Goal: Task Accomplishment & Management: Manage account settings

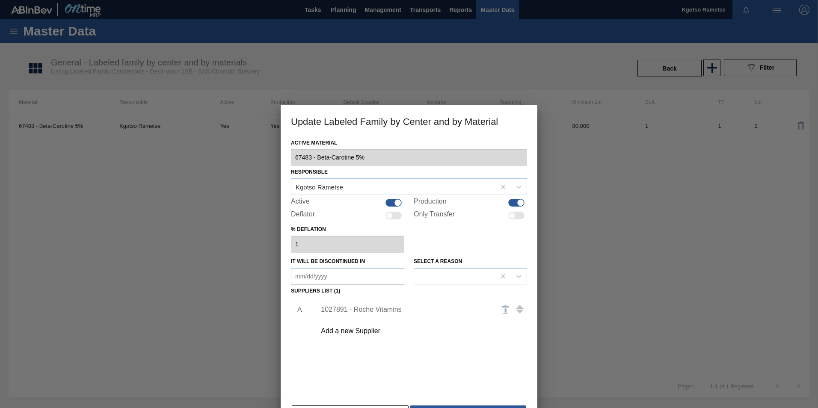
click at [148, 97] on div at bounding box center [409, 204] width 818 height 408
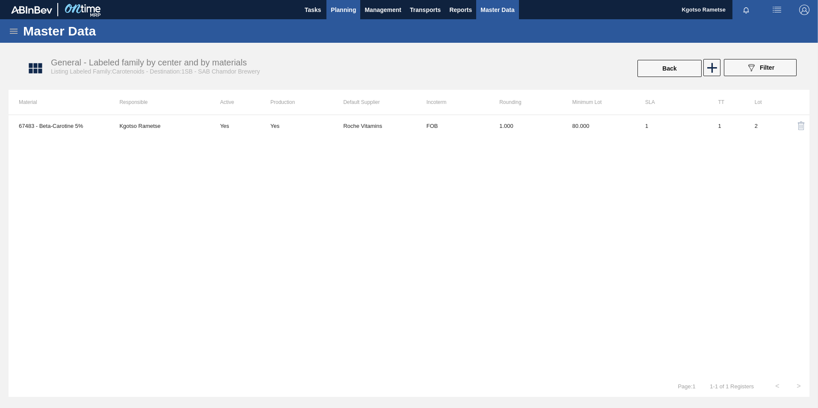
click at [338, 9] on span "Planning" at bounding box center [343, 10] width 25 height 10
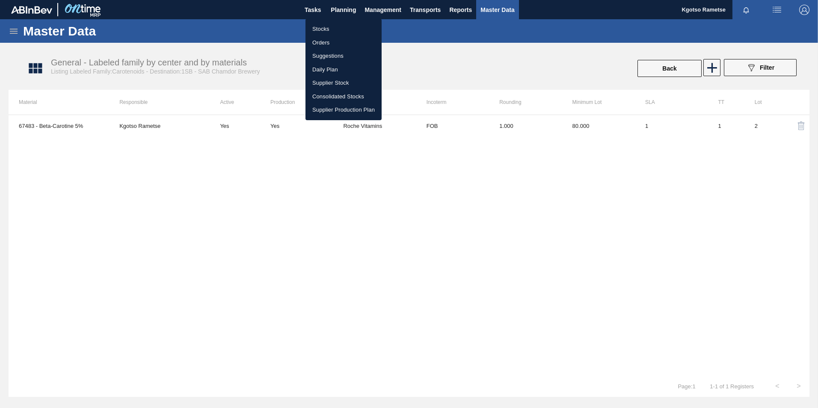
click at [333, 42] on li "Orders" at bounding box center [343, 43] width 76 height 14
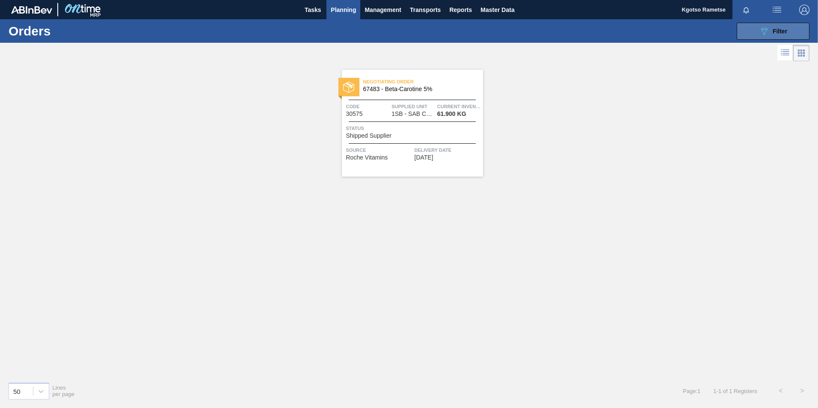
drag, startPoint x: 756, startPoint y: 29, endPoint x: 752, endPoint y: 29, distance: 4.7
click at [755, 29] on button "089F7B8B-B2A5-4AFE-B5C0-19BA573D28AC Filter" at bounding box center [773, 31] width 73 height 17
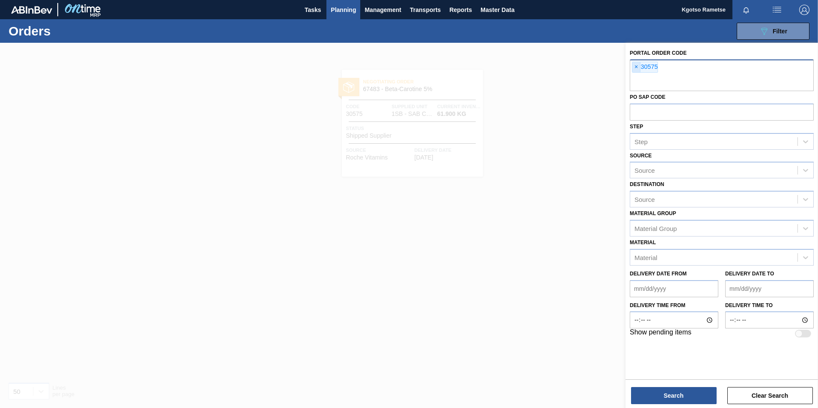
click at [637, 68] on span "×" at bounding box center [636, 67] width 8 height 10
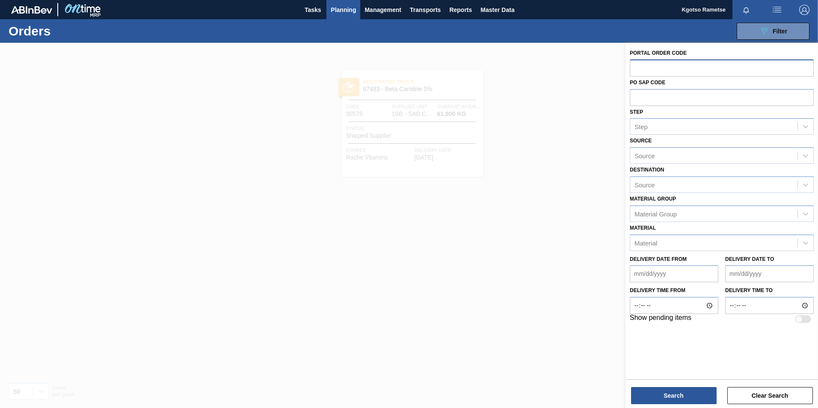
paste input "30171"
type input "30171"
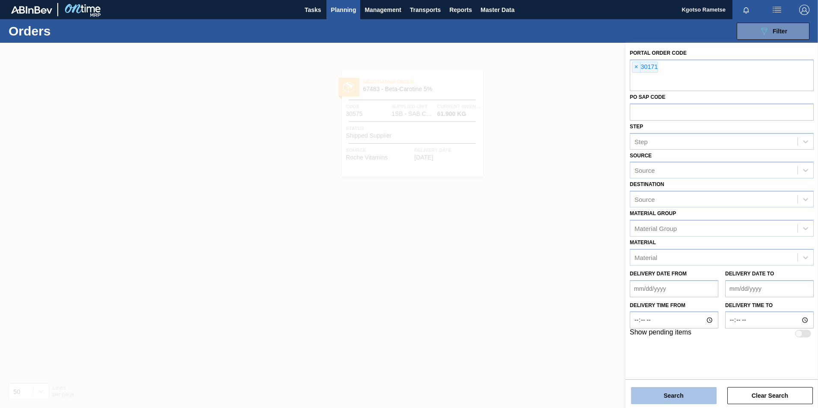
click at [664, 397] on button "Search" at bounding box center [674, 395] width 86 height 17
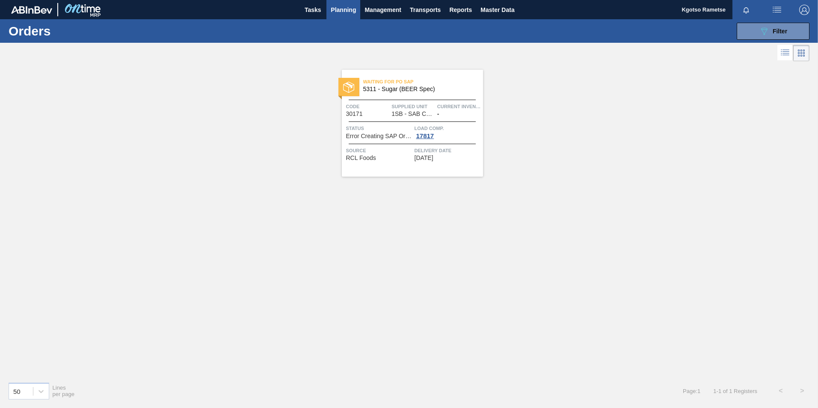
click at [420, 95] on div "Waiting for PO SAP 5311 - Sugar (BEER Spec) Code 30171 Supplied Unit 1SB - SAB …" at bounding box center [412, 123] width 141 height 107
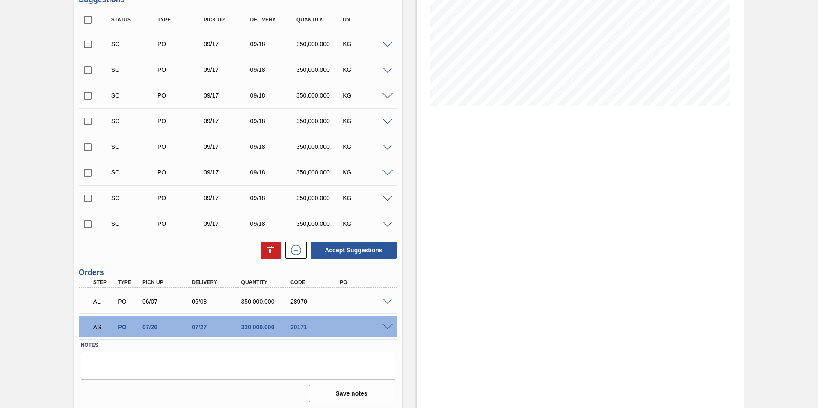
scroll to position [145, 0]
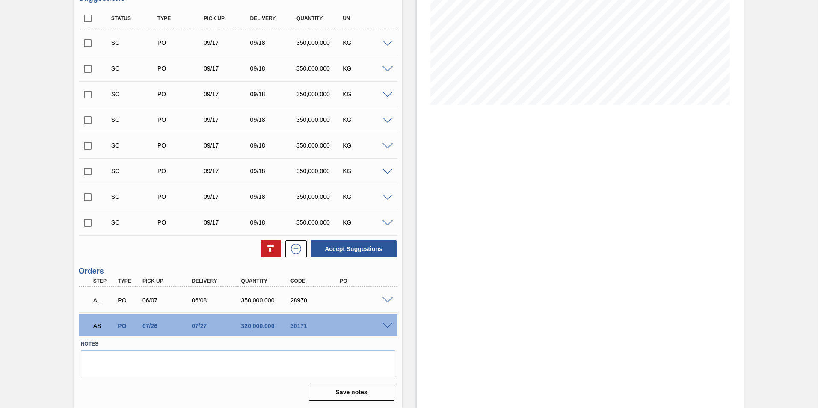
click at [387, 325] on span at bounding box center [387, 326] width 10 height 6
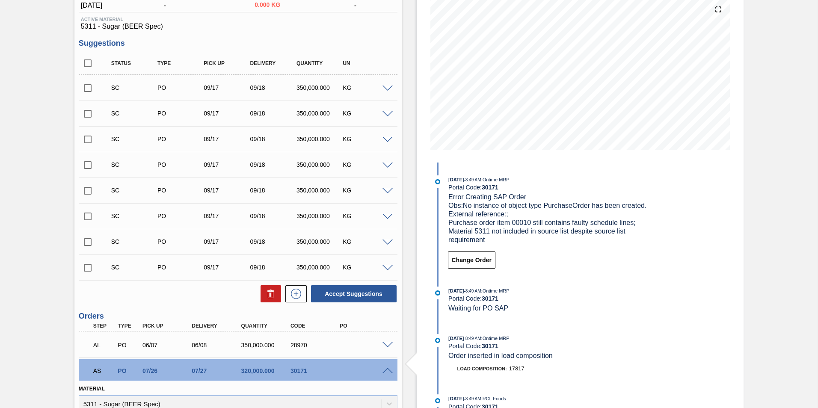
scroll to position [96, 0]
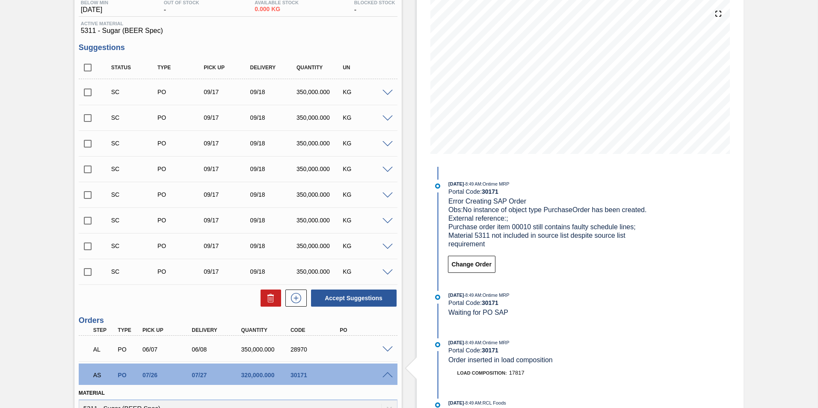
click at [384, 372] on span at bounding box center [387, 375] width 10 height 6
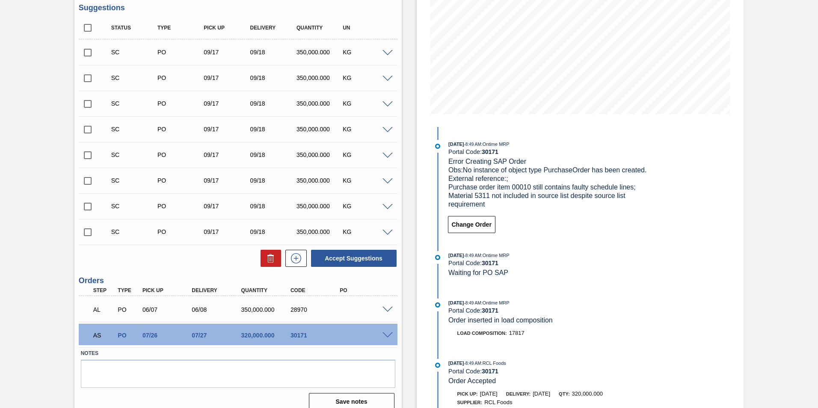
scroll to position [145, 0]
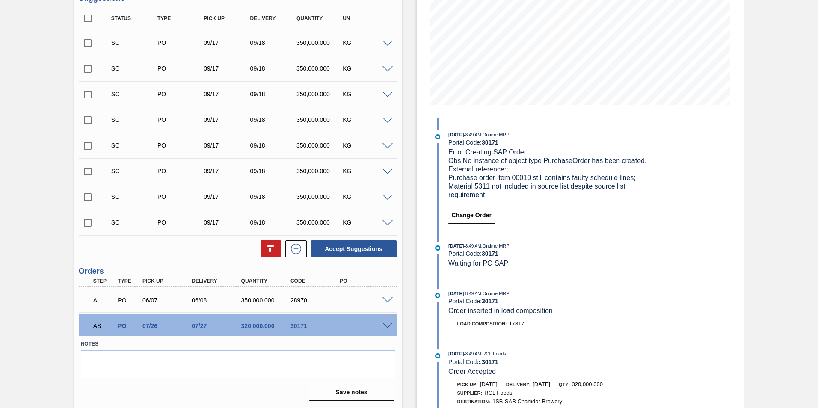
click at [383, 299] on span at bounding box center [387, 300] width 10 height 6
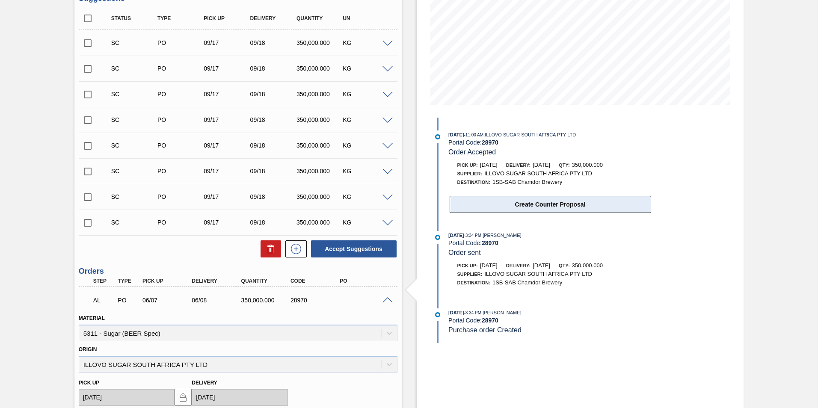
click at [531, 209] on button "Create Counter Proposal" at bounding box center [550, 204] width 201 height 17
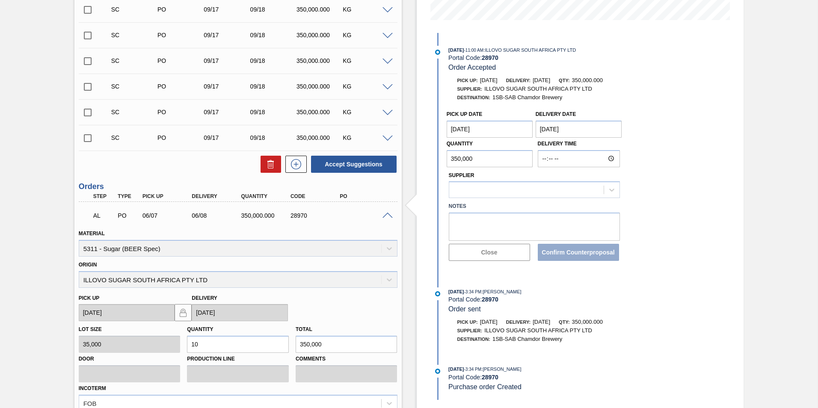
scroll to position [231, 0]
drag, startPoint x: 507, startPoint y: 134, endPoint x: 507, endPoint y: 139, distance: 4.3
click at [507, 134] on Date "[DATE]" at bounding box center [490, 128] width 86 height 17
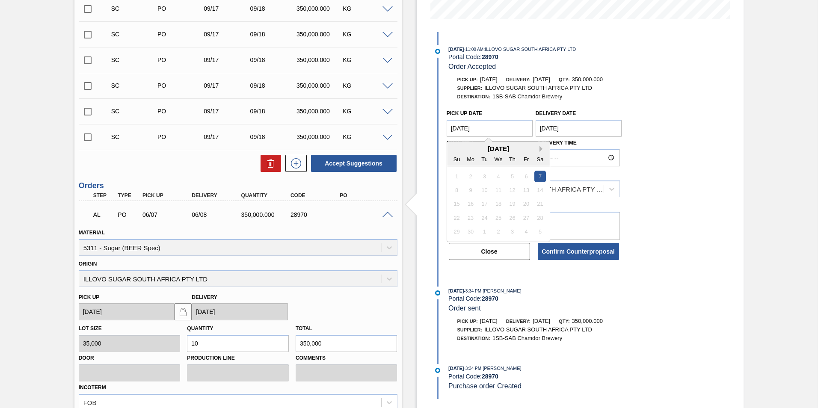
click at [540, 150] on button "Next Month" at bounding box center [542, 149] width 6 height 6
click at [537, 148] on div "July 2025" at bounding box center [498, 148] width 103 height 7
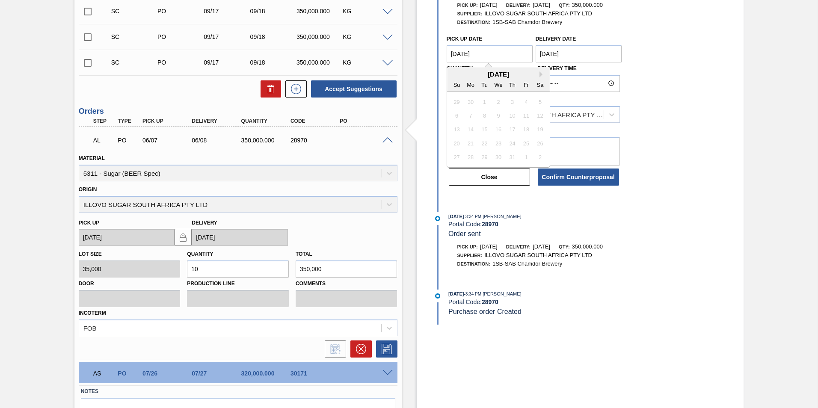
scroll to position [317, 0]
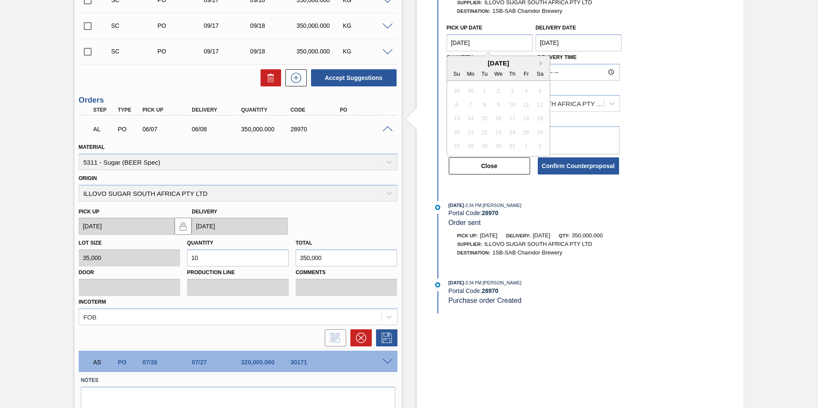
click at [539, 192] on div "06/13/2025 - 11:00 AM : ILLOVO SUGAR SOUTH AFRICA PTY LTD Portal Code: 28970 Or…" at bounding box center [542, 130] width 220 height 367
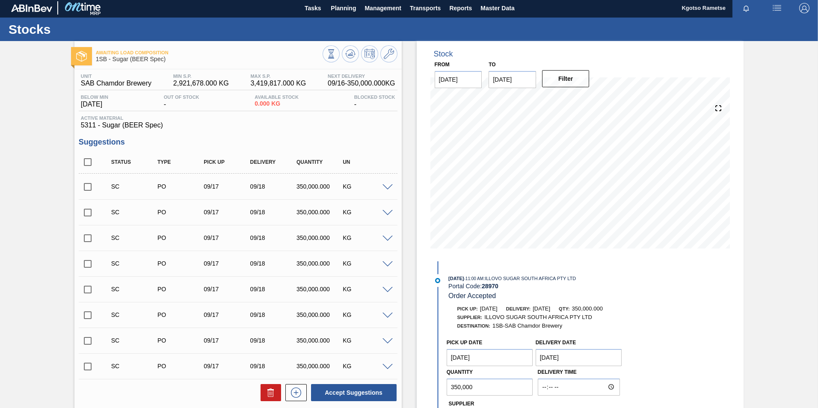
scroll to position [0, 0]
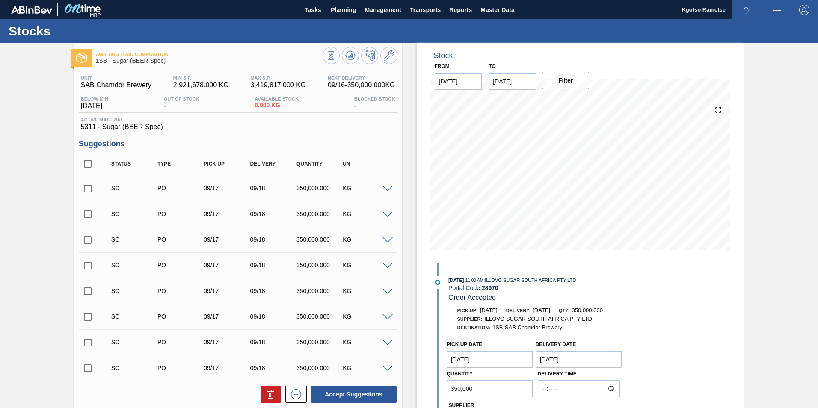
click at [802, 12] on img "button" at bounding box center [804, 10] width 10 height 10
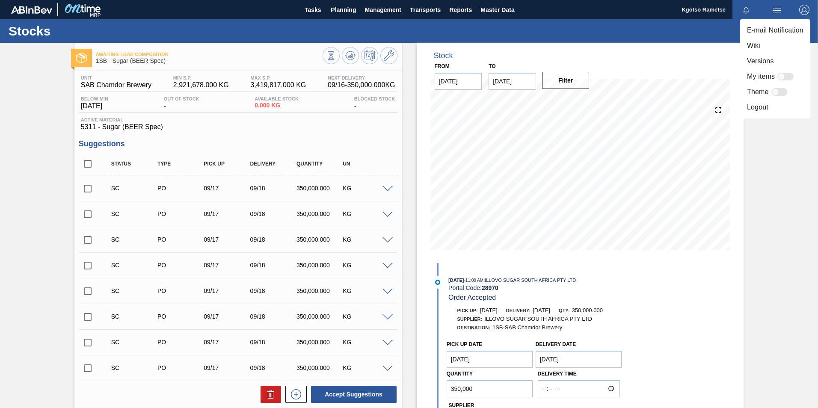
click at [759, 107] on li "Logout" at bounding box center [775, 107] width 70 height 15
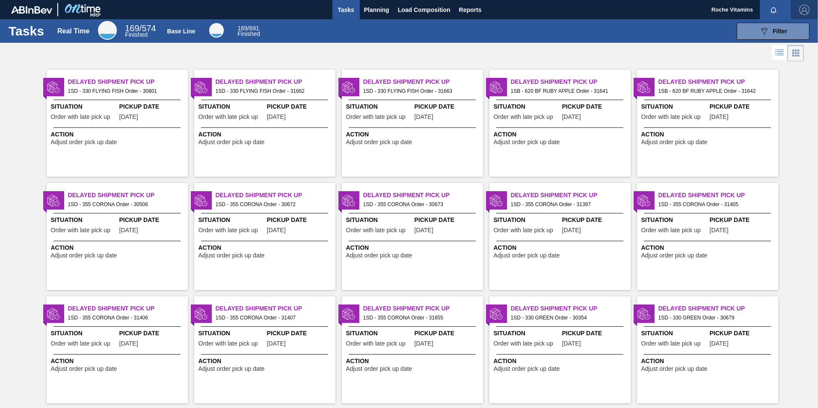
click at [804, 11] on img "button" at bounding box center [804, 10] width 10 height 10
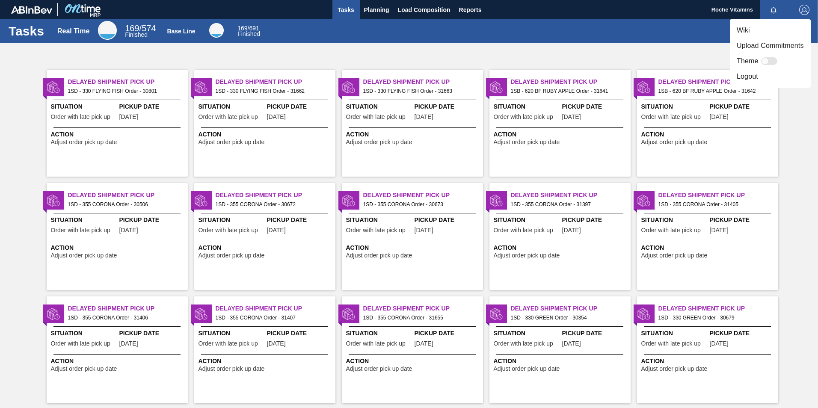
click at [780, 75] on li "Logout" at bounding box center [770, 76] width 81 height 15
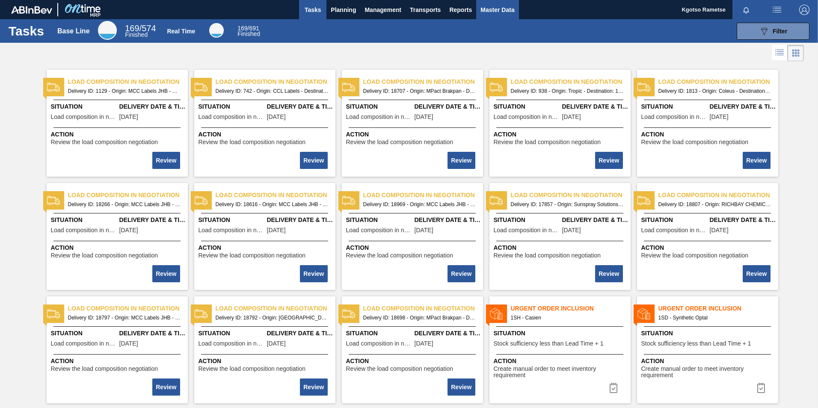
click at [490, 11] on span "Master Data" at bounding box center [497, 10] width 34 height 10
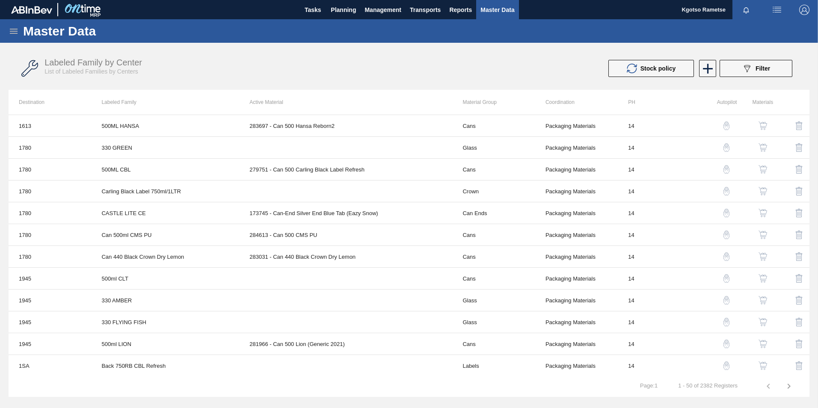
click at [16, 31] on icon at bounding box center [14, 31] width 8 height 5
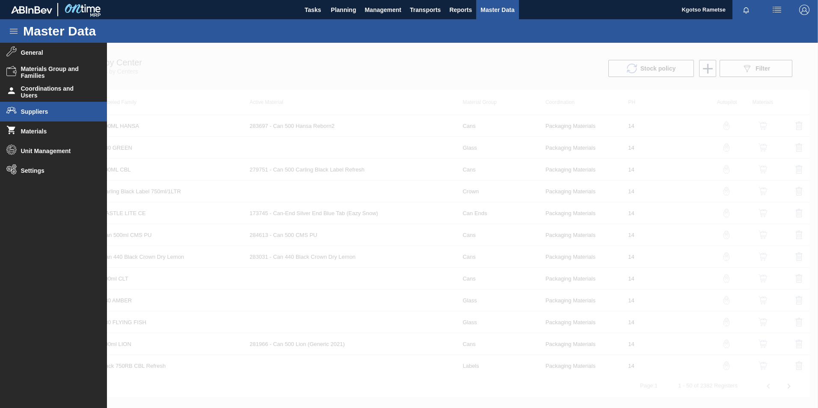
click at [24, 113] on span "Suppliers" at bounding box center [56, 111] width 71 height 7
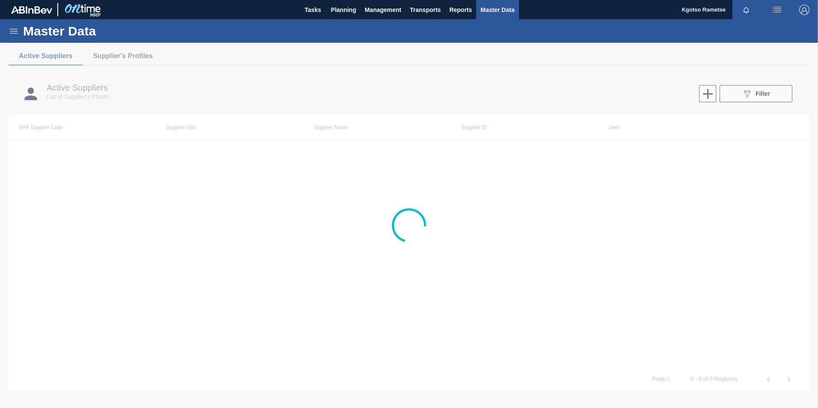
click at [741, 92] on div at bounding box center [409, 225] width 818 height 365
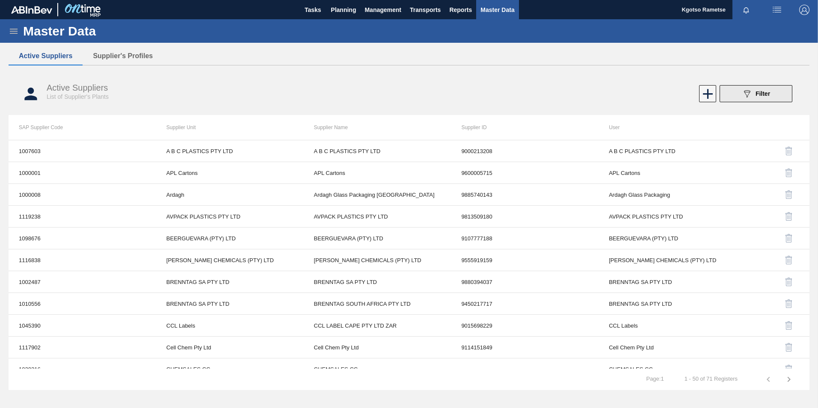
click at [741, 92] on button "089F7B8B-B2A5-4AFE-B5C0-19BA573D28AC Filter" at bounding box center [756, 93] width 73 height 17
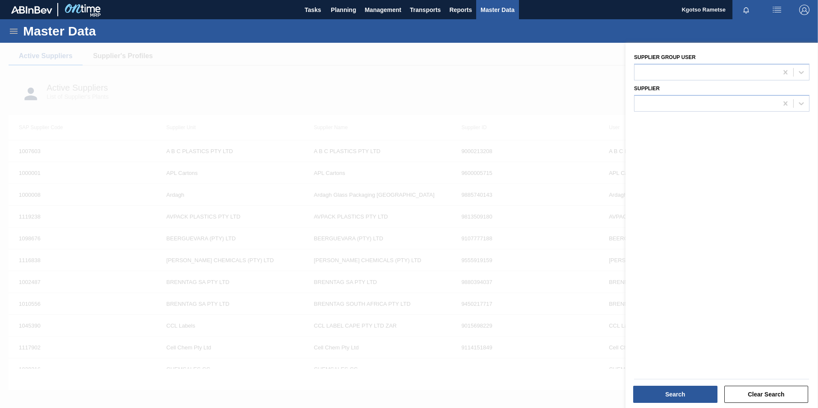
click at [117, 61] on div at bounding box center [409, 247] width 818 height 408
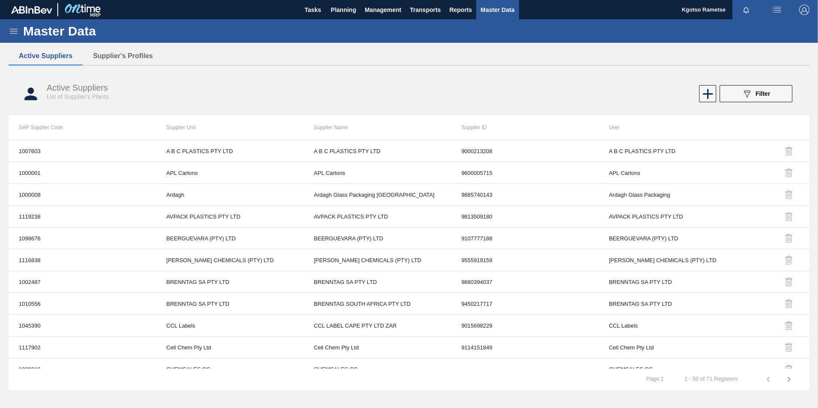
click at [124, 55] on div "Active Suppliers Supplier's Profiles Active Suppliers List of Supplier's Plants…" at bounding box center [409, 197] width 801 height 301
click at [124, 60] on button "Supplier's Profiles" at bounding box center [123, 56] width 80 height 18
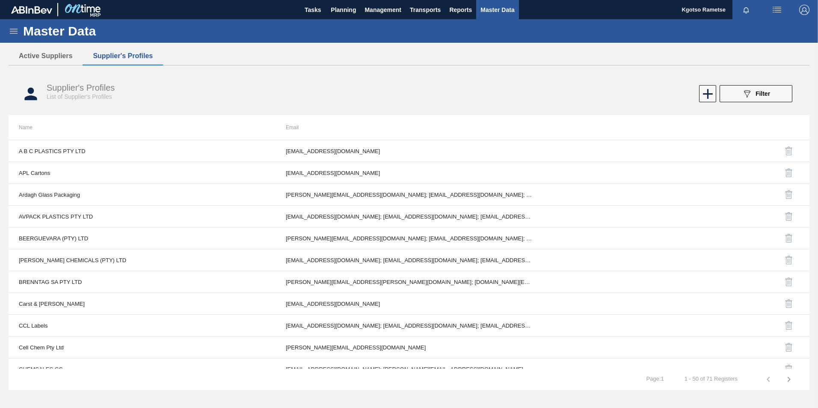
click at [734, 95] on button "089F7B8B-B2A5-4AFE-B5C0-19BA573D28AC Filter" at bounding box center [756, 93] width 73 height 17
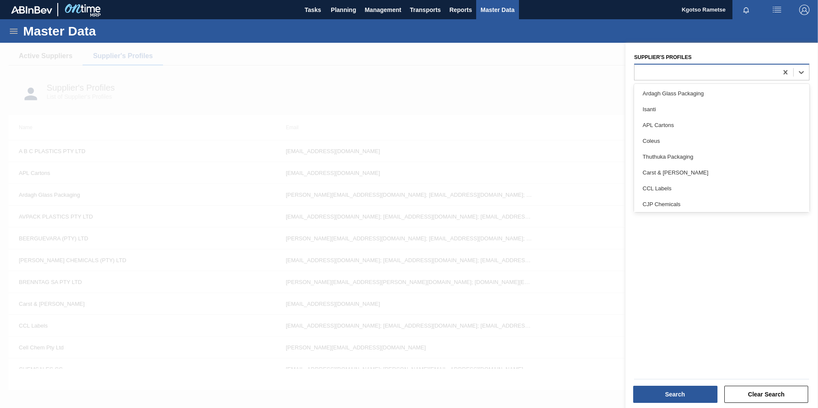
click at [704, 76] on div at bounding box center [705, 72] width 143 height 12
type Profiles "roche"
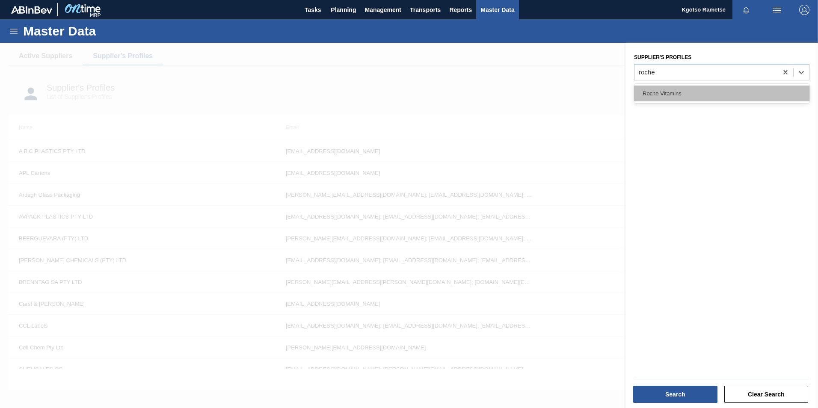
click at [670, 100] on div "Roche Vitamins" at bounding box center [721, 94] width 175 height 16
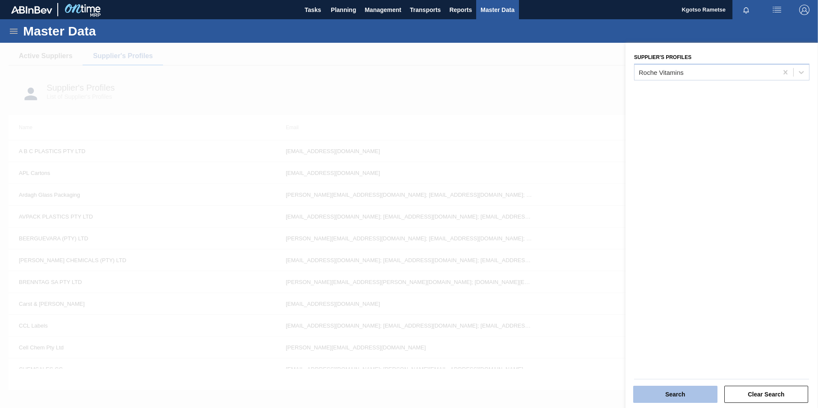
click at [668, 387] on button "Search" at bounding box center [675, 394] width 84 height 17
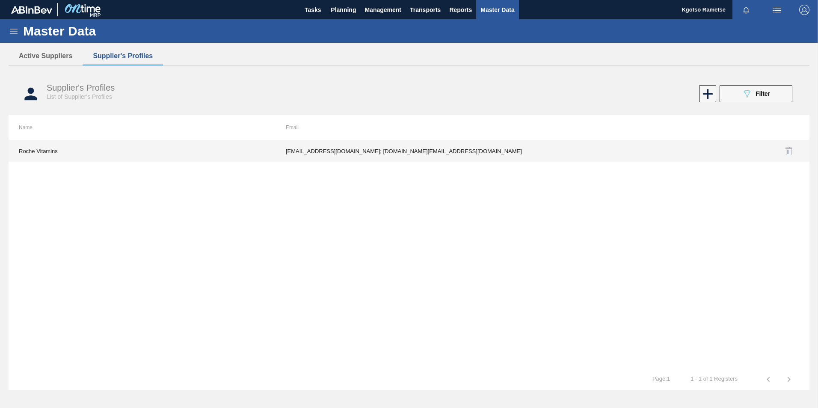
click at [340, 155] on td "lelanie.westhuizen-van-der@dsm-firmenich.com; kgotso.rametse201@gmail.com" at bounding box center [408, 150] width 267 height 21
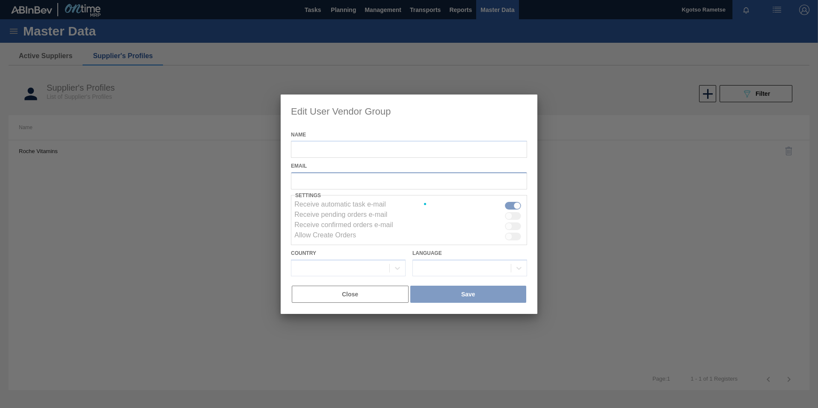
type input "Roche Vitamins"
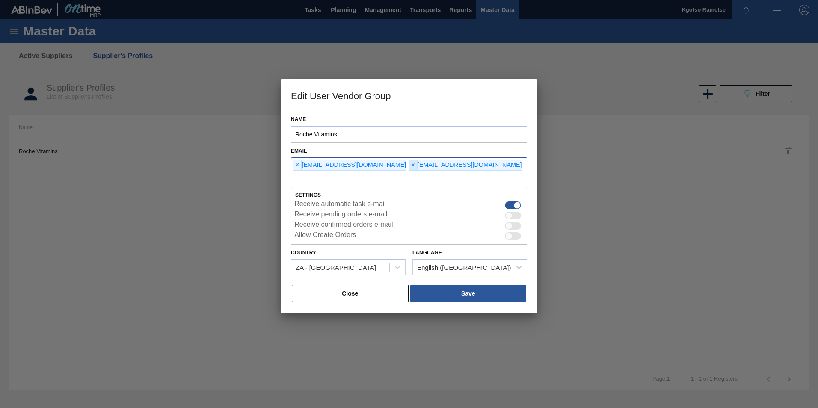
click at [409, 170] on span "×" at bounding box center [413, 165] width 8 height 10
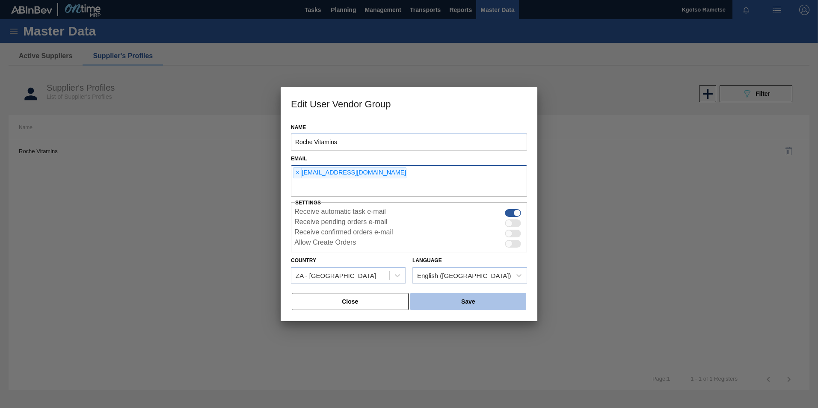
click at [472, 302] on button "Save" at bounding box center [468, 301] width 116 height 17
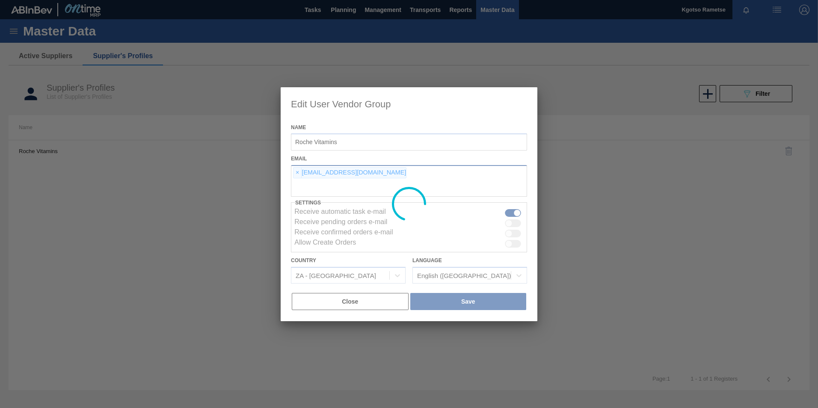
click at [744, 101] on div at bounding box center [409, 204] width 818 height 408
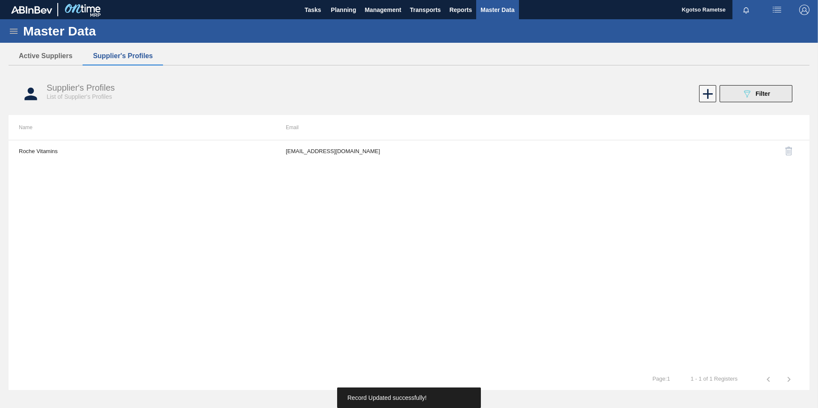
click at [744, 96] on icon "089F7B8B-B2A5-4AFE-B5C0-19BA573D28AC" at bounding box center [747, 94] width 10 height 10
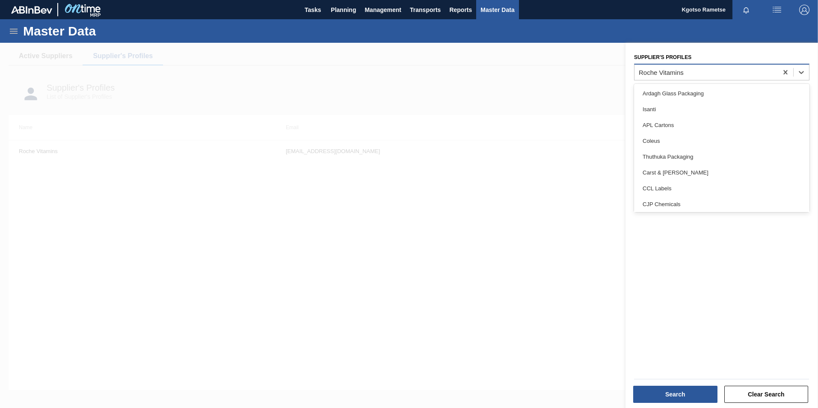
click at [680, 74] on div "Roche Vitamins" at bounding box center [661, 71] width 45 height 7
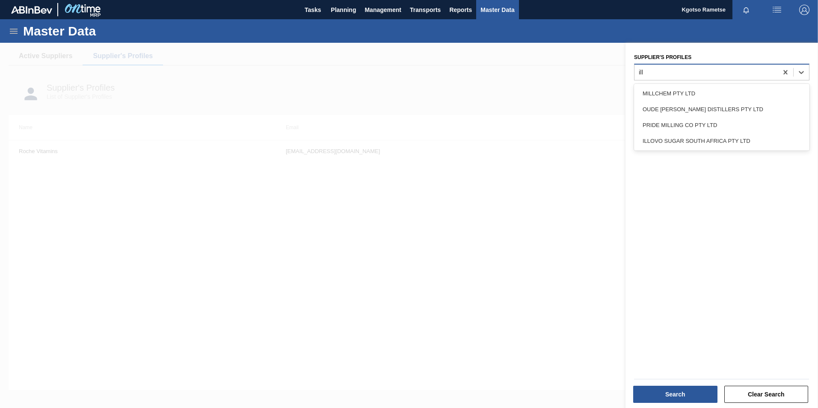
type Profiles "illo"
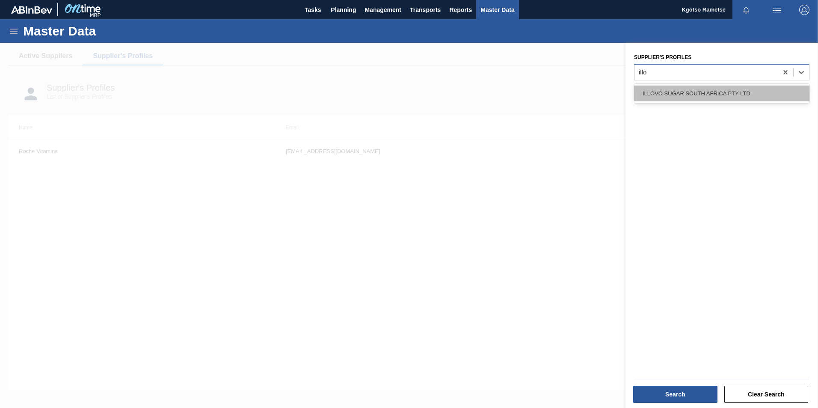
click at [669, 92] on div "ILLOVO SUGAR SOUTH AFRICA PTY LTD" at bounding box center [721, 94] width 175 height 16
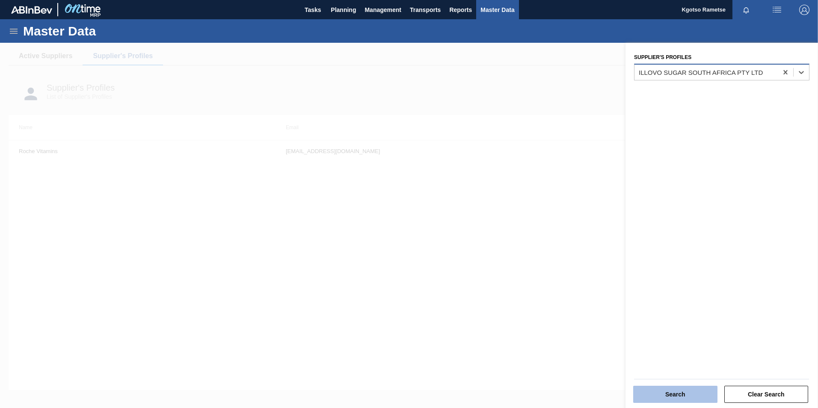
click at [667, 395] on button "Search" at bounding box center [675, 394] width 84 height 17
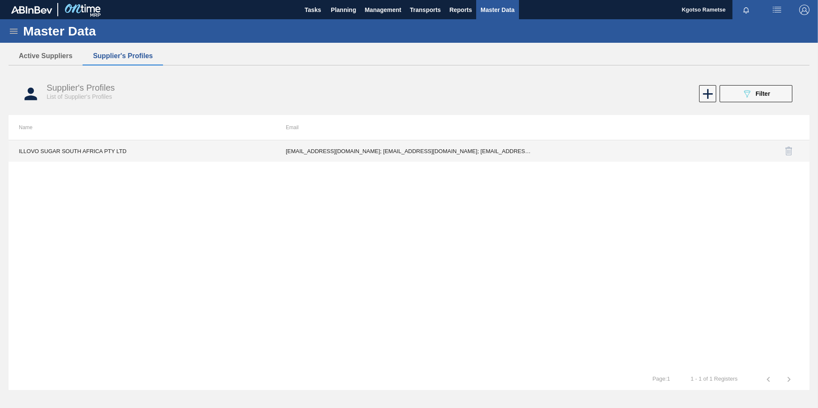
click at [420, 150] on td "vmazibuko@illovo.co.za; bmabizela@illovo.co.za; tduma@illovo.co.za; bongdlamini…" at bounding box center [408, 150] width 267 height 21
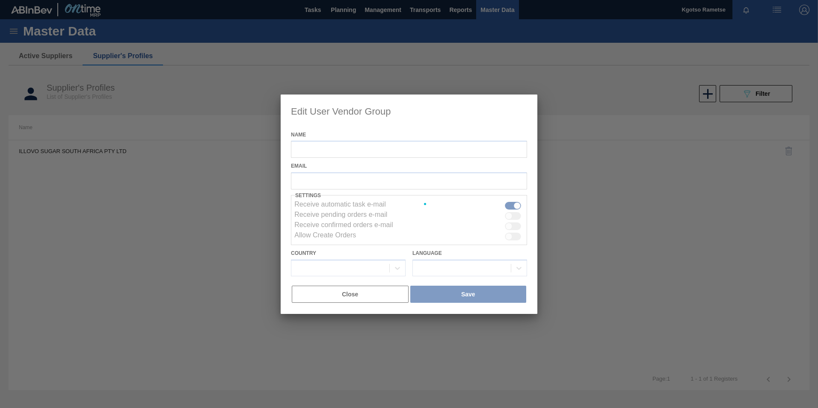
type input "ILLOVO SUGAR SOUTH AFRICA PTY LTD"
checkbox input "true"
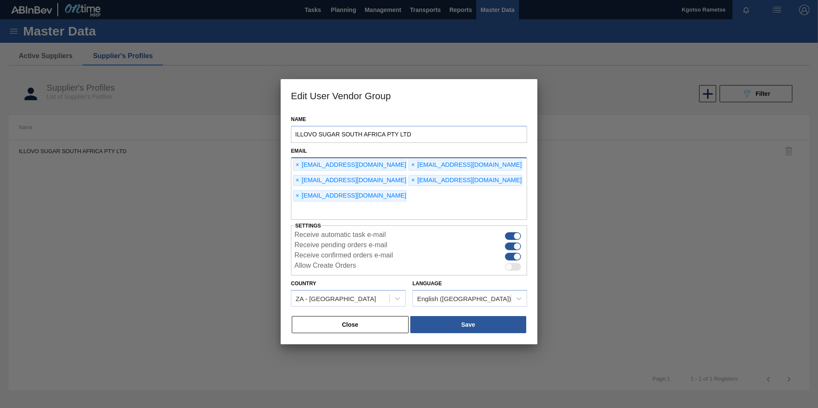
click at [377, 204] on input "text" at bounding box center [409, 212] width 236 height 16
type input "kgotso.rametse201@gmail.com"
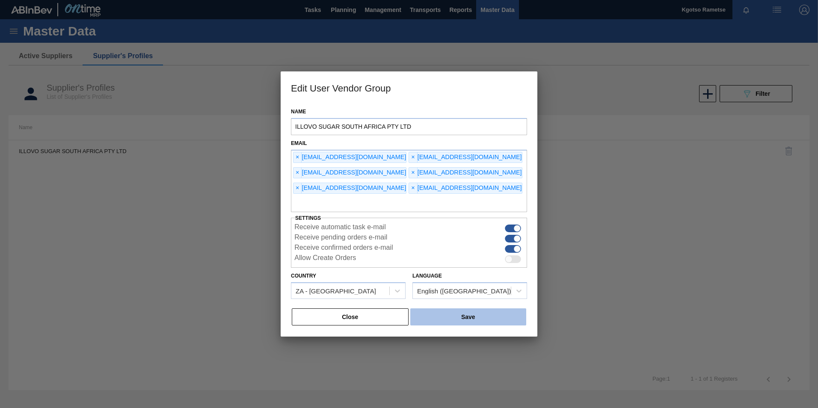
click at [446, 318] on button "Save" at bounding box center [468, 316] width 116 height 17
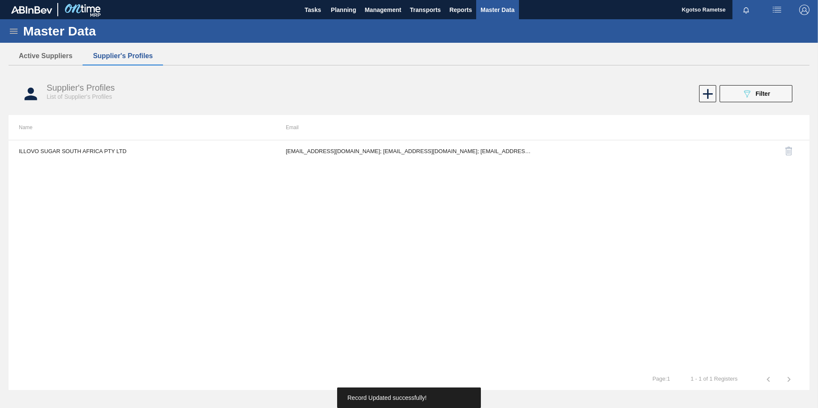
click at [803, 7] on img "button" at bounding box center [804, 10] width 10 height 10
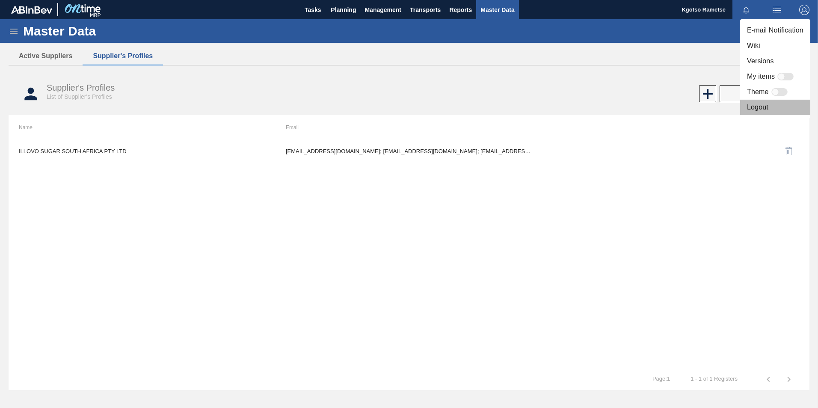
click at [760, 101] on li "Logout" at bounding box center [775, 107] width 70 height 15
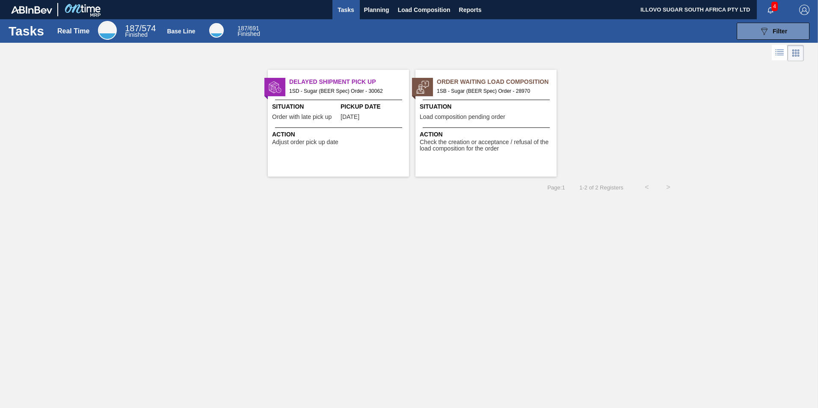
click at [504, 94] on span "1SB - Sugar (BEER Spec) Order - 28970" at bounding box center [493, 90] width 113 height 9
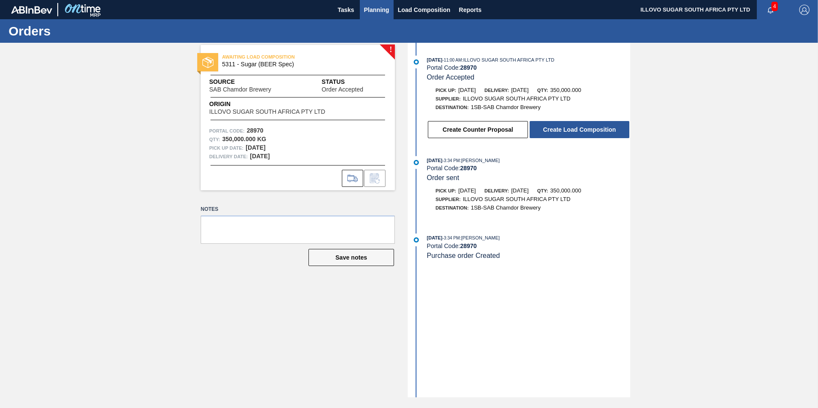
click at [380, 14] on span "Planning" at bounding box center [376, 10] width 25 height 10
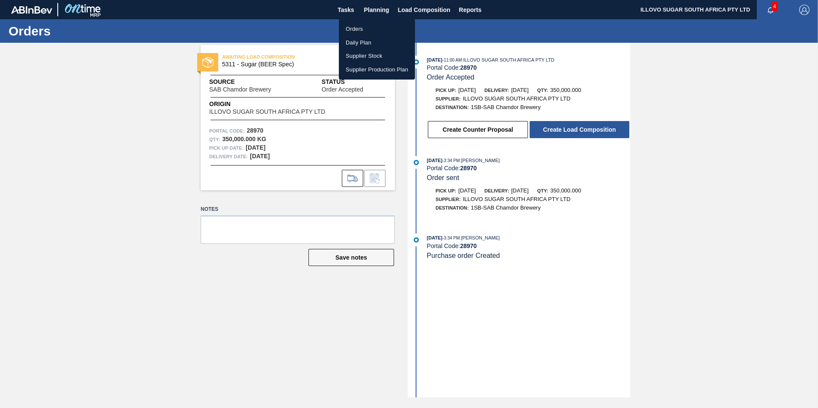
click at [364, 29] on li "Orders" at bounding box center [377, 29] width 76 height 14
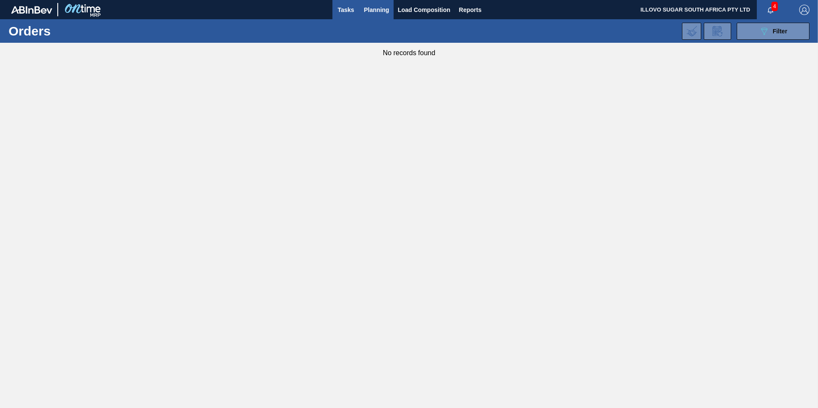
click at [341, 11] on span "Tasks" at bounding box center [346, 10] width 19 height 10
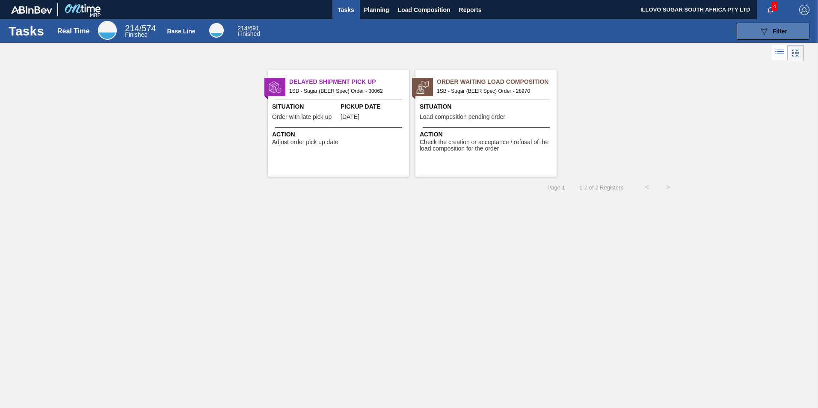
click at [800, 30] on button "089F7B8B-B2A5-4AFE-B5C0-19BA573D28AC Filter" at bounding box center [773, 31] width 73 height 17
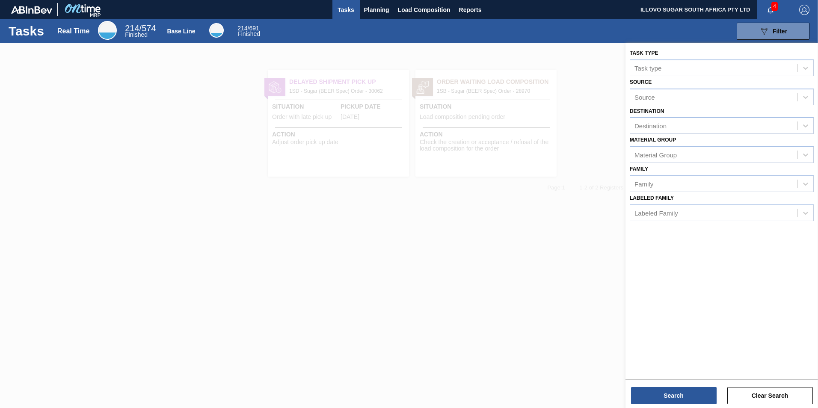
click at [393, 222] on div at bounding box center [409, 247] width 818 height 408
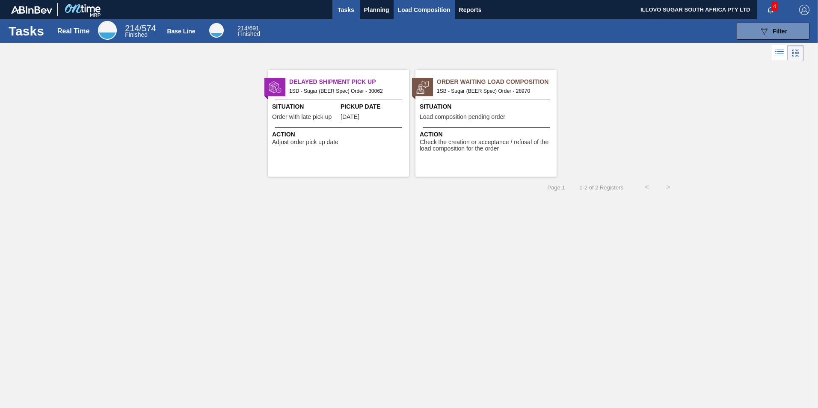
click at [427, 15] on span "Load Composition" at bounding box center [424, 10] width 53 height 10
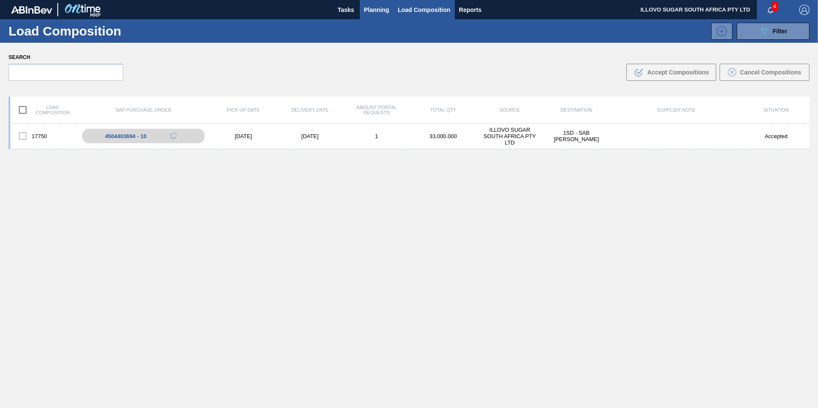
click at [362, 9] on button "Planning" at bounding box center [377, 9] width 34 height 19
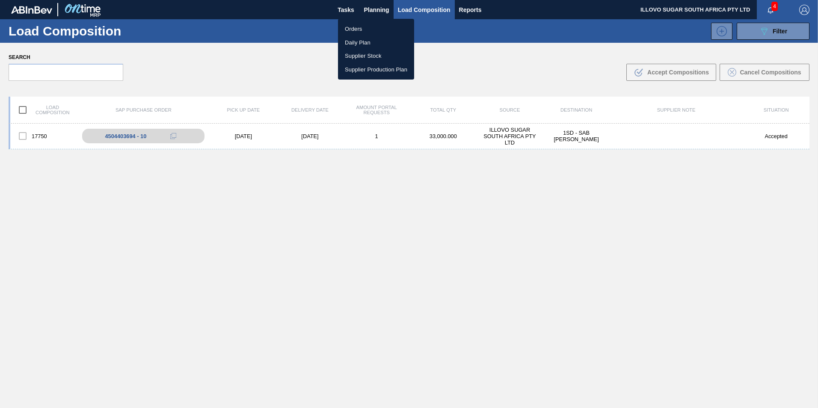
click at [362, 29] on li "Orders" at bounding box center [376, 29] width 76 height 14
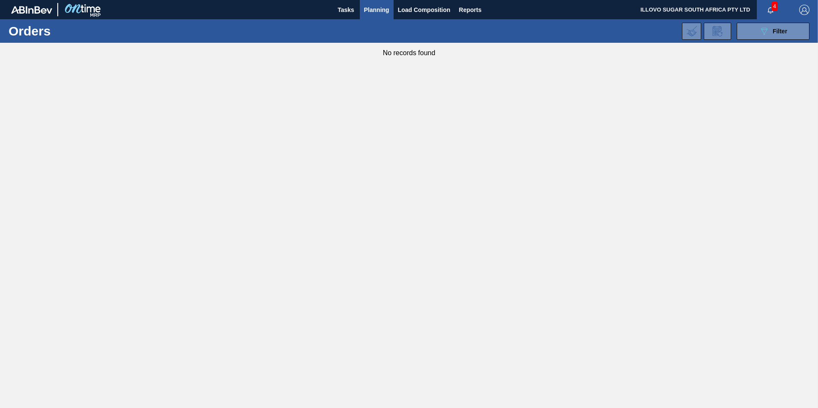
click at [368, 12] on span "Planning" at bounding box center [376, 10] width 25 height 10
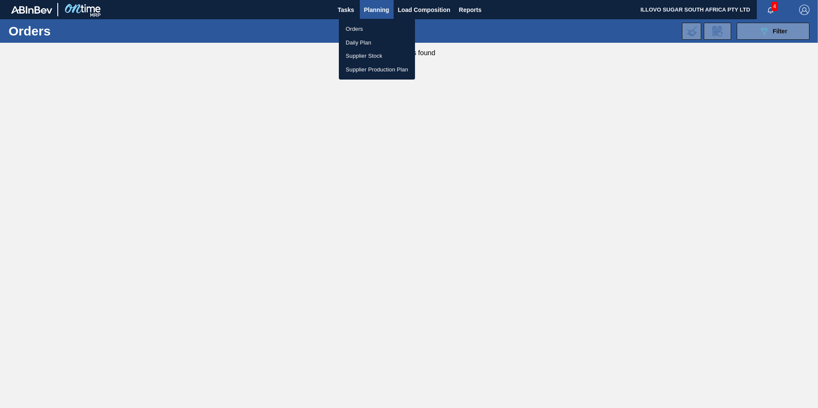
click at [366, 45] on li "Daily Plan" at bounding box center [377, 43] width 76 height 14
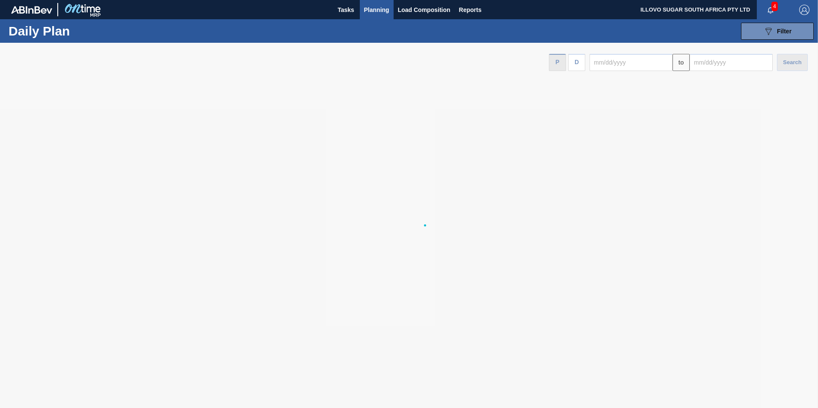
type input "[DATE]"
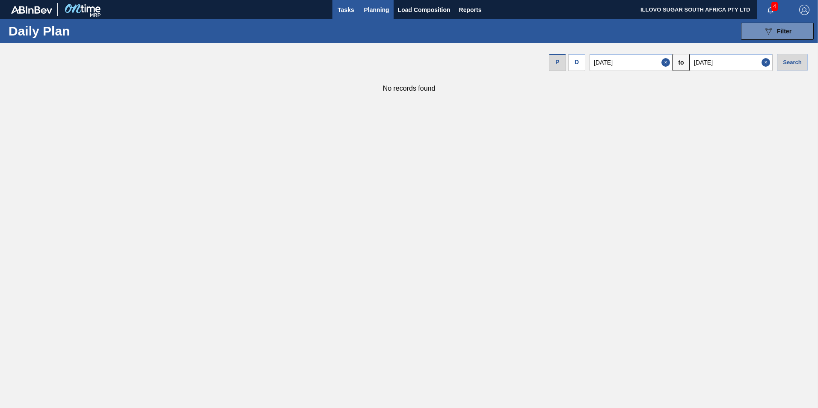
click at [352, 5] on span "Tasks" at bounding box center [346, 10] width 19 height 10
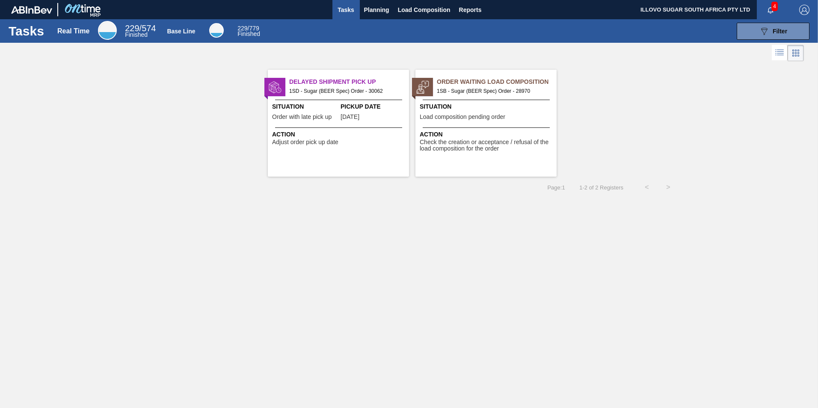
click at [803, 13] on img "button" at bounding box center [804, 10] width 10 height 10
click at [754, 83] on li "Logout" at bounding box center [770, 76] width 81 height 15
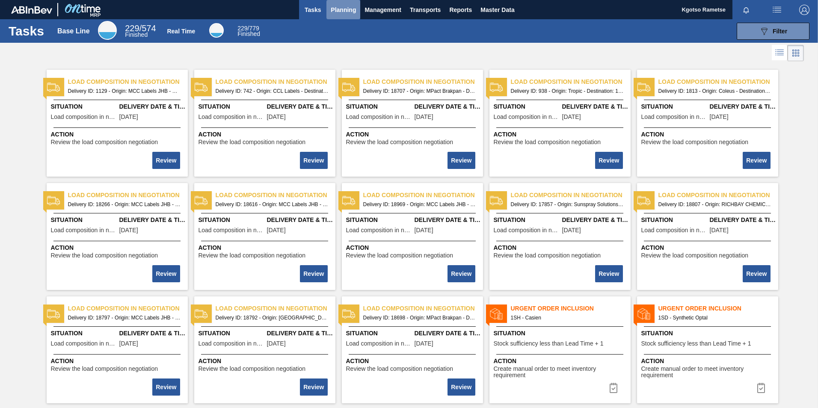
click at [347, 6] on span "Planning" at bounding box center [343, 10] width 25 height 10
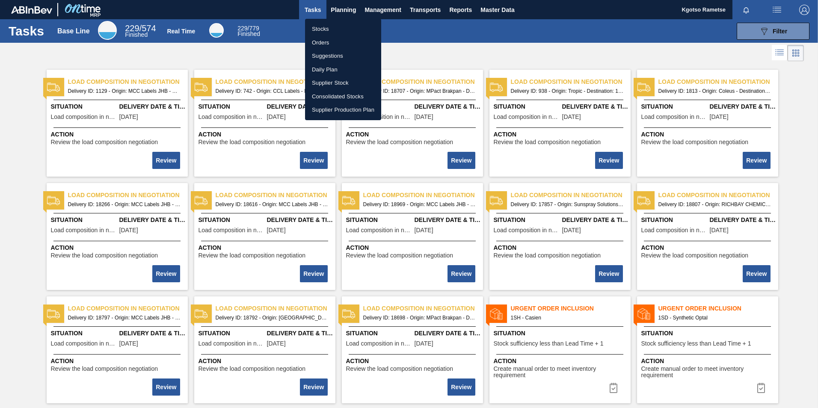
click at [332, 33] on li "Stocks" at bounding box center [343, 29] width 76 height 14
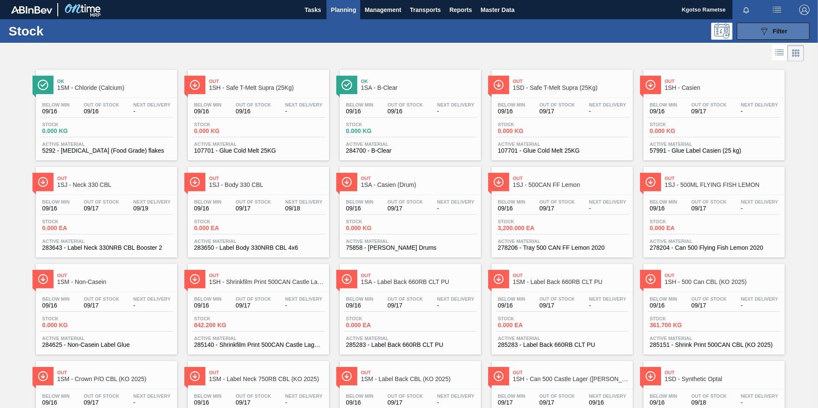
click at [787, 32] on button "089F7B8B-B2A5-4AFE-B5C0-19BA573D28AC Filter" at bounding box center [773, 31] width 73 height 17
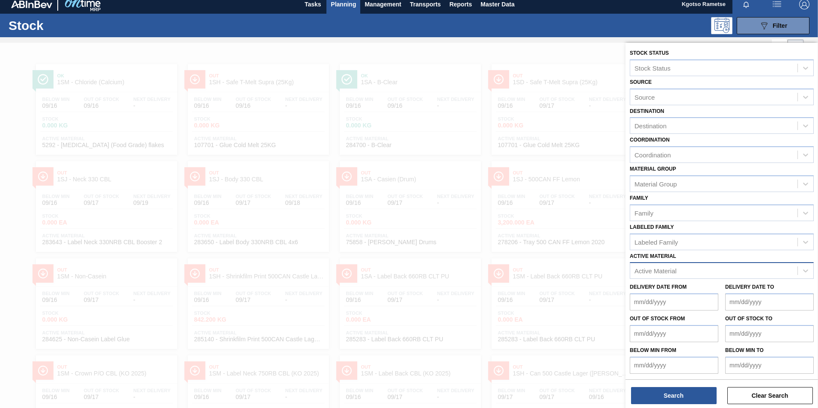
click at [701, 270] on div "Active Material" at bounding box center [713, 271] width 167 height 12
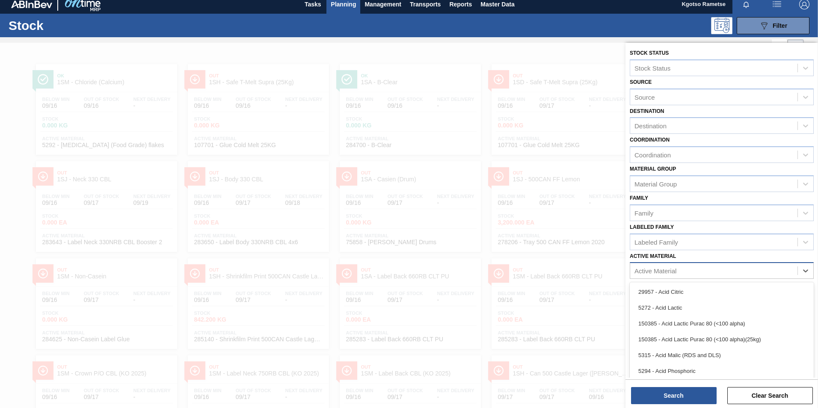
scroll to position [6, 0]
type Material "5311"
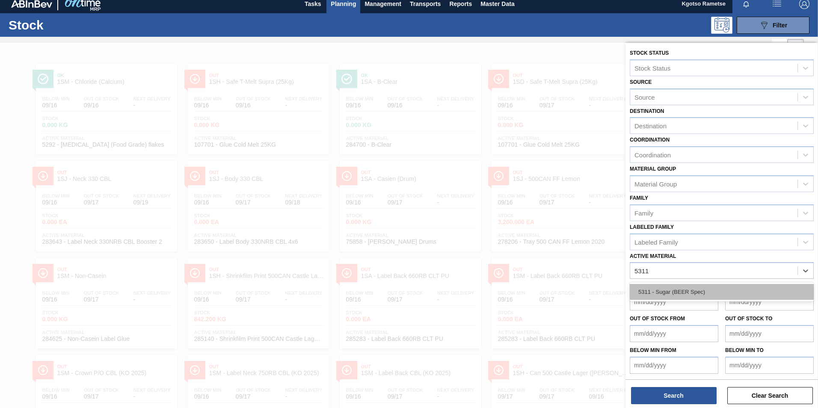
click at [657, 294] on div "5311 - Sugar (BEER Spec)" at bounding box center [722, 292] width 184 height 16
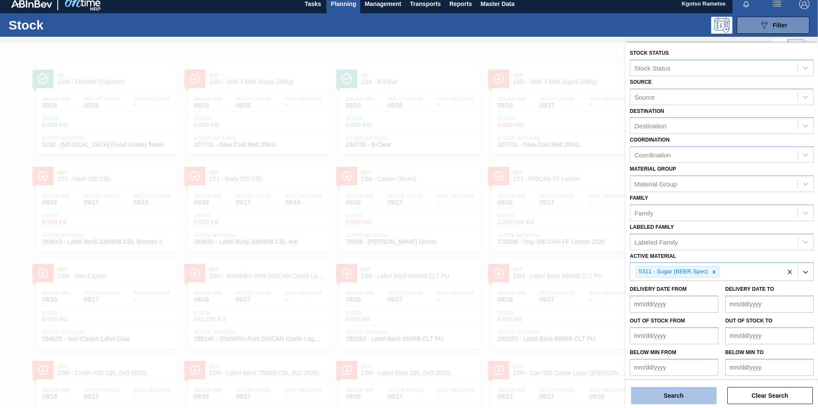
click at [650, 394] on button "Search" at bounding box center [674, 395] width 86 height 17
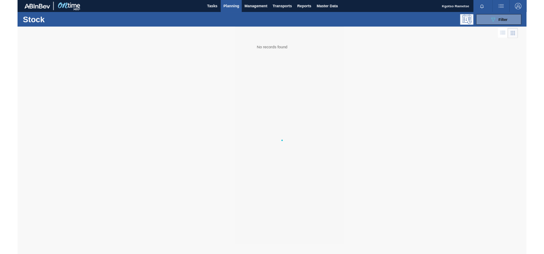
scroll to position [0, 0]
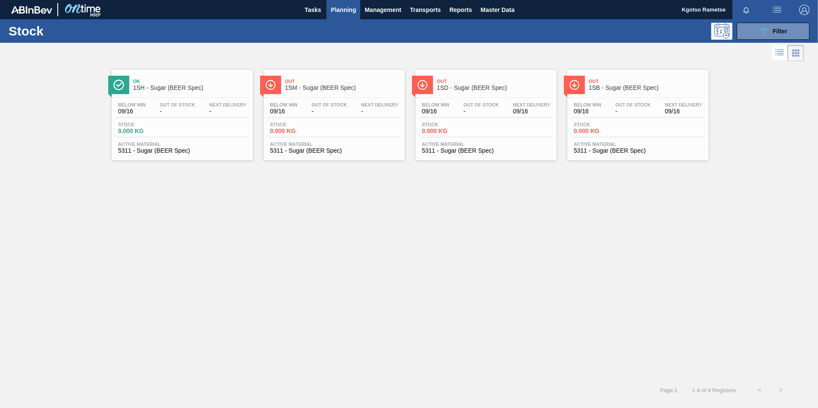
click at [590, 98] on div "Below Min 09/16 Out Of Stock - Next Delivery 09/16 Stock 0.000 KG Active Materi…" at bounding box center [637, 127] width 141 height 58
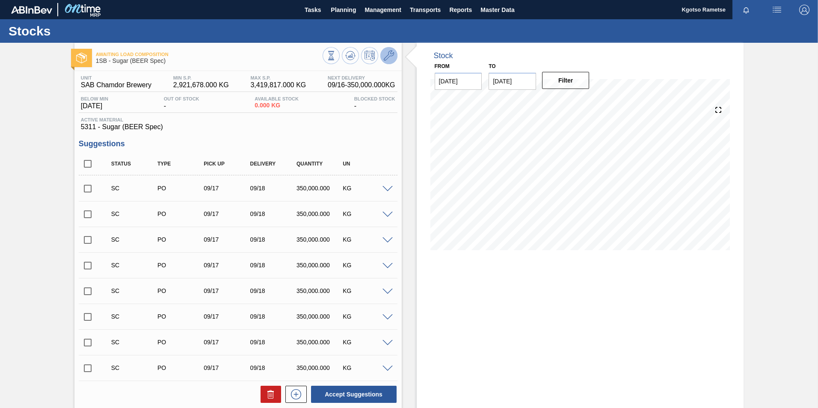
click at [388, 50] on button at bounding box center [388, 55] width 17 height 17
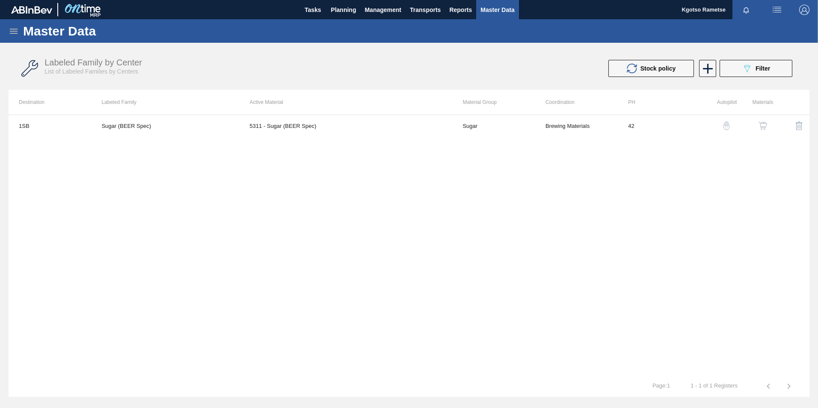
click at [763, 127] on img "button" at bounding box center [762, 125] width 9 height 9
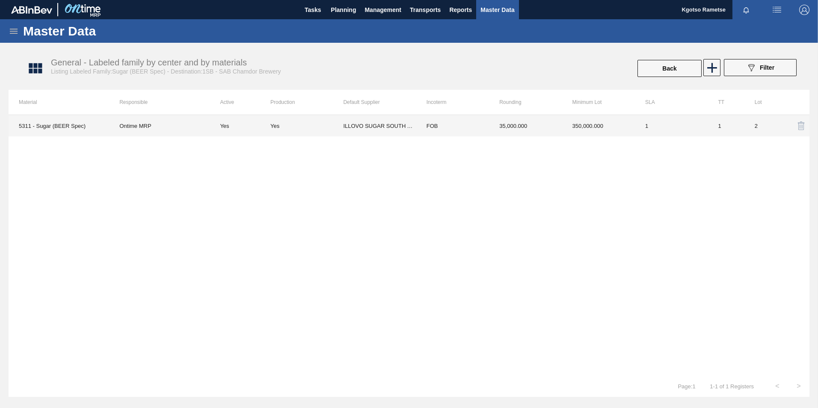
click at [574, 132] on td "350,000.000" at bounding box center [598, 125] width 73 height 21
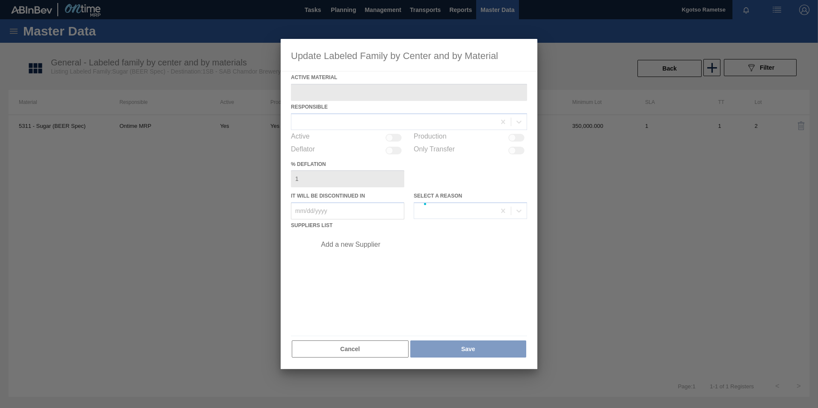
type Material "5311 - Sugar (BEER Spec)"
checkbox input "true"
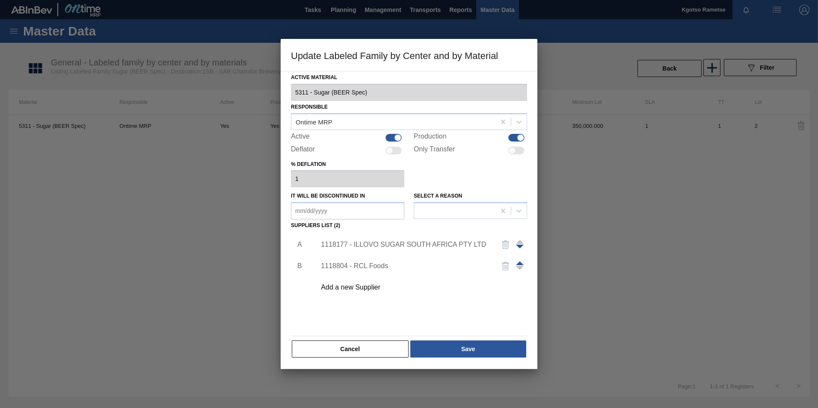
click at [403, 248] on div "1118177 - ILLOVO SUGAR SOUTH AFRICA PTY LTD" at bounding box center [405, 245] width 168 height 8
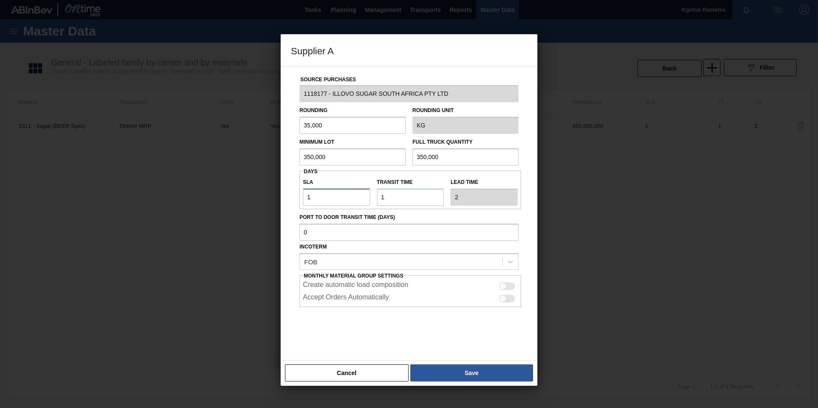
click at [317, 201] on input "1" at bounding box center [336, 197] width 67 height 17
drag, startPoint x: 319, startPoint y: 191, endPoint x: 283, endPoint y: 202, distance: 37.1
click at [283, 202] on div "Source Purchases 1118177 - ILLOVO SUGAR SOUTH AFRICA PTY LTD Rounding 35,000 Ro…" at bounding box center [409, 213] width 257 height 294
type input "6"
type input "7"
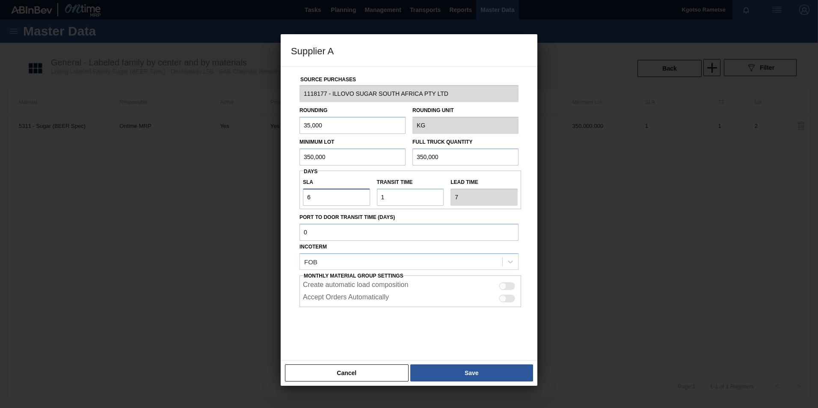
type input "6"
click at [316, 331] on div at bounding box center [408, 328] width 219 height 43
click at [436, 371] on button "Save" at bounding box center [471, 372] width 123 height 17
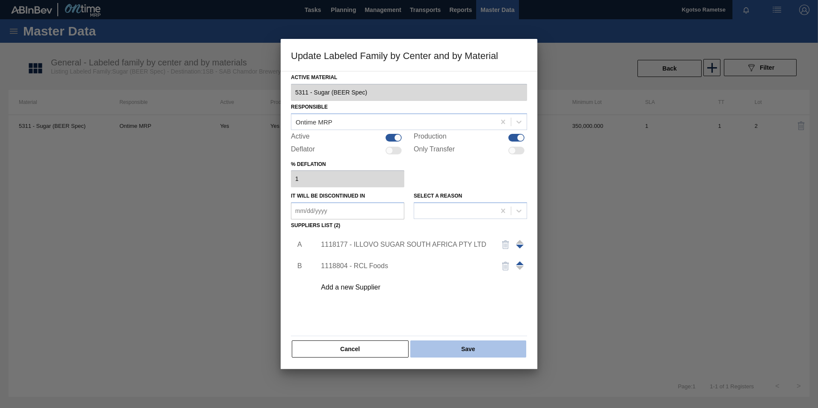
click at [438, 350] on button "Save" at bounding box center [468, 349] width 116 height 17
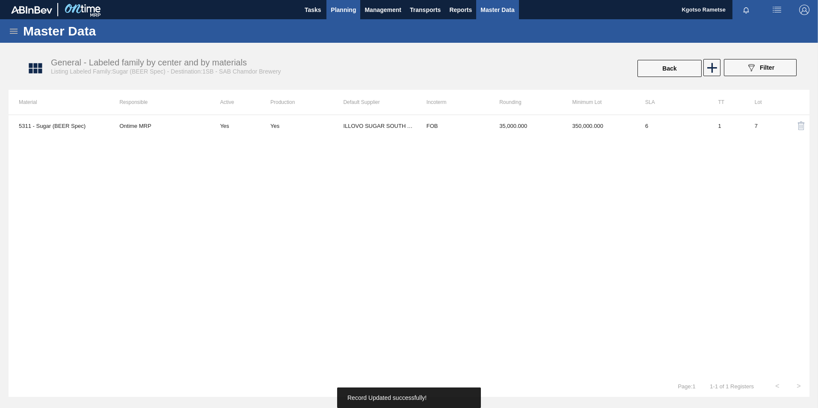
click at [337, 10] on span "Planning" at bounding box center [343, 10] width 25 height 10
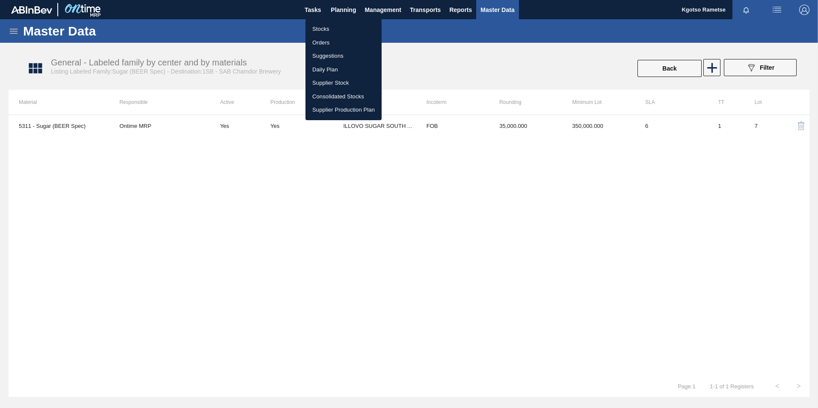
click at [323, 30] on li "Stocks" at bounding box center [343, 29] width 76 height 14
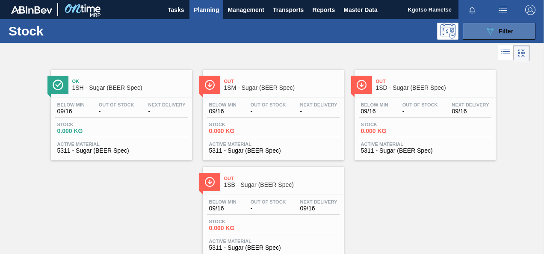
click at [480, 31] on button "089F7B8B-B2A5-4AFE-B5C0-19BA573D28AC Filter" at bounding box center [499, 31] width 73 height 17
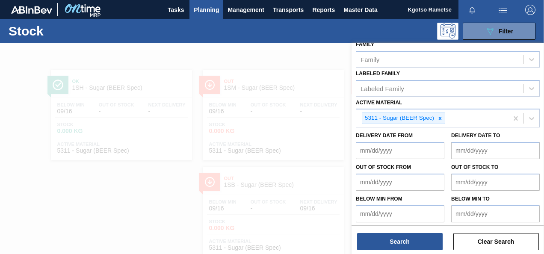
scroll to position [155, 0]
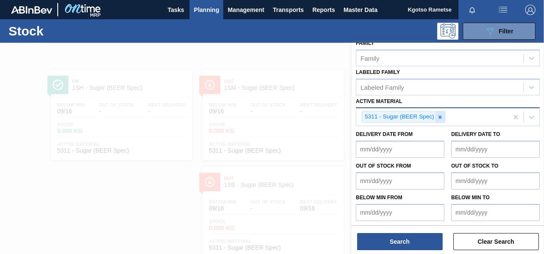
click at [439, 117] on icon at bounding box center [440, 117] width 6 height 6
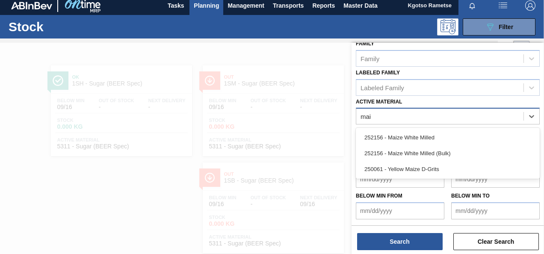
scroll to position [153, 0]
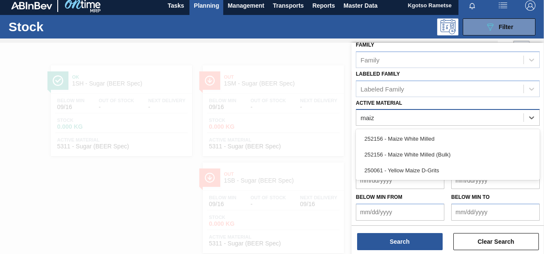
type Material "maize"
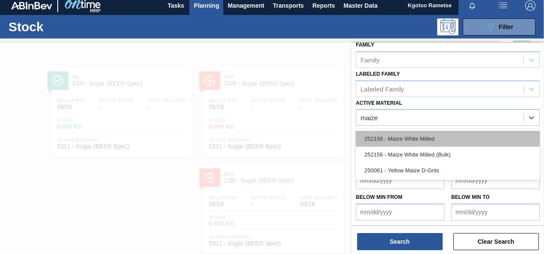
click at [416, 138] on div "252156 - Maize White Milled" at bounding box center [448, 139] width 184 height 16
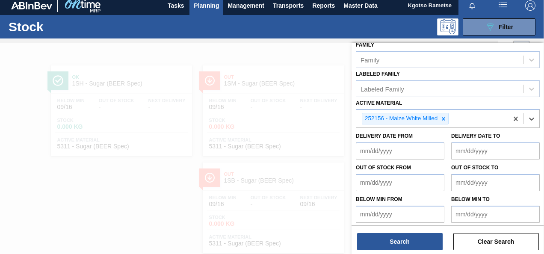
scroll to position [155, 0]
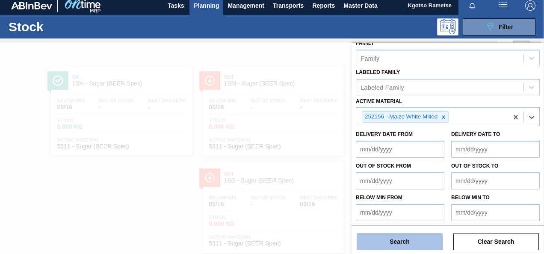
click at [387, 241] on button "Search" at bounding box center [400, 241] width 86 height 17
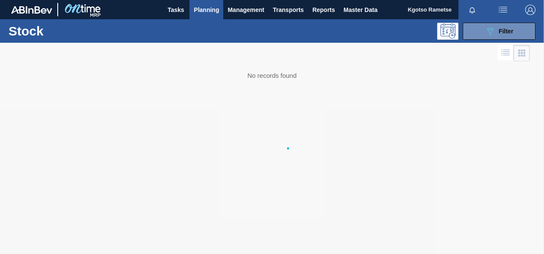
scroll to position [0, 0]
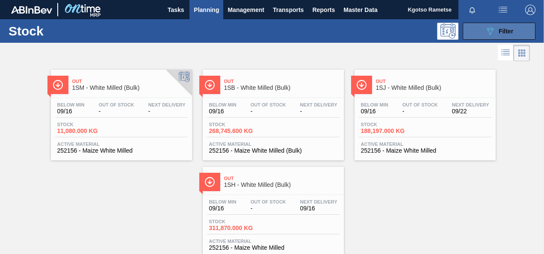
click at [473, 26] on button "089F7B8B-B2A5-4AFE-B5C0-19BA573D28AC Filter" at bounding box center [499, 31] width 73 height 17
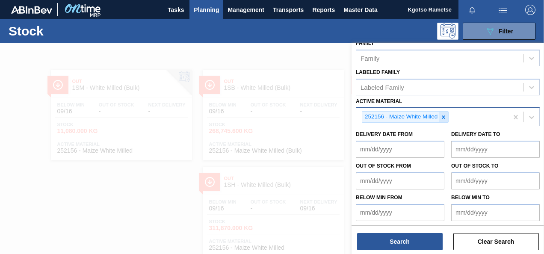
click at [444, 116] on icon at bounding box center [443, 117] width 3 height 3
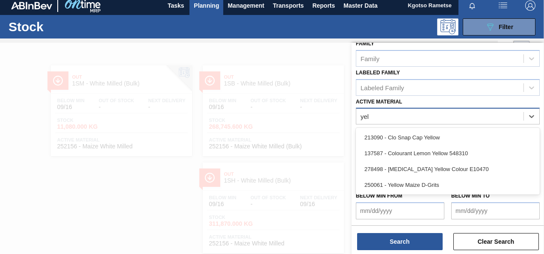
scroll to position [153, 0]
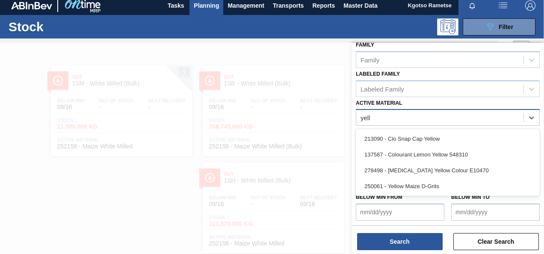
type Material "yello"
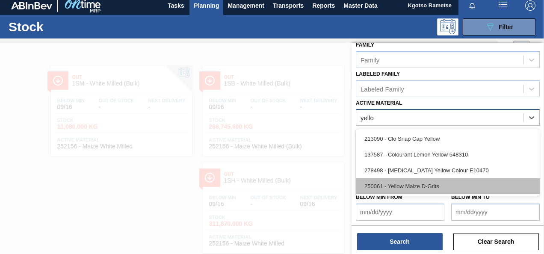
click at [403, 187] on div "250061 - Yellow Maize D-Grits" at bounding box center [448, 186] width 184 height 16
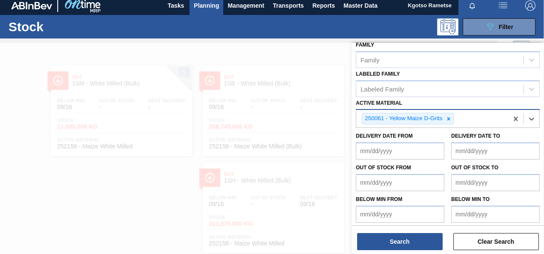
scroll to position [155, 0]
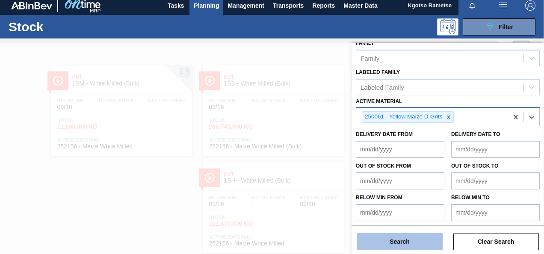
click at [396, 247] on button "Search" at bounding box center [400, 241] width 86 height 17
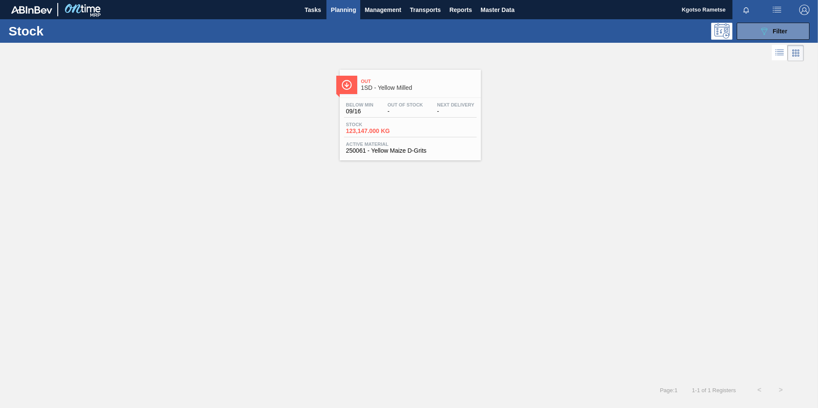
scroll to position [3, 0]
click at [778, 28] on span "Filter" at bounding box center [780, 31] width 15 height 7
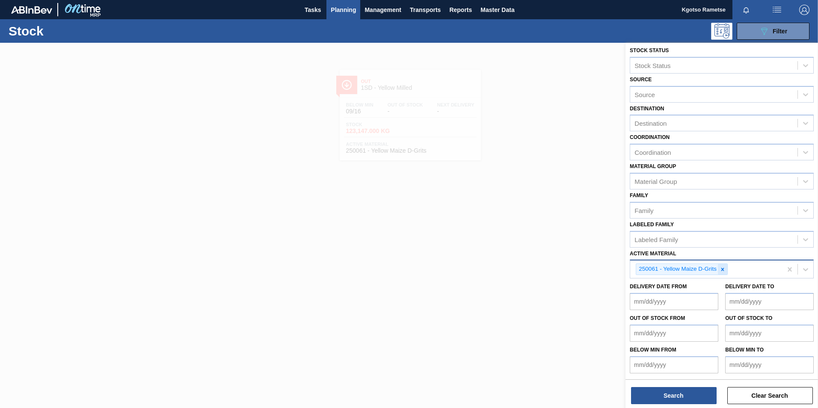
click at [725, 268] on icon at bounding box center [723, 270] width 6 height 6
paste Material "28970"
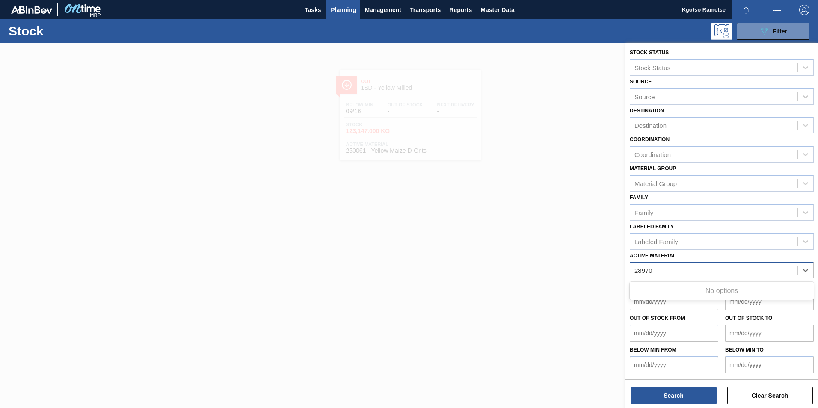
type Material "28970"
click at [564, 158] on div at bounding box center [409, 247] width 818 height 408
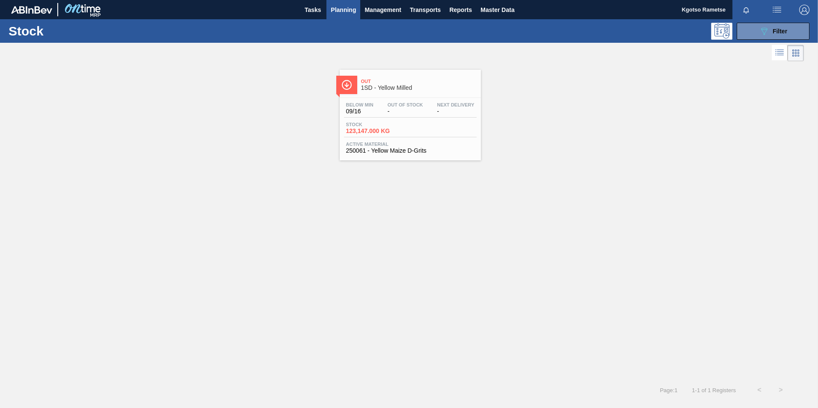
click at [356, 6] on span "Planning" at bounding box center [343, 10] width 25 height 10
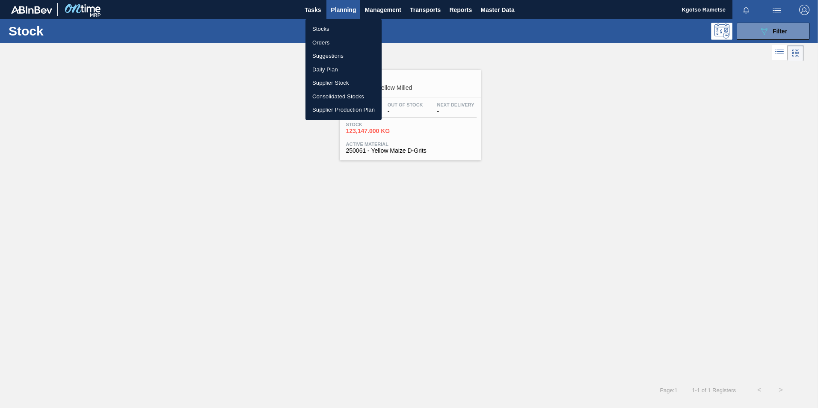
click at [337, 40] on li "Orders" at bounding box center [343, 43] width 76 height 14
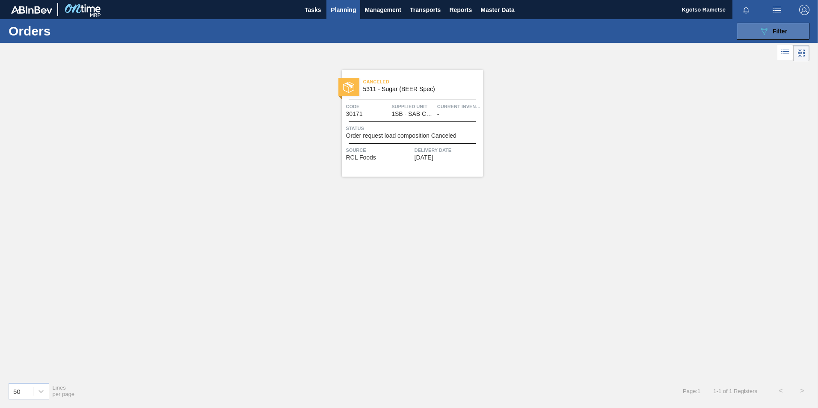
click at [782, 30] on span "Filter" at bounding box center [780, 31] width 15 height 7
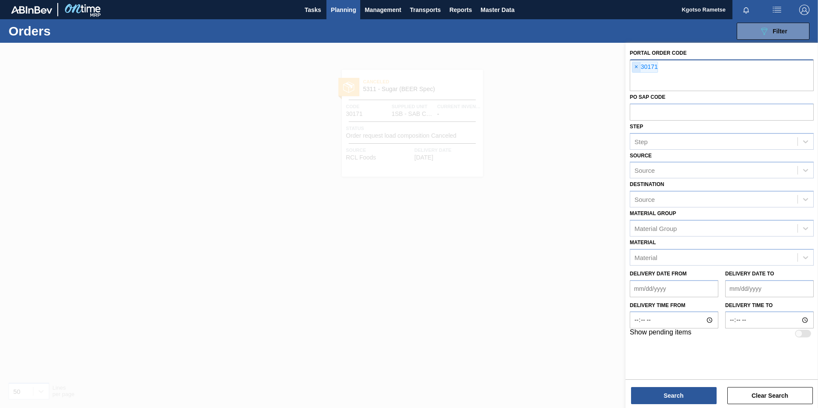
click at [637, 68] on span "×" at bounding box center [636, 67] width 8 height 10
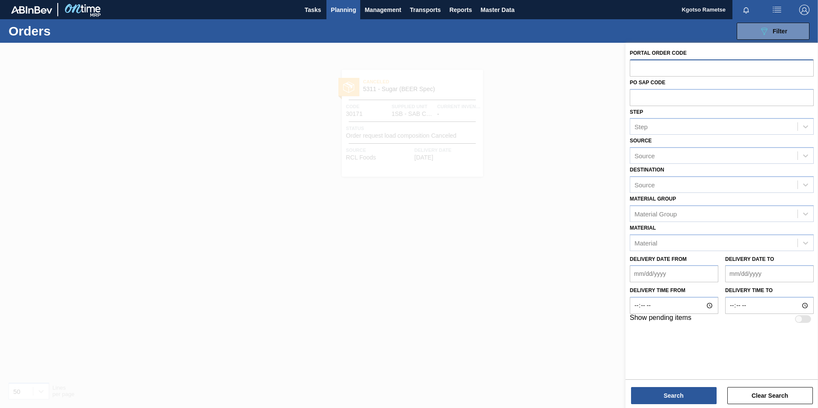
paste input "28970"
type input "28970"
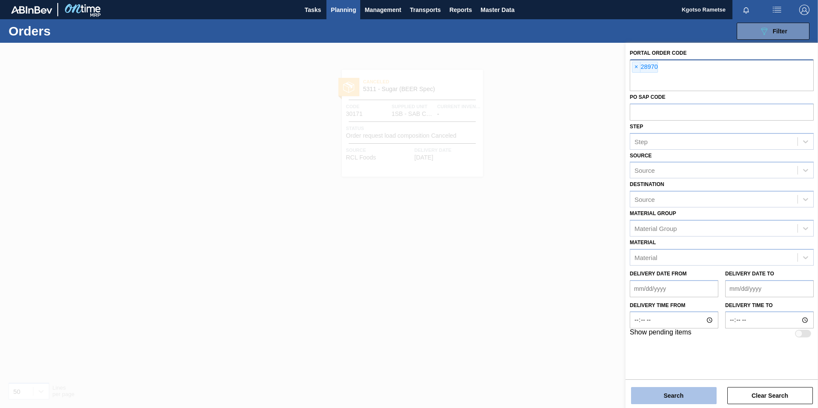
click at [680, 403] on button "Search" at bounding box center [674, 395] width 86 height 17
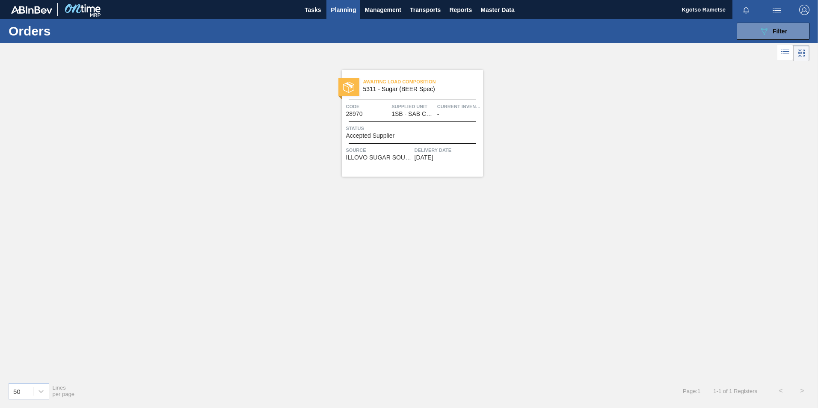
click at [393, 80] on span "Awaiting Load Composition" at bounding box center [423, 81] width 120 height 9
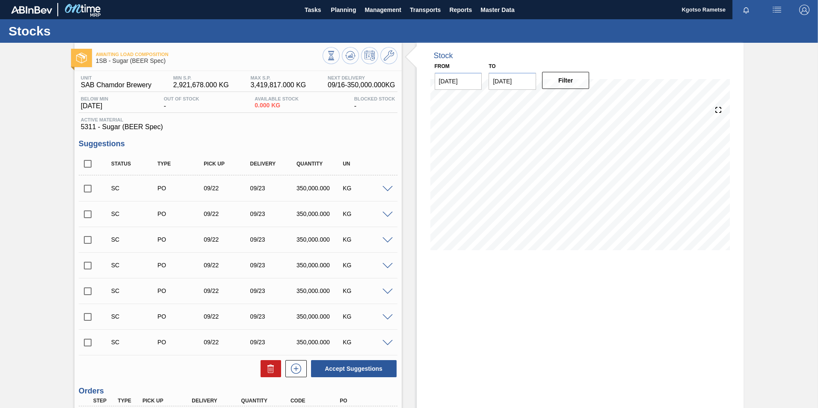
click at [777, 270] on div "Awaiting Load Composition 1SB - Sugar (BEER Spec) Unit SAB Chamdor Brewery MIN …" at bounding box center [409, 285] width 818 height 485
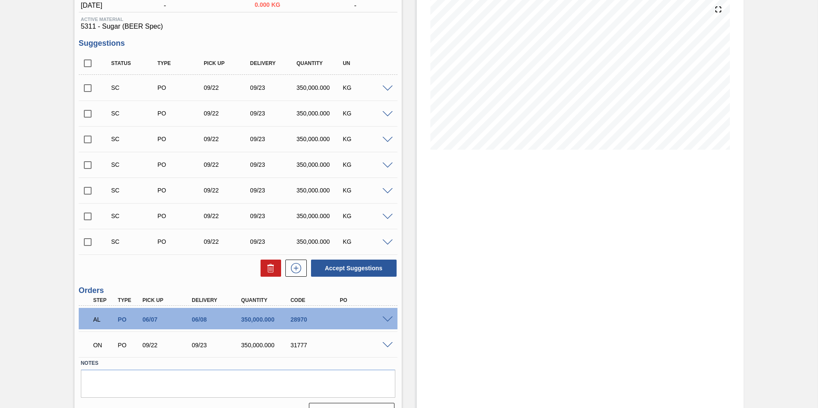
scroll to position [120, 0]
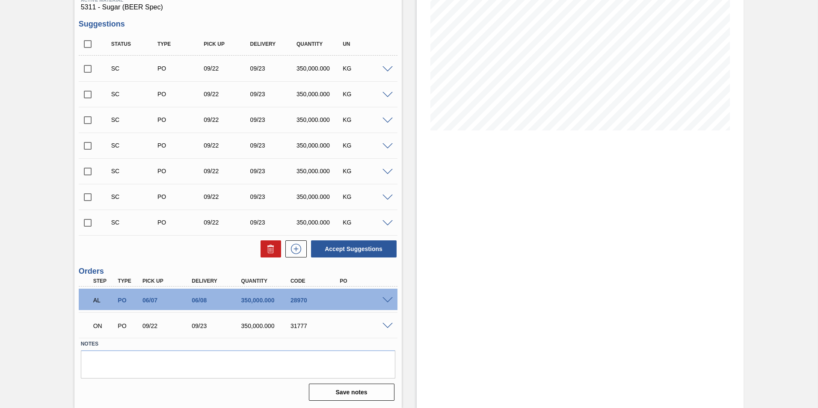
click at [388, 301] on span at bounding box center [387, 300] width 10 height 6
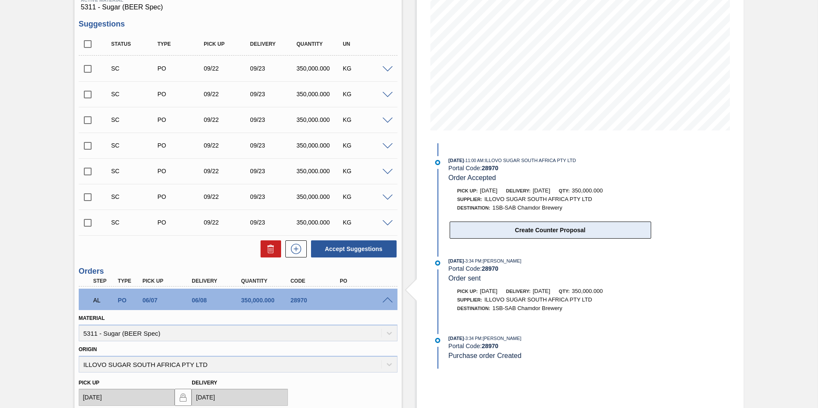
click at [531, 233] on button "Create Counter Proposal" at bounding box center [550, 230] width 201 height 17
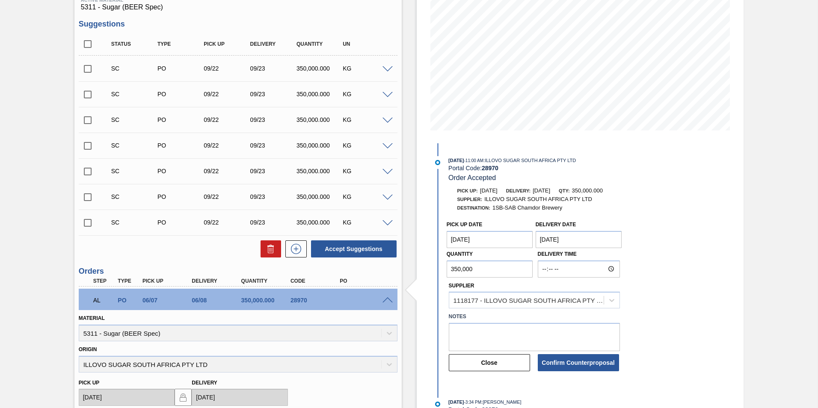
click at [477, 244] on Date "06/07/2025" at bounding box center [490, 239] width 86 height 17
click at [537, 260] on div "June 2025" at bounding box center [498, 259] width 103 height 7
click at [735, 202] on div "Stock From 09/16/2025 to 09/30/2025 Filter 06/13/2025 - 11:00 AM : ILLOVO SUGAR…" at bounding box center [580, 269] width 327 height 693
click at [566, 266] on input "Delivery Time" at bounding box center [579, 269] width 82 height 17
click at [468, 251] on label "Quantity" at bounding box center [460, 254] width 26 height 6
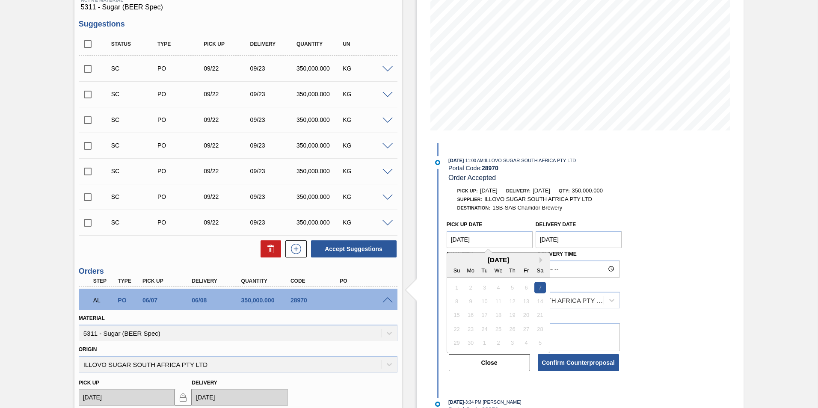
click at [467, 243] on Date "06/07/2025" at bounding box center [490, 239] width 86 height 17
click at [16, 261] on div "Awaiting Load Composition 1SB - Sugar (BEER Spec) Unit SAB Chamdor Brewery MIN …" at bounding box center [409, 269] width 818 height 693
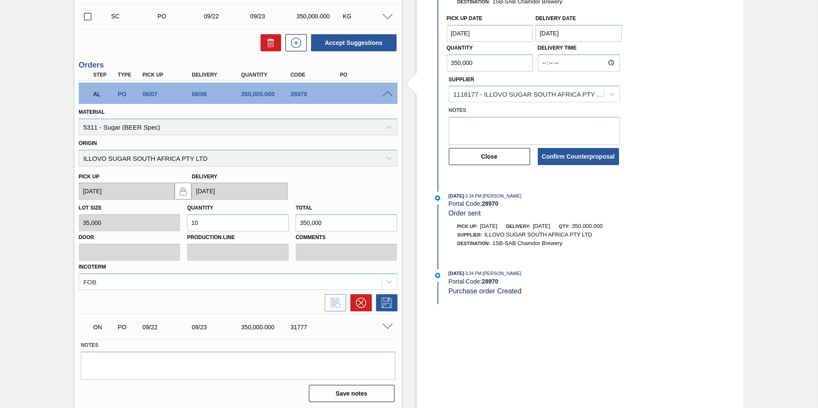
scroll to position [327, 0]
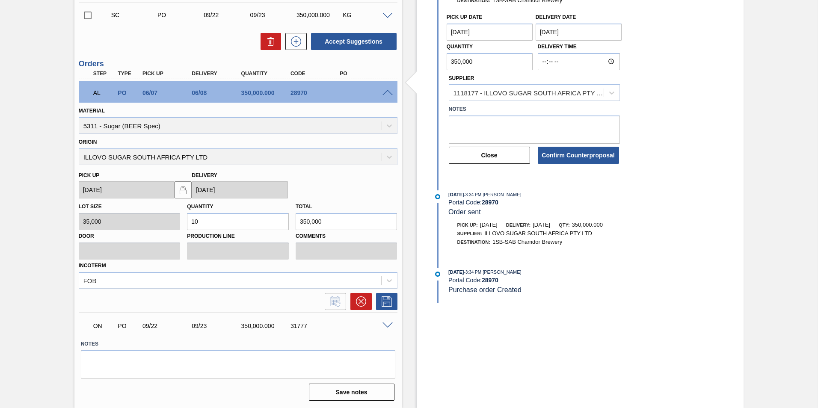
click at [388, 326] on span at bounding box center [387, 326] width 10 height 6
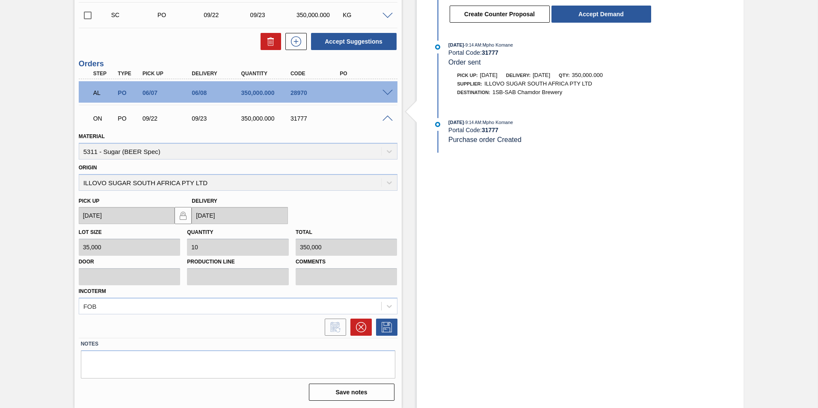
click at [788, 119] on div "Awaiting Load Composition 1SB - Sugar (BEER Spec) Unit SAB Chamdor Brewery MIN …" at bounding box center [409, 62] width 818 height 693
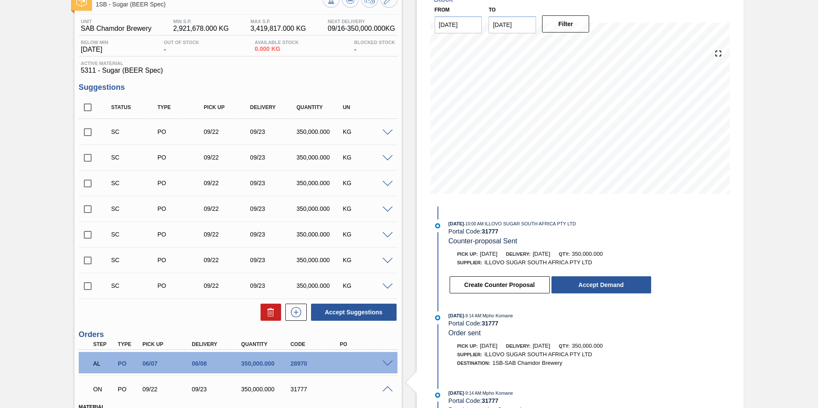
scroll to position [0, 0]
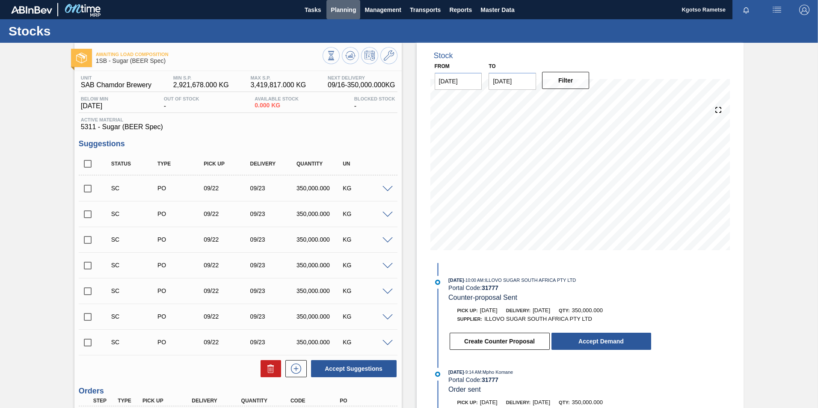
drag, startPoint x: 348, startPoint y: 12, endPoint x: 325, endPoint y: 29, distance: 28.2
click at [347, 13] on span "Planning" at bounding box center [343, 10] width 25 height 10
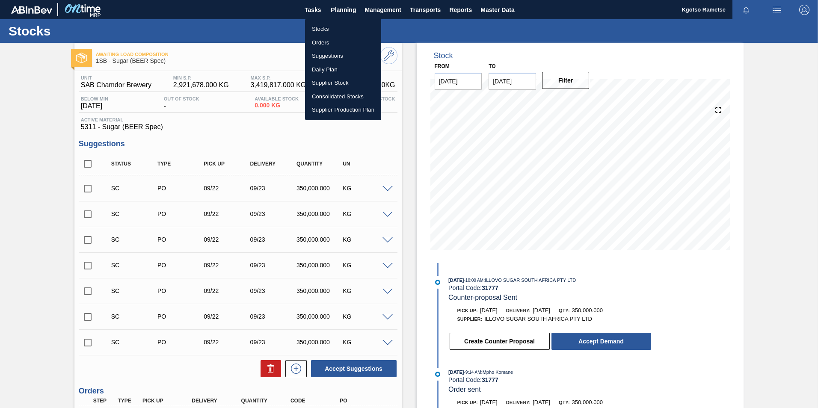
drag, startPoint x: 321, startPoint y: 23, endPoint x: 321, endPoint y: 30, distance: 7.3
click at [321, 23] on li "Stocks" at bounding box center [343, 29] width 76 height 14
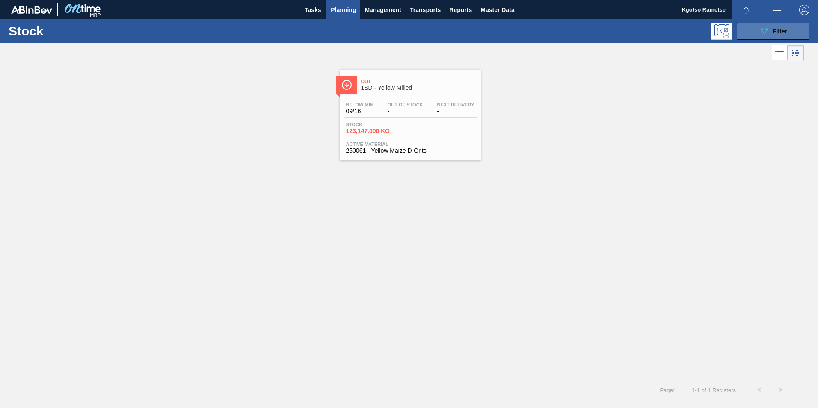
click at [771, 34] on div "089F7B8B-B2A5-4AFE-B5C0-19BA573D28AC Filter" at bounding box center [773, 31] width 28 height 10
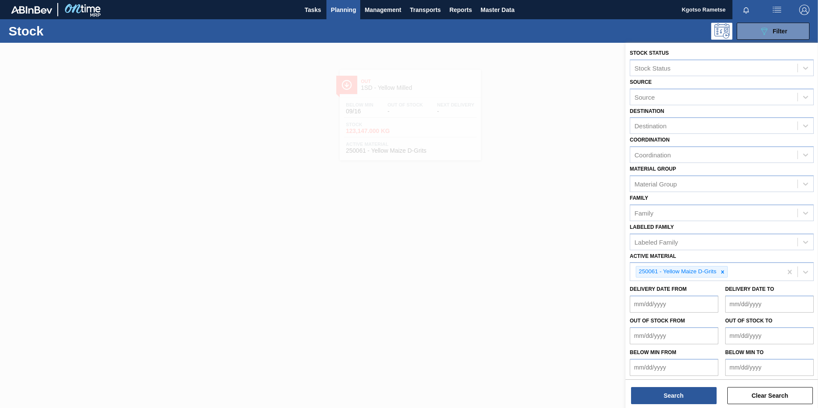
scroll to position [3, 0]
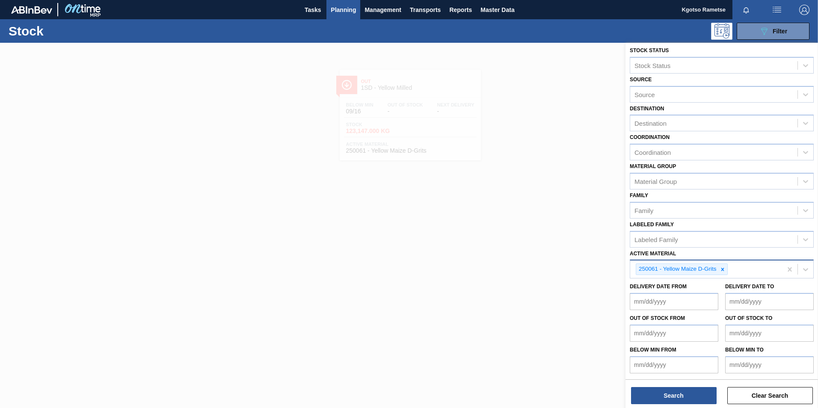
click at [724, 270] on icon at bounding box center [723, 270] width 6 height 6
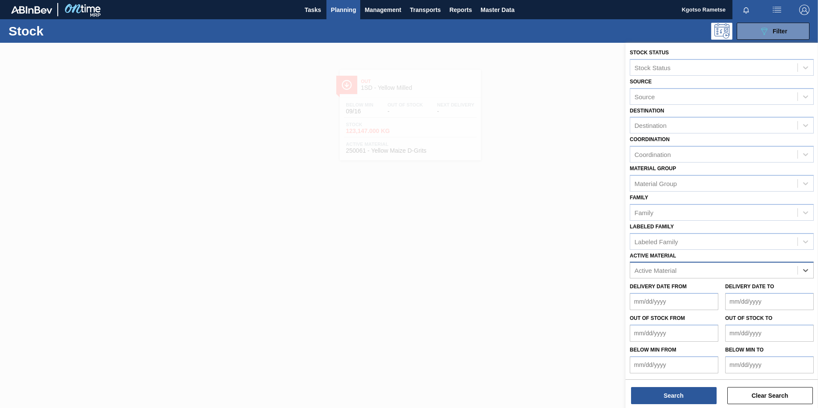
paste Material "279751"
type Material "279751"
click at [702, 284] on div "279751 - Can 500 Carling Black Label Refresh" at bounding box center [722, 292] width 184 height 16
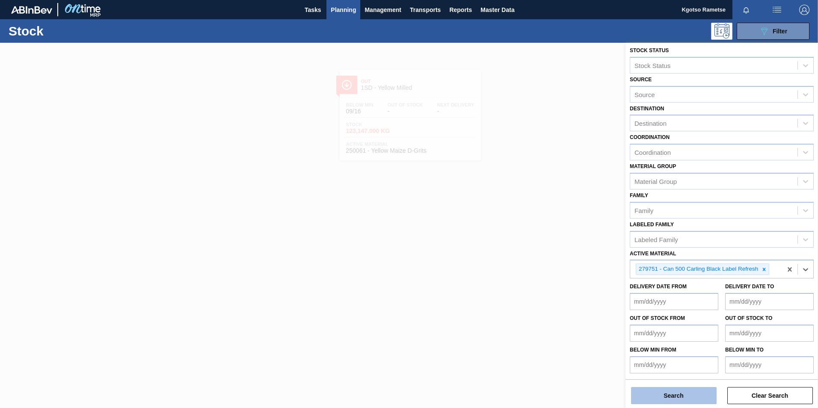
click at [698, 397] on button "Search" at bounding box center [674, 395] width 86 height 17
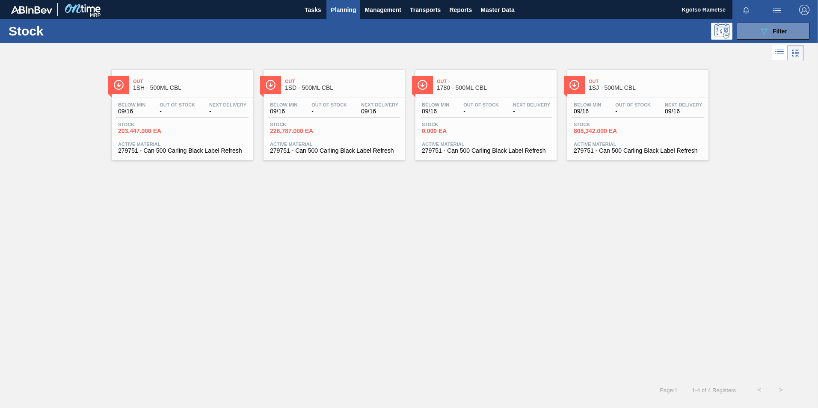
click at [321, 83] on span "Out" at bounding box center [343, 81] width 116 height 5
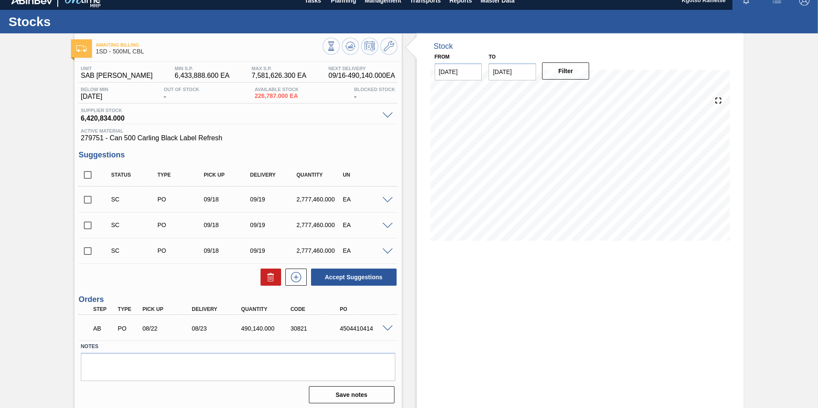
scroll to position [12, 0]
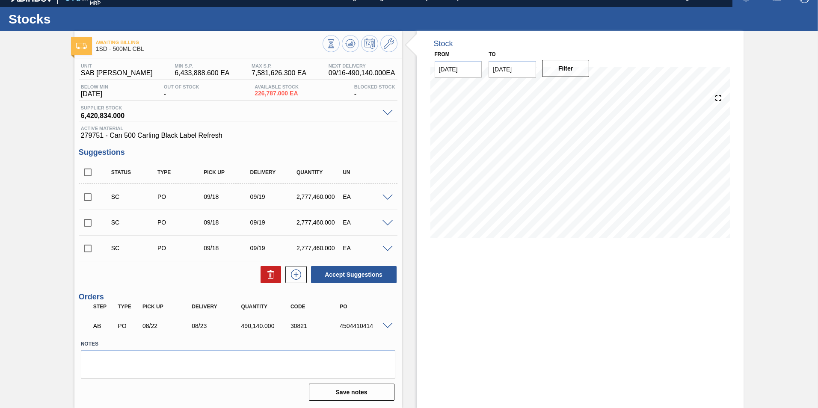
click at [384, 325] on span at bounding box center [387, 326] width 10 height 6
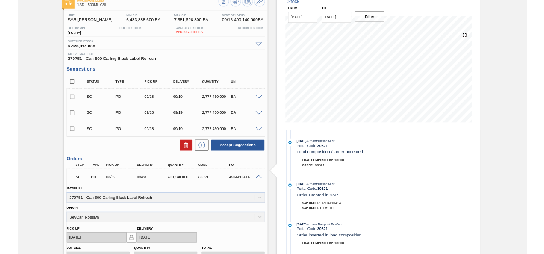
scroll to position [0, 0]
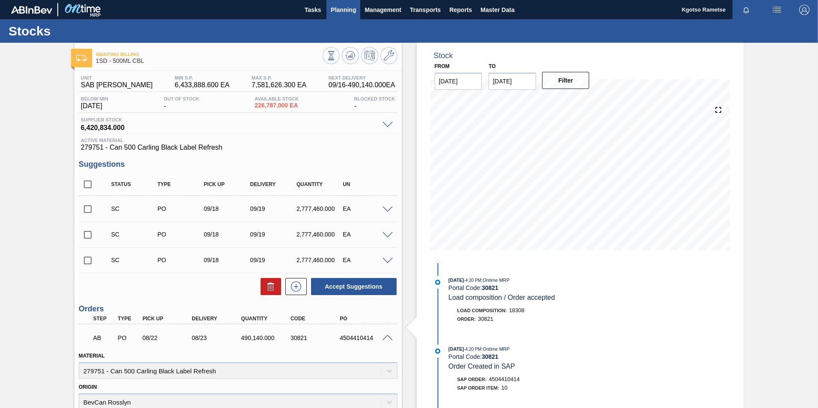
click at [343, 1] on button "Planning" at bounding box center [343, 9] width 34 height 19
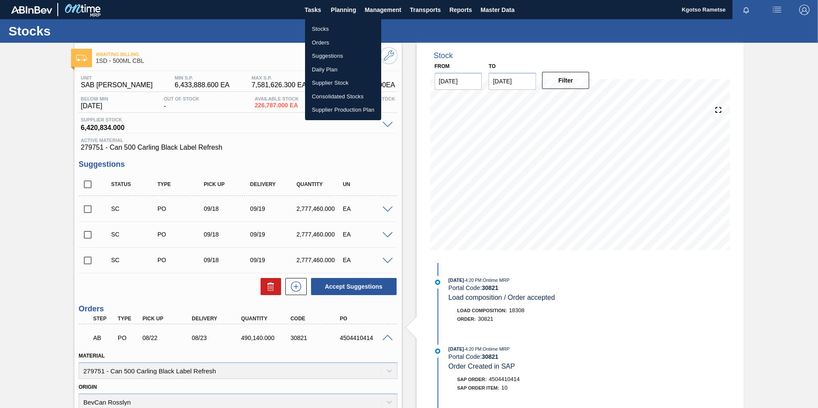
click at [328, 29] on li "Stocks" at bounding box center [343, 29] width 76 height 14
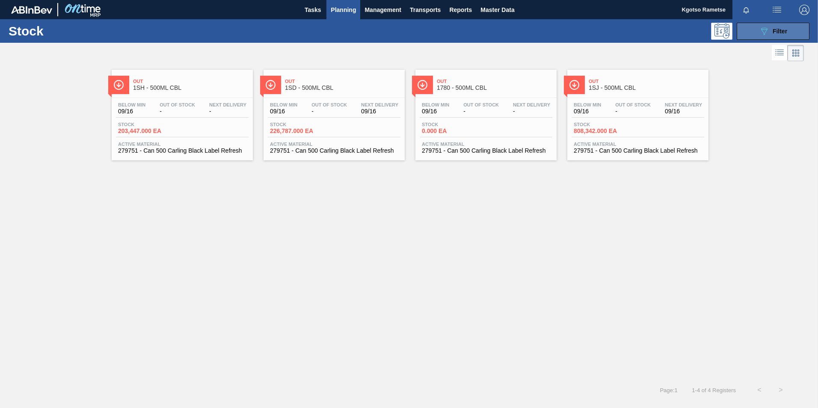
click at [778, 37] on button "089F7B8B-B2A5-4AFE-B5C0-19BA573D28AC Filter" at bounding box center [773, 31] width 73 height 17
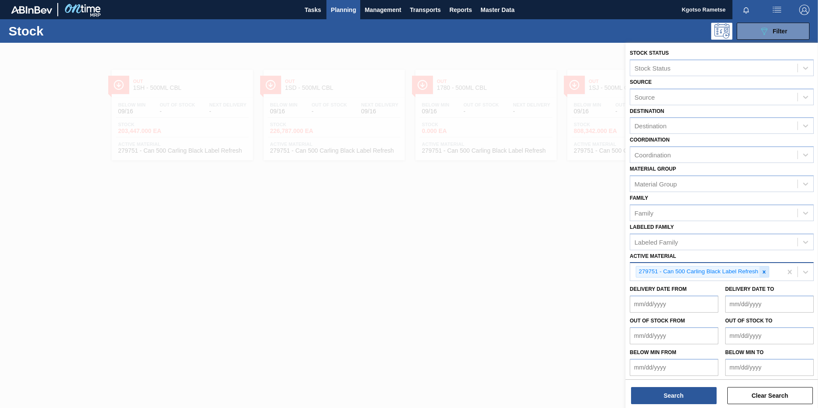
click at [765, 274] on icon at bounding box center [764, 272] width 6 height 6
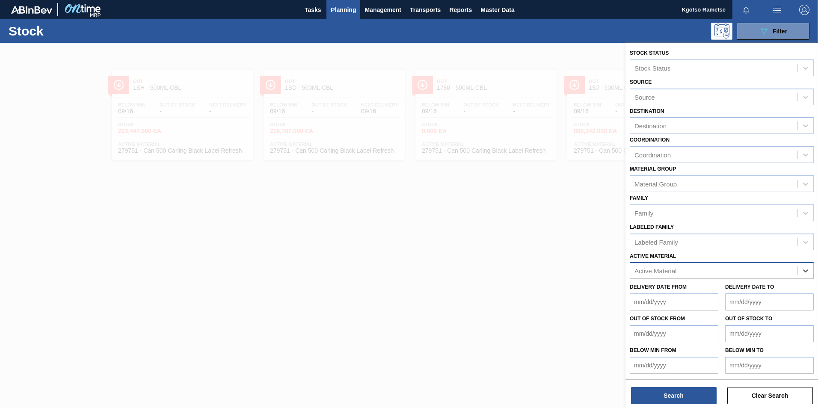
paste Material "285138"
type Material "285138"
click at [700, 297] on div "285138 - Can 500 Castle Lager (Charles)" at bounding box center [722, 292] width 184 height 16
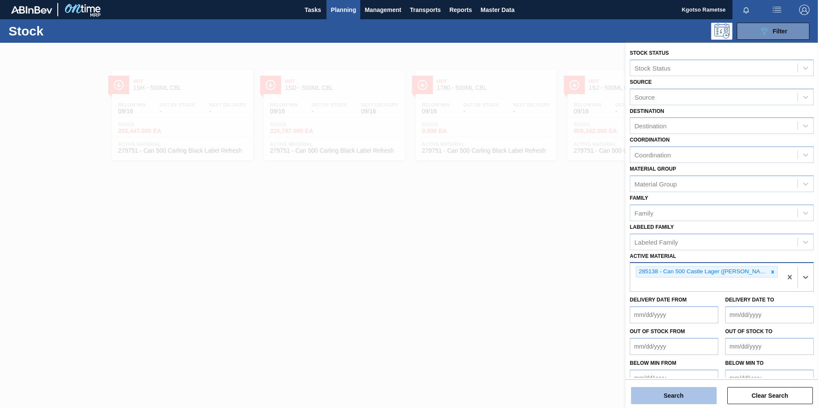
click at [682, 391] on button "Search" at bounding box center [674, 395] width 86 height 17
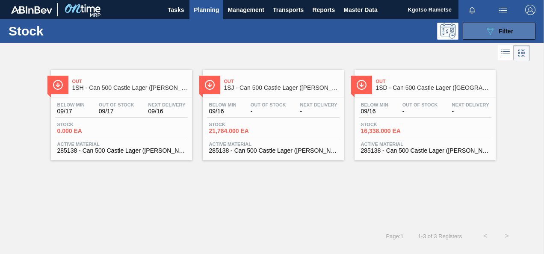
click at [507, 34] on span "Filter" at bounding box center [506, 31] width 15 height 7
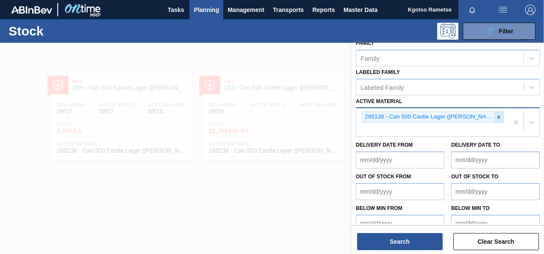
click at [496, 116] on icon at bounding box center [499, 117] width 6 height 6
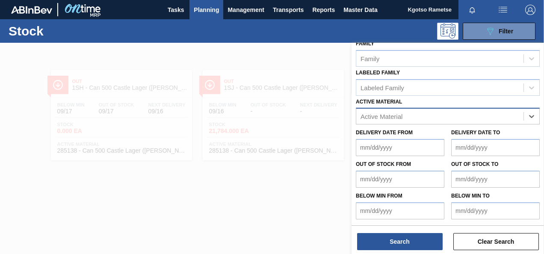
scroll to position [153, 0]
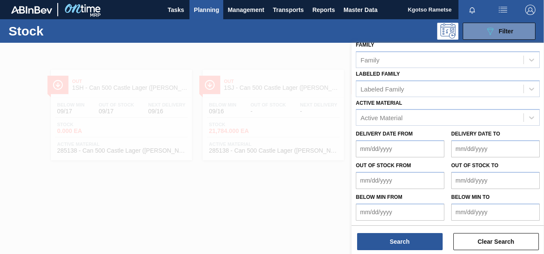
click at [250, 204] on div at bounding box center [272, 170] width 544 height 254
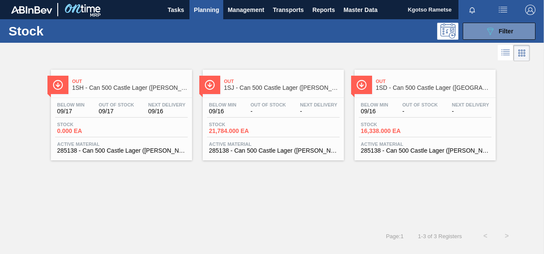
click at [207, 6] on span "Planning" at bounding box center [206, 10] width 25 height 10
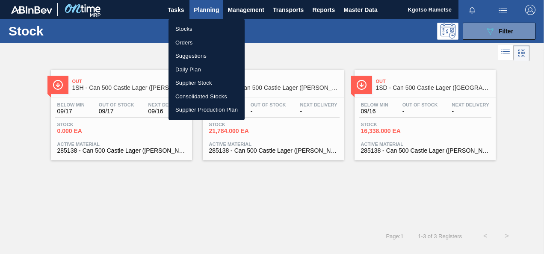
click at [193, 44] on li "Orders" at bounding box center [207, 43] width 76 height 14
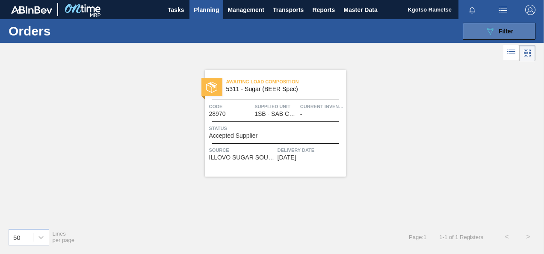
click at [481, 27] on button "089F7B8B-B2A5-4AFE-B5C0-19BA573D28AC Filter" at bounding box center [499, 31] width 73 height 17
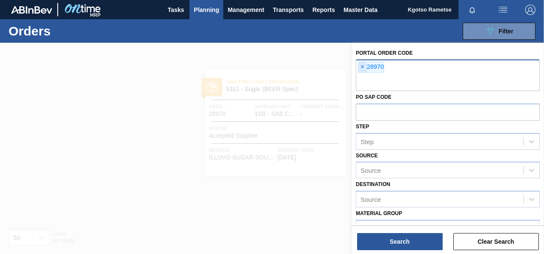
click at [363, 68] on span "×" at bounding box center [362, 67] width 8 height 10
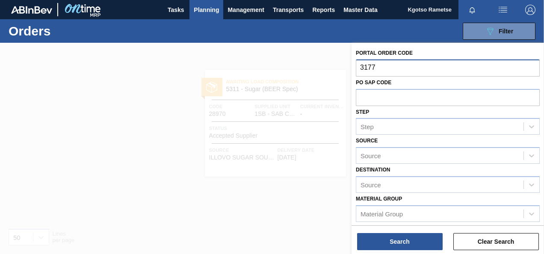
type input "31777"
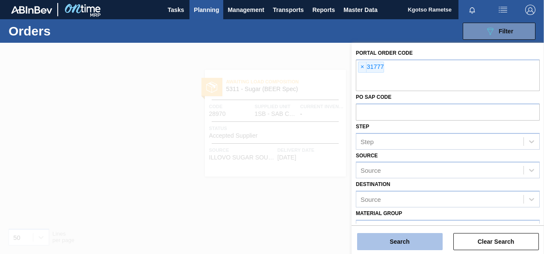
click at [394, 246] on button "Search" at bounding box center [400, 241] width 86 height 17
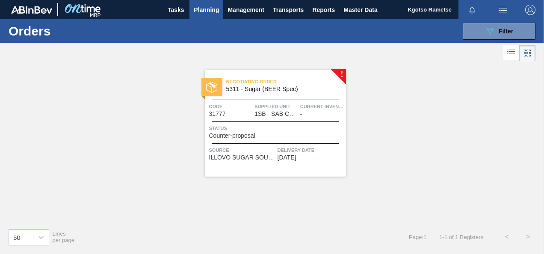
click at [252, 78] on span "Negotiating Order" at bounding box center [286, 81] width 120 height 9
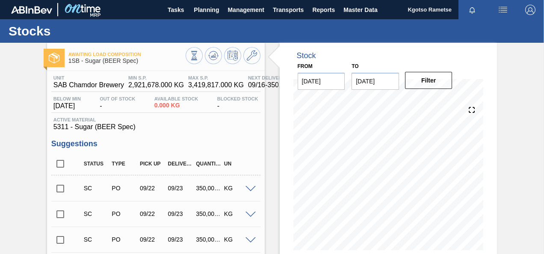
scroll to position [275, 0]
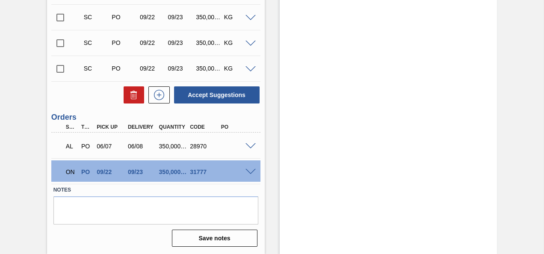
click at [249, 169] on span at bounding box center [251, 172] width 10 height 6
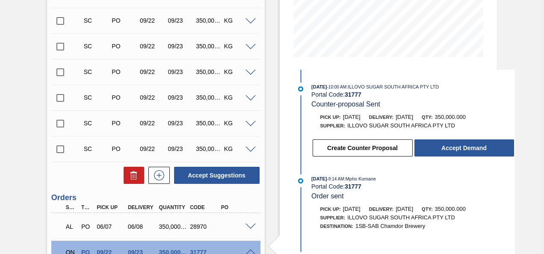
scroll to position [146, 0]
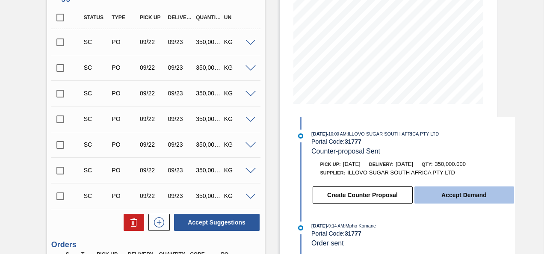
click at [464, 195] on button "Accept Demand" at bounding box center [465, 195] width 100 height 17
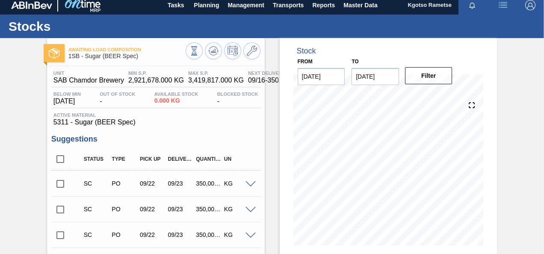
scroll to position [0, 0]
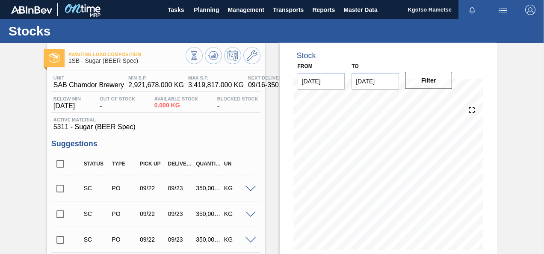
click at [532, 11] on img "button" at bounding box center [530, 10] width 10 height 10
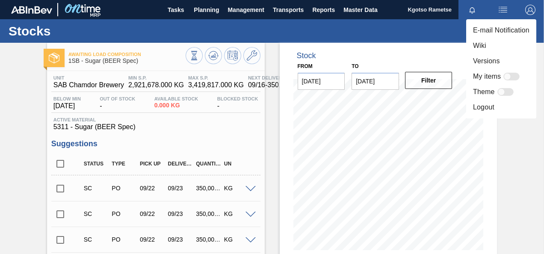
click at [296, 223] on div at bounding box center [272, 127] width 544 height 254
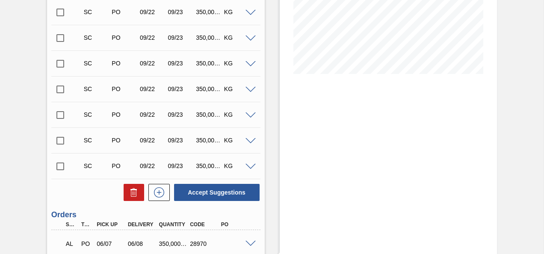
scroll to position [275, 0]
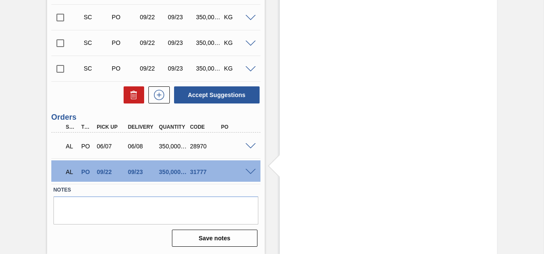
click at [252, 171] on span at bounding box center [251, 172] width 10 height 6
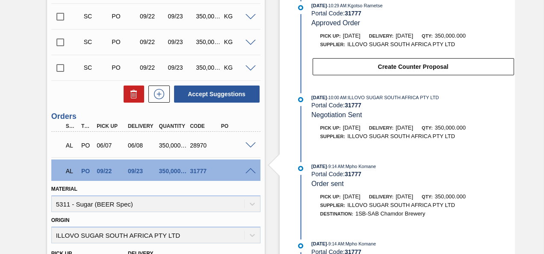
click at [252, 171] on span at bounding box center [251, 171] width 10 height 6
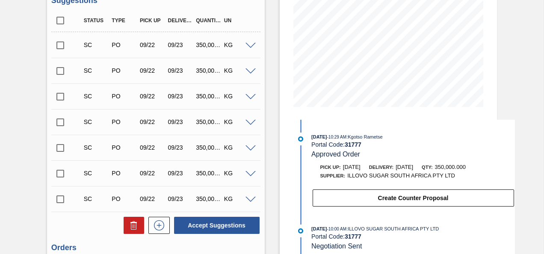
scroll to position [189, 0]
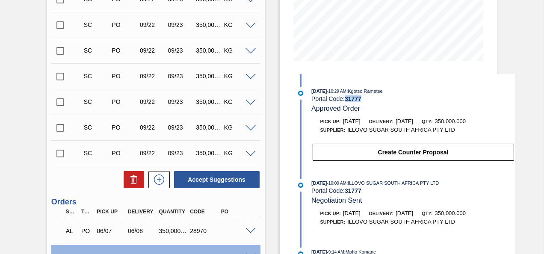
drag, startPoint x: 361, startPoint y: 100, endPoint x: 346, endPoint y: 99, distance: 15.8
click at [346, 99] on strong "31777" at bounding box center [353, 98] width 17 height 7
copy strong "31777"
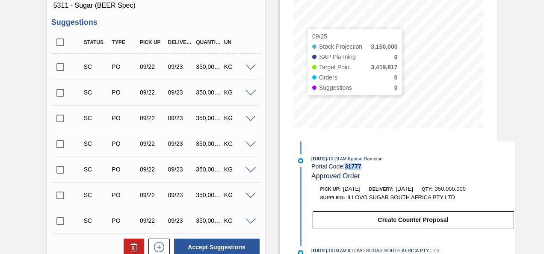
scroll to position [0, 0]
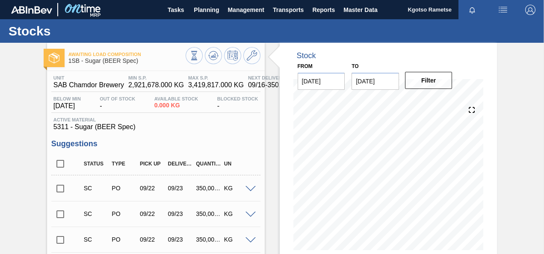
click at [528, 10] on img "button" at bounding box center [530, 10] width 10 height 10
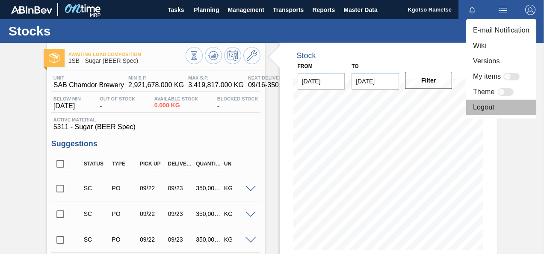
click at [489, 106] on li "Logout" at bounding box center [501, 107] width 70 height 15
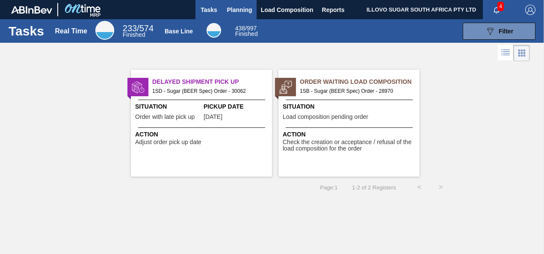
click at [236, 12] on span "Planning" at bounding box center [239, 10] width 25 height 10
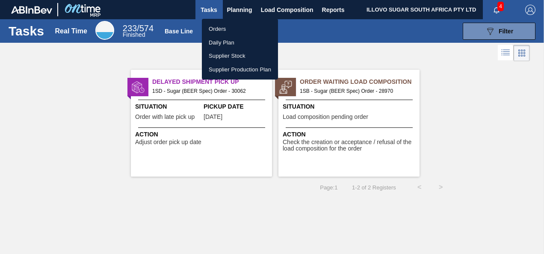
click at [235, 25] on li "Orders" at bounding box center [240, 29] width 76 height 14
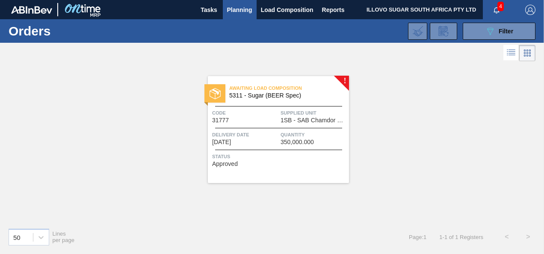
click at [275, 115] on span "Code" at bounding box center [245, 113] width 66 height 9
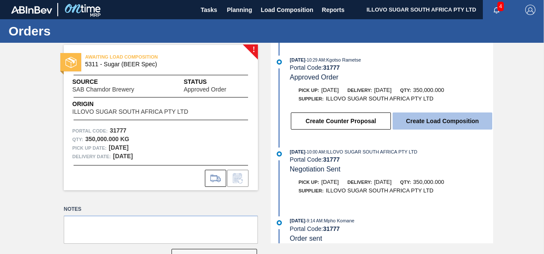
click at [440, 124] on button "Create Load Composition" at bounding box center [443, 121] width 100 height 17
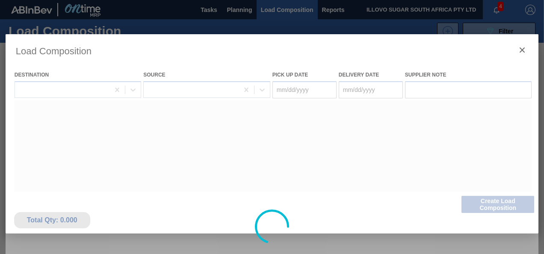
type Date "[DATE]"
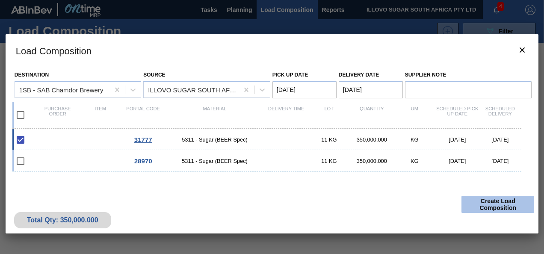
click at [481, 207] on button "Create Load Composition" at bounding box center [498, 204] width 73 height 17
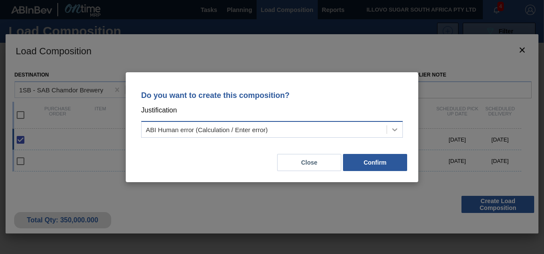
click at [392, 132] on icon at bounding box center [395, 129] width 9 height 9
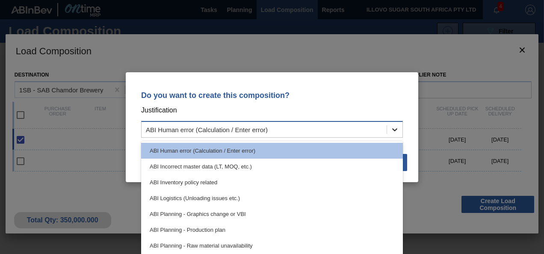
click at [392, 132] on icon at bounding box center [395, 129] width 9 height 9
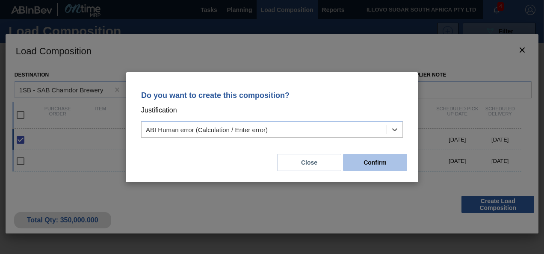
click at [384, 162] on button "Confirm" at bounding box center [375, 162] width 64 height 17
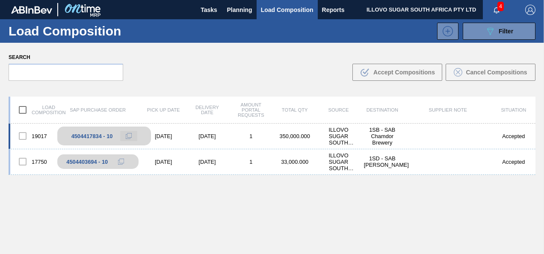
click at [126, 136] on icon at bounding box center [129, 136] width 6 height 6
click at [527, 4] on button "button" at bounding box center [530, 9] width 27 height 19
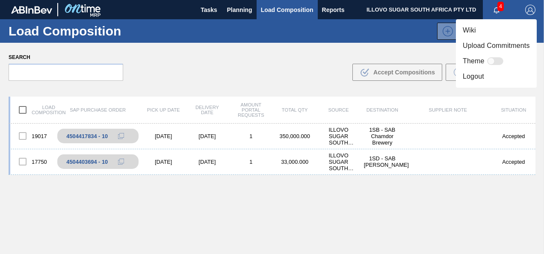
click at [478, 77] on li "Logout" at bounding box center [496, 76] width 81 height 15
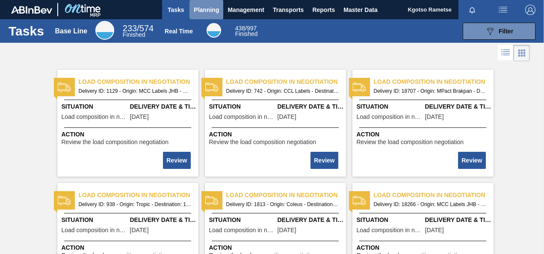
click at [202, 11] on span "Planning" at bounding box center [206, 10] width 25 height 10
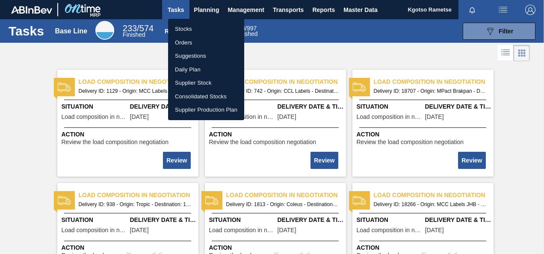
click at [195, 30] on li "Stocks" at bounding box center [206, 29] width 76 height 14
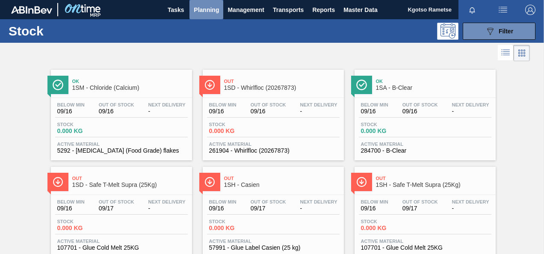
click at [216, 9] on span "Planning" at bounding box center [206, 10] width 25 height 10
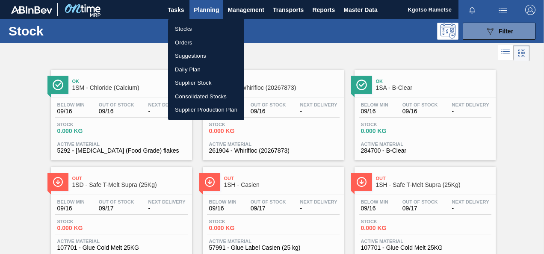
click at [204, 40] on li "Orders" at bounding box center [206, 43] width 76 height 14
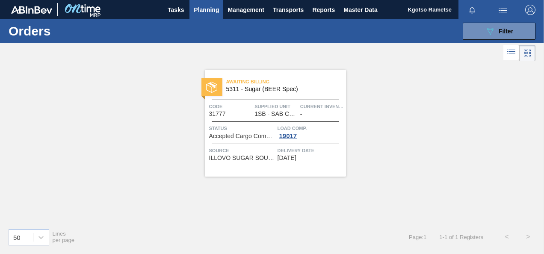
click at [308, 84] on span "Awaiting Billing" at bounding box center [286, 81] width 120 height 9
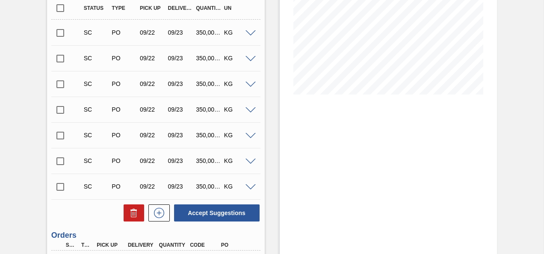
scroll to position [275, 0]
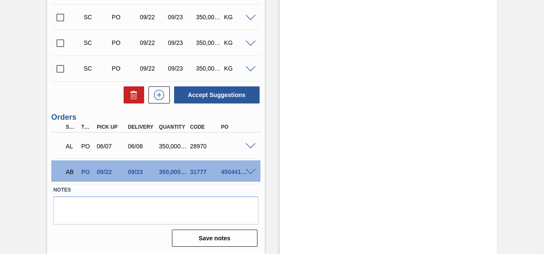
click at [251, 169] on span at bounding box center [251, 172] width 10 height 6
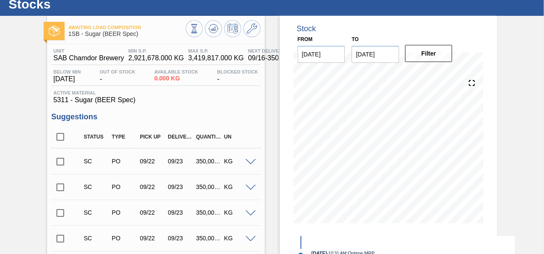
scroll to position [0, 0]
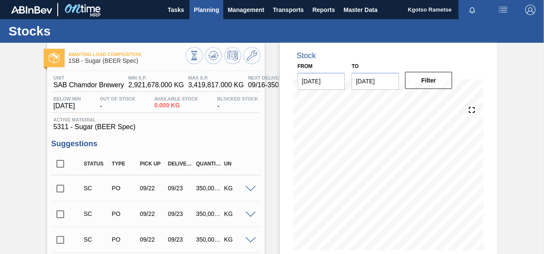
click at [199, 8] on span "Planning" at bounding box center [206, 10] width 25 height 10
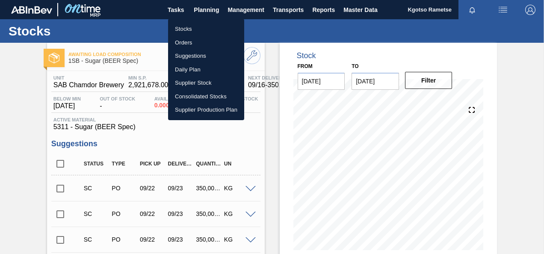
click at [190, 25] on li "Stocks" at bounding box center [206, 29] width 76 height 14
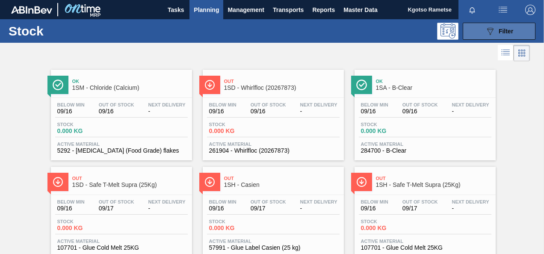
click at [503, 32] on span "Filter" at bounding box center [506, 31] width 15 height 7
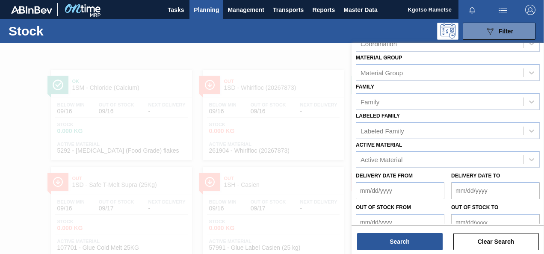
scroll to position [153, 0]
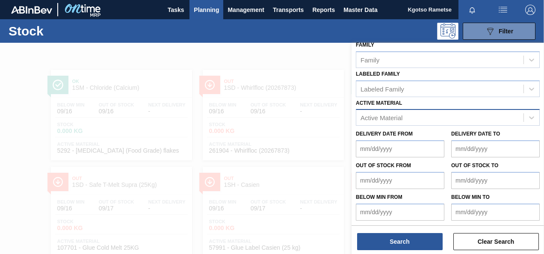
click at [407, 118] on div "Active Material" at bounding box center [439, 118] width 167 height 12
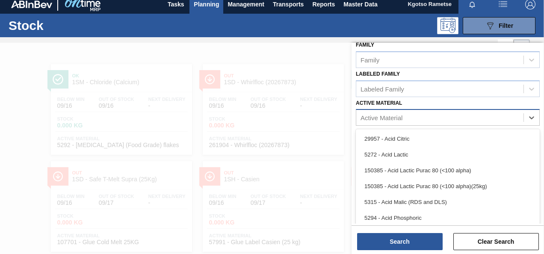
scroll to position [6, 0]
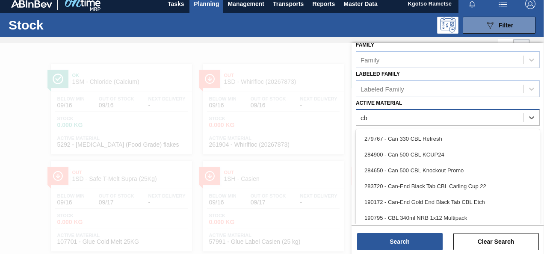
type Material "cbl"
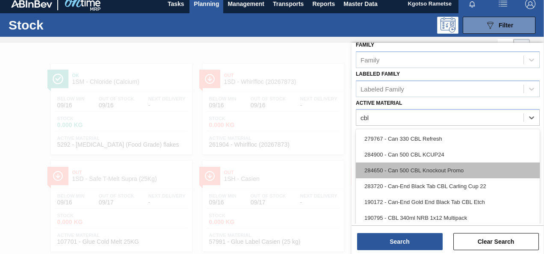
click at [408, 166] on div "284650 - Can 500 CBL Knockout Promo" at bounding box center [448, 171] width 184 height 16
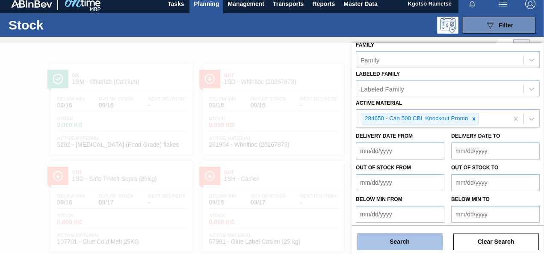
click at [377, 240] on button "Search" at bounding box center [400, 241] width 86 height 17
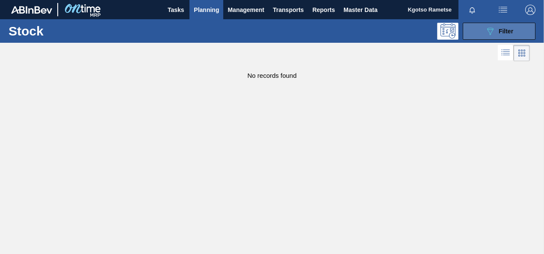
click at [507, 30] on span "Filter" at bounding box center [506, 31] width 15 height 7
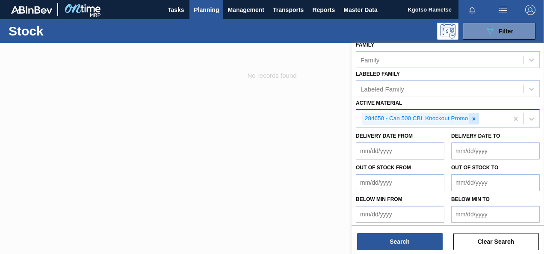
click at [471, 117] on icon at bounding box center [474, 119] width 6 height 6
click at [471, 117] on div "284650 - Can 500 CBL Knockout Promo" at bounding box center [432, 119] width 152 height 18
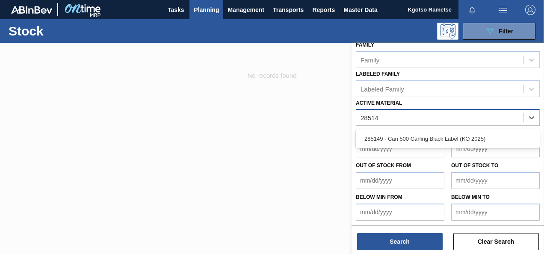
type Material "285149"
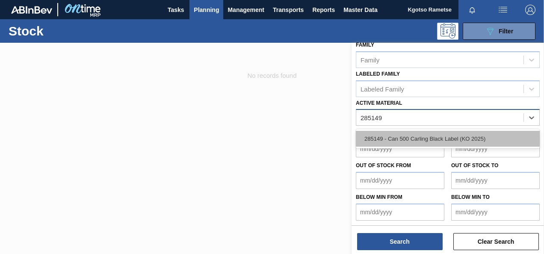
click at [433, 136] on div "285149 - Can 500 Carling Black Label (KO 2025)" at bounding box center [448, 139] width 184 height 16
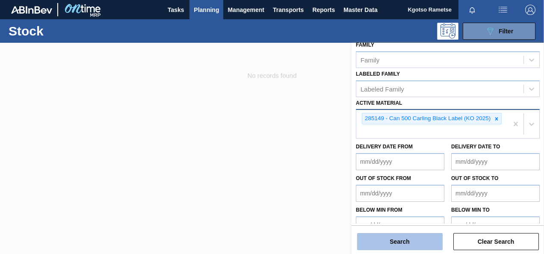
click at [373, 238] on button "Search" at bounding box center [400, 241] width 86 height 17
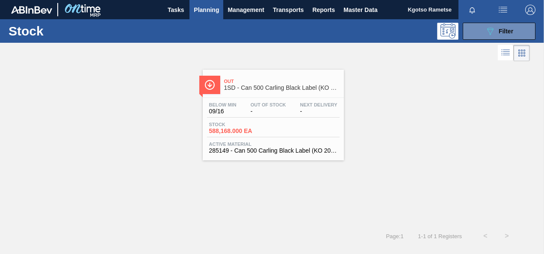
click at [249, 139] on div "Below Min 09/16 Out Of Stock - Next Delivery - Stock 588,168.000 EA Active Mate…" at bounding box center [273, 127] width 141 height 58
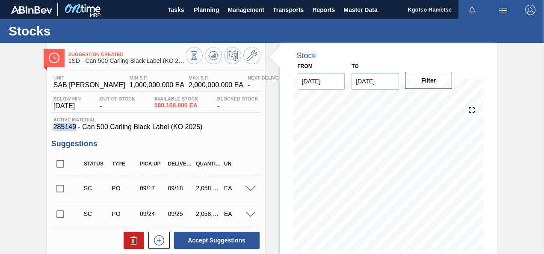
drag, startPoint x: 77, startPoint y: 128, endPoint x: 47, endPoint y: 128, distance: 29.5
click at [47, 128] on div "Unit SAB Rosslyn Brewery MIN S.P. 1,000,000.000 EA MAX S.P. 2,000,000.000 EA Ne…" at bounding box center [156, 213] width 218 height 284
copy span "285149"
click at [254, 61] on span at bounding box center [252, 55] width 10 height 10
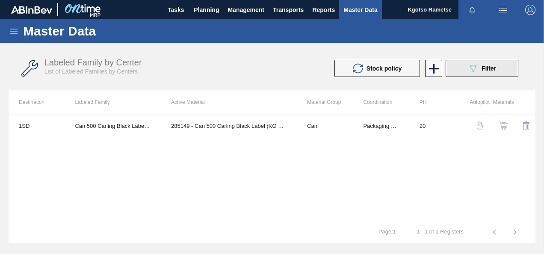
click at [504, 64] on button "089F7B8B-B2A5-4AFE-B5C0-19BA573D28AC Filter" at bounding box center [482, 68] width 73 height 17
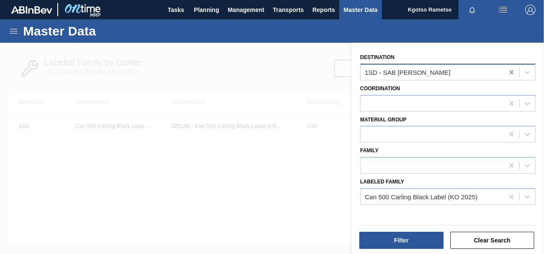
click at [510, 71] on icon at bounding box center [511, 72] width 9 height 9
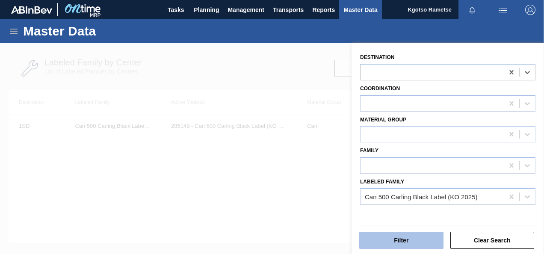
click at [418, 245] on button "Filter" at bounding box center [401, 240] width 84 height 17
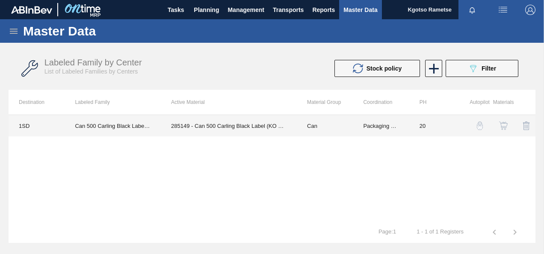
click at [213, 122] on td "285149 - Can 500 Carling Black Label (KO 2025)" at bounding box center [229, 125] width 136 height 21
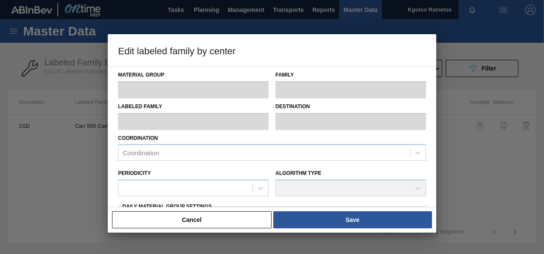
type input "Can"
type input "Can 500"
type input "Can 500 Carling Black Label (KO 2025)"
type input "1SD - SAB Rosslyn Brewery"
type input "20"
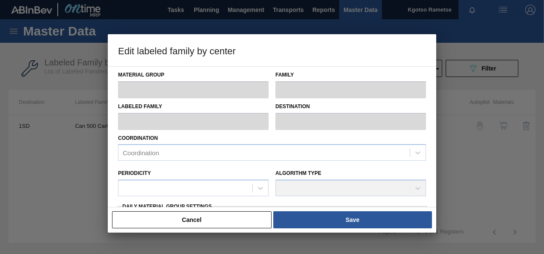
type input "1,000,000"
type input "2,000,000"
type input "100"
type input "2,000,000.000"
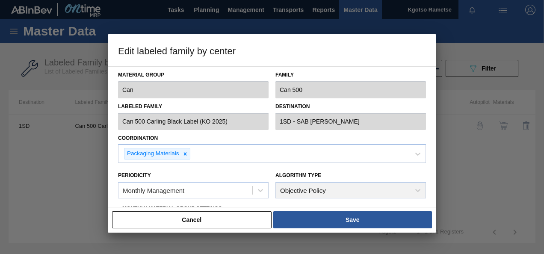
click at [118, 131] on div "Material Group Can Family Can 500 Labeled Family Can 500 Carling Black Label (K…" at bounding box center [272, 249] width 308 height 365
click at [111, 91] on div "Material Group Can Family Can 500 Labeled Family Can 500 Carling Black Label (K…" at bounding box center [272, 136] width 329 height 141
click at [104, 133] on div "Edit labeled family by center Material Group Can Family Can 500 Labeled Family …" at bounding box center [272, 127] width 544 height 254
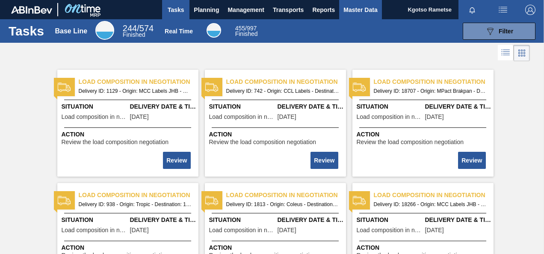
click at [364, 11] on span "Master Data" at bounding box center [361, 10] width 34 height 10
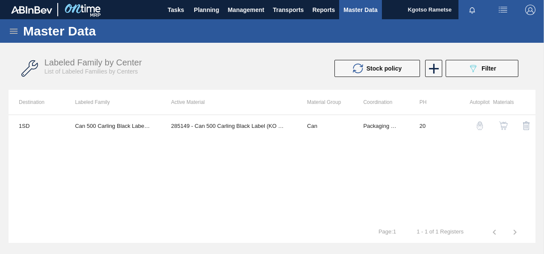
click at [13, 29] on icon at bounding box center [14, 31] width 8 height 5
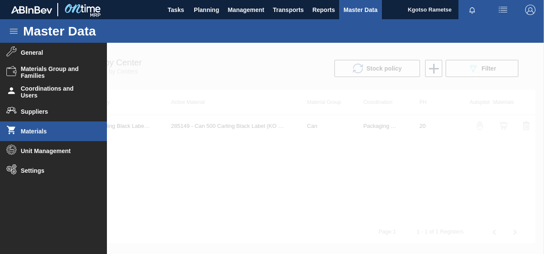
click at [49, 133] on span "Materials" at bounding box center [56, 131] width 71 height 7
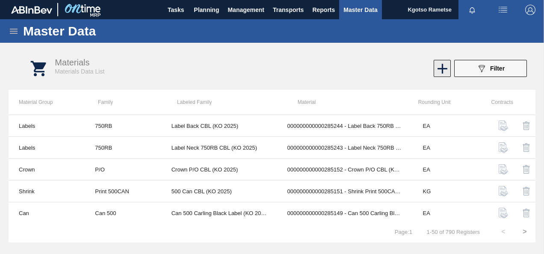
click at [442, 66] on icon at bounding box center [443, 69] width 10 height 10
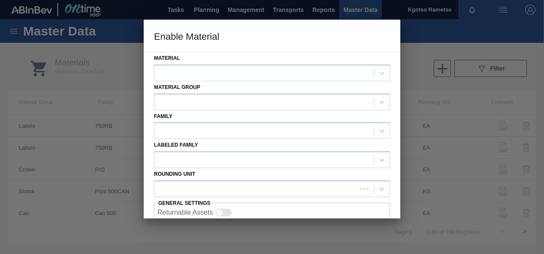
click at [69, 57] on div at bounding box center [272, 127] width 544 height 254
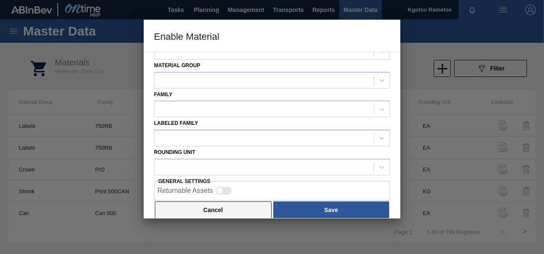
scroll to position [32, 0]
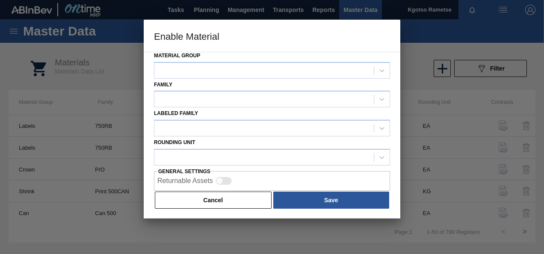
click at [199, 202] on button "Cancel" at bounding box center [213, 200] width 117 height 17
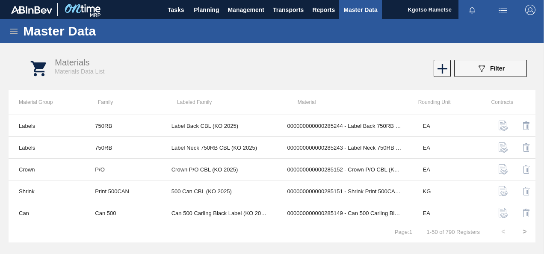
click at [13, 29] on icon at bounding box center [14, 31] width 8 height 5
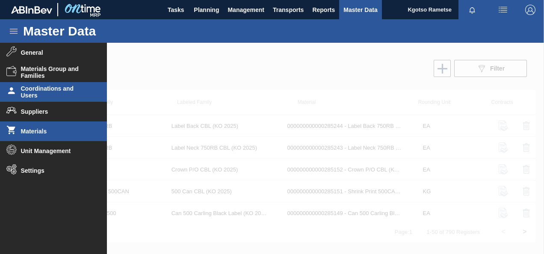
click at [64, 93] on span "Coordinations and Users" at bounding box center [56, 92] width 71 height 14
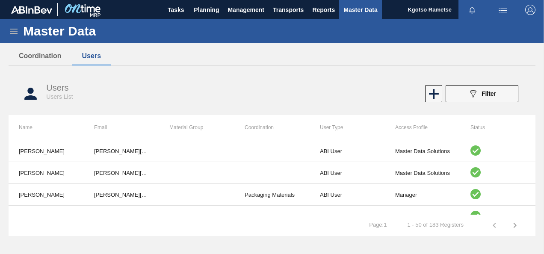
click at [15, 29] on icon at bounding box center [14, 31] width 8 height 5
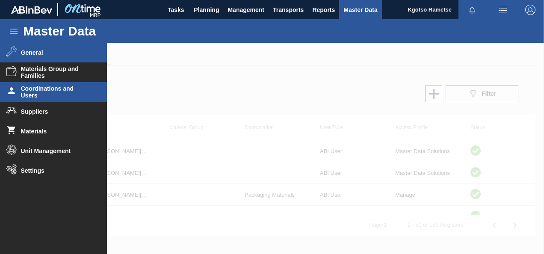
click at [50, 54] on span "General" at bounding box center [56, 52] width 71 height 7
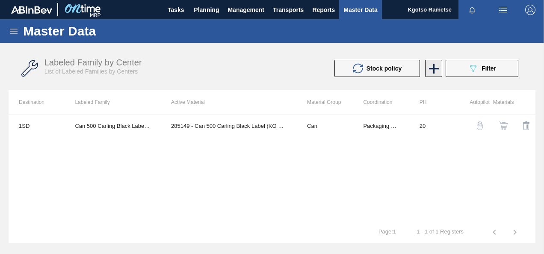
click at [430, 65] on icon at bounding box center [434, 68] width 17 height 17
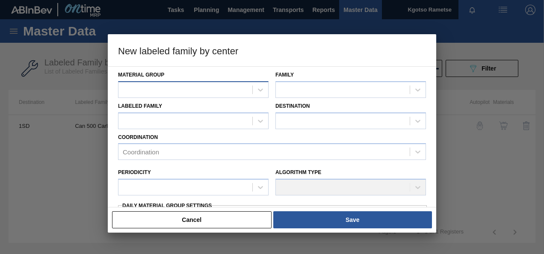
click at [149, 87] on div at bounding box center [185, 89] width 134 height 12
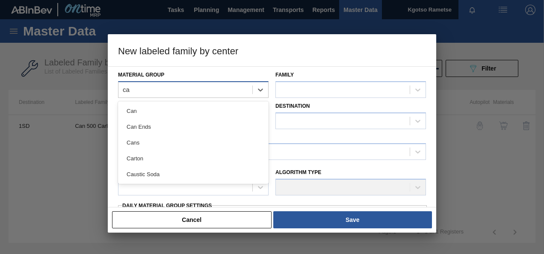
type Group "can"
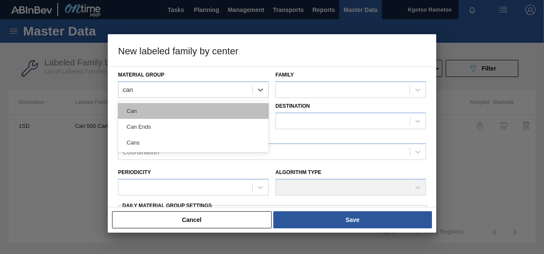
click at [146, 105] on div "Can" at bounding box center [193, 111] width 151 height 16
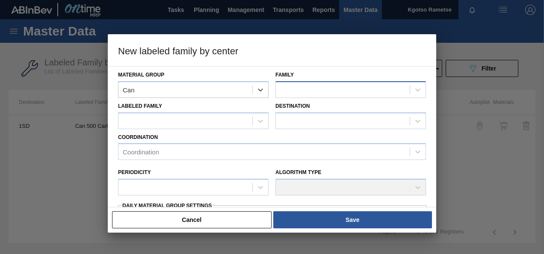
click at [293, 89] on div at bounding box center [343, 89] width 134 height 12
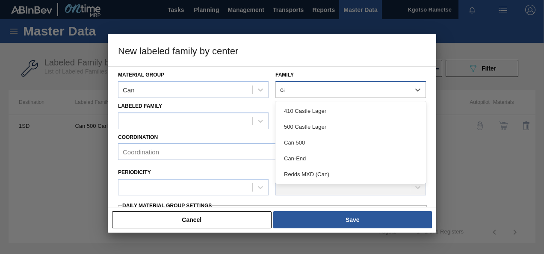
type input "can"
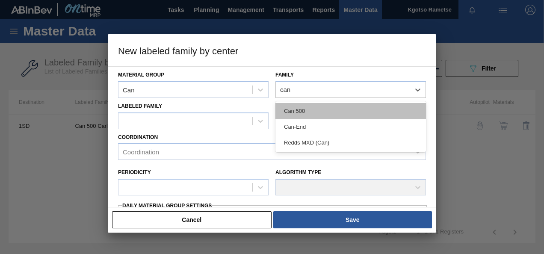
click at [282, 108] on div "Can 500" at bounding box center [350, 111] width 151 height 16
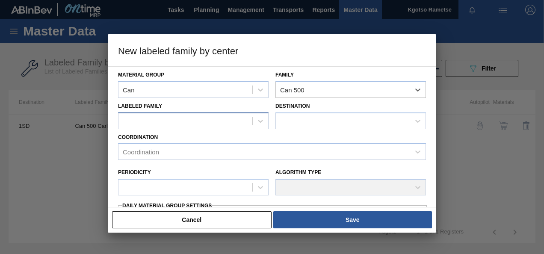
click at [197, 118] on div at bounding box center [185, 121] width 134 height 12
paste Family "Can 500 Carling Black Label (KO 2025)"
type Family "Can 500 Carling Black Label (KO 2025)"
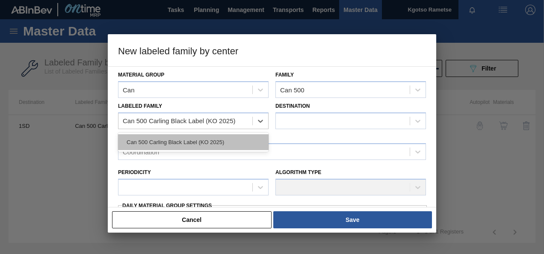
click at [169, 142] on div "Can 500 Carling Black Label (KO 2025)" at bounding box center [193, 142] width 151 height 16
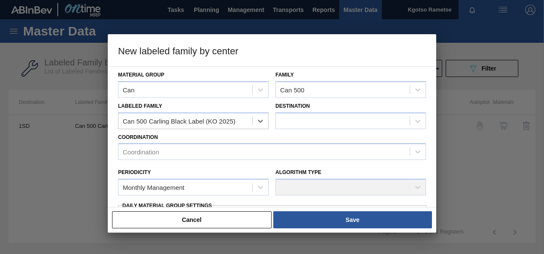
checkbox input "false"
click at [296, 116] on div at bounding box center [343, 121] width 134 height 12
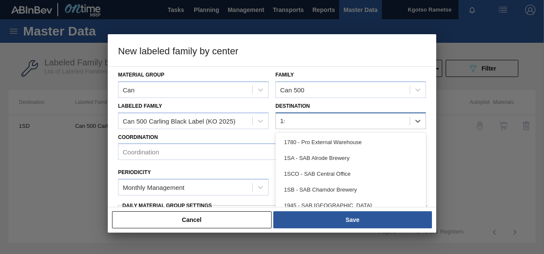
type input "1sh"
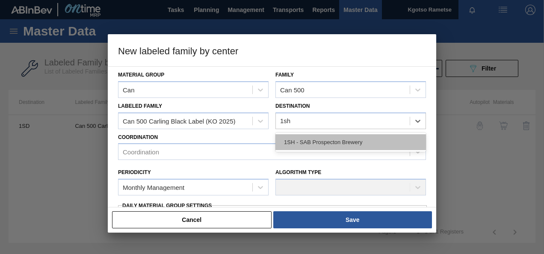
click at [290, 138] on div "1SH - SAB Prospecton Brewery" at bounding box center [350, 142] width 151 height 16
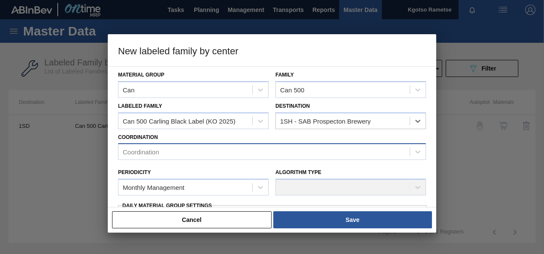
click at [166, 151] on div "Coordination" at bounding box center [263, 152] width 291 height 12
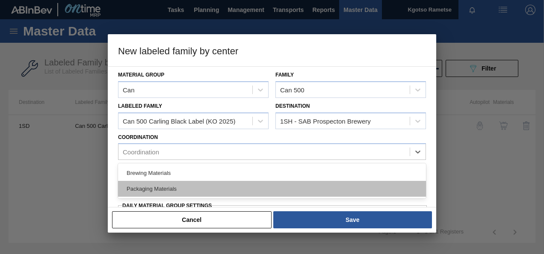
click at [148, 193] on div "Packaging Materials" at bounding box center [272, 189] width 308 height 16
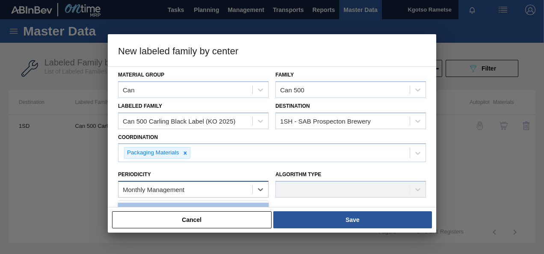
click at [120, 185] on div "Monthly Management" at bounding box center [185, 190] width 134 height 12
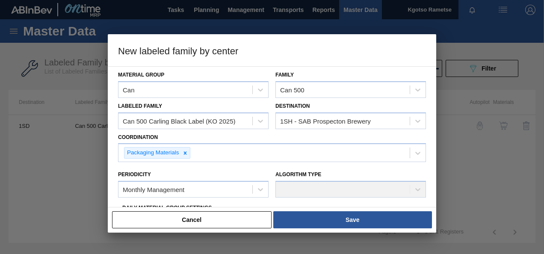
click at [111, 184] on div "Material Group Can Family Can 500 Labeled Family Can 500 Carling Black Label (K…" at bounding box center [272, 136] width 329 height 141
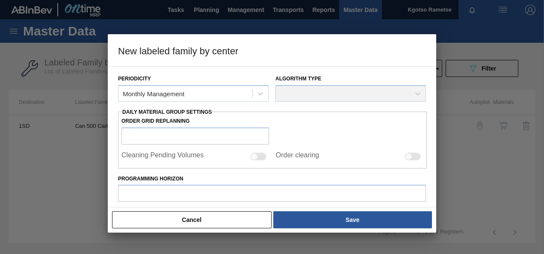
scroll to position [103, 0]
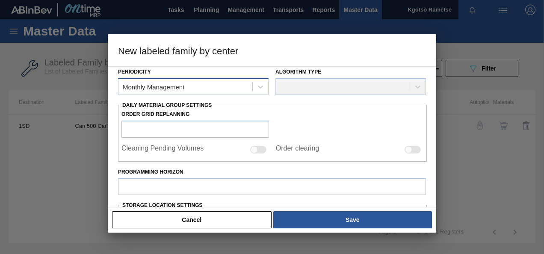
click at [175, 85] on div "Monthly Management" at bounding box center [154, 86] width 62 height 7
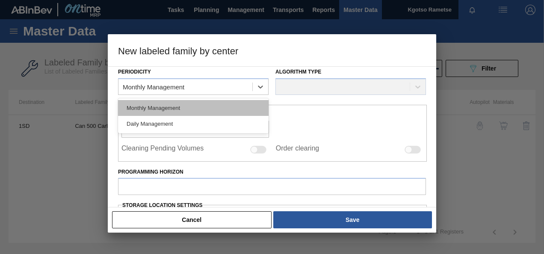
click at [157, 107] on div "Monthly Management" at bounding box center [193, 108] width 151 height 16
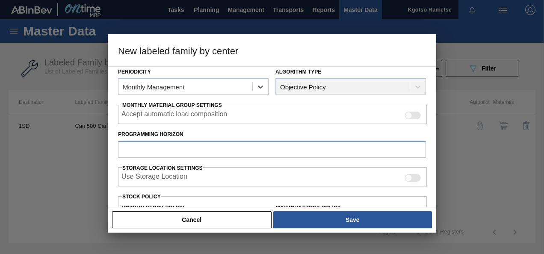
click at [131, 145] on input "Programming Horizon" at bounding box center [272, 149] width 308 height 17
type input "20"
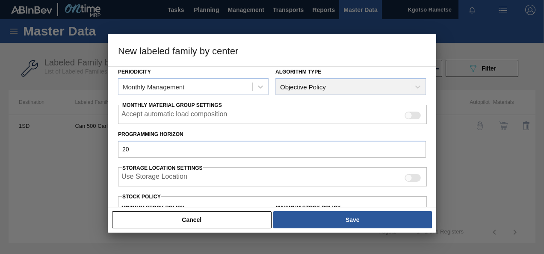
click at [113, 157] on div "Material Group Can Family Can 500 Labeled Family Can 500 Carling Black Label (K…" at bounding box center [272, 136] width 329 height 141
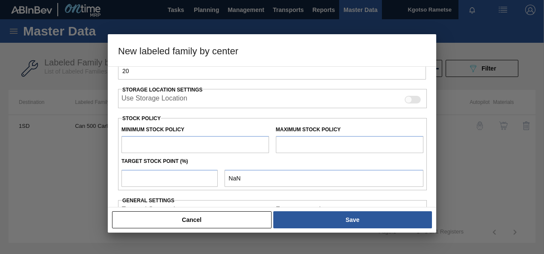
scroll to position [188, 0]
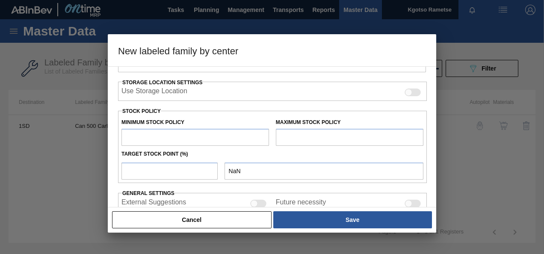
click at [139, 139] on input "text" at bounding box center [195, 137] width 148 height 17
type input "1"
type input "1.000"
type input "10"
type input "10.000"
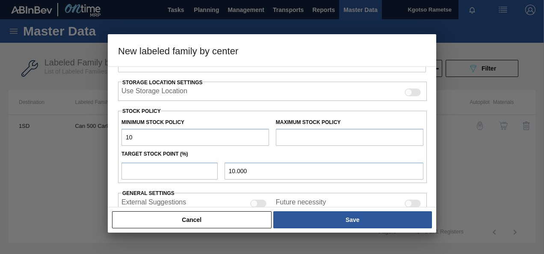
type input "100"
type input "100.000"
type input "1,000"
type input "1,000.000"
type input "10,000"
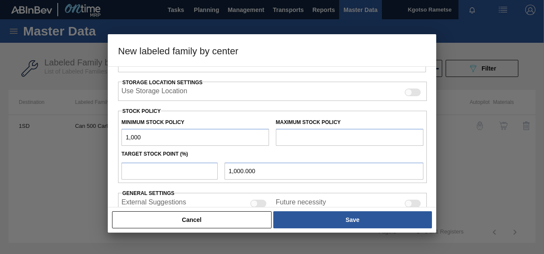
type input "10,000.000"
type input "100,000"
type input "100,000.000"
type input "1,000,000"
type input "1,000,000.000"
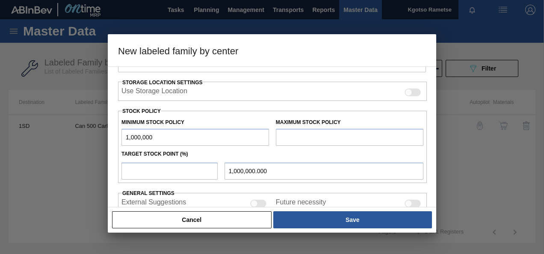
type input "1,000,000"
click at [332, 136] on input "text" at bounding box center [350, 137] width 148 height 17
type input "1,500,000"
click at [135, 170] on input "number" at bounding box center [169, 171] width 96 height 17
type input "1"
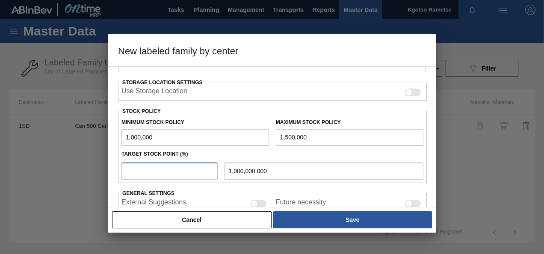
type input "1,005,000.000"
type input "10"
type input "1,050,000.000"
type input "100"
type input "1,500,000.000"
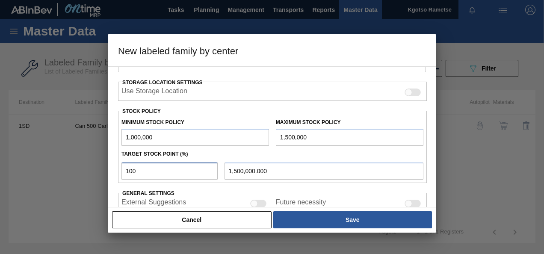
type input "100"
click at [113, 152] on div "Material Group Can Family Can 500 Labeled Family Can 500 Carling Black Label (K…" at bounding box center [272, 136] width 329 height 141
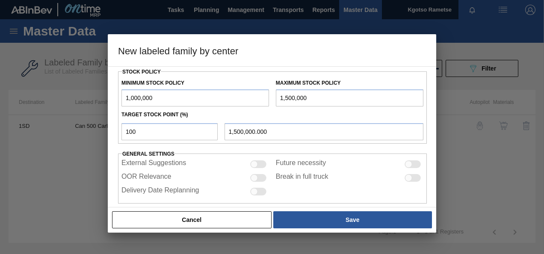
scroll to position [236, 0]
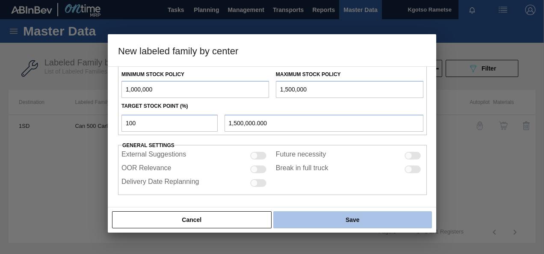
click at [352, 223] on button "Save" at bounding box center [352, 219] width 159 height 17
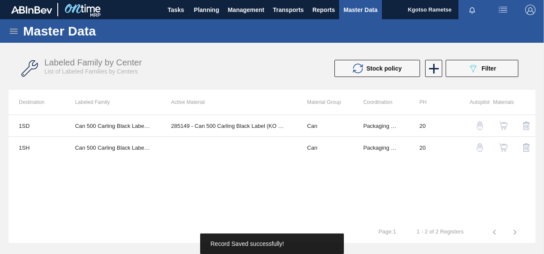
click at [505, 145] on img "button" at bounding box center [503, 147] width 9 height 9
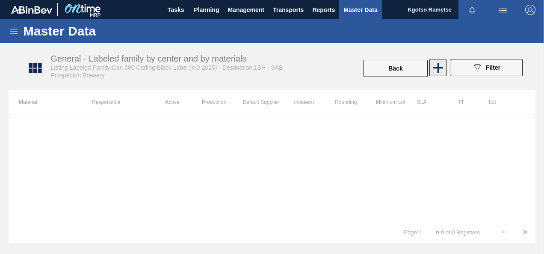
click at [441, 61] on icon at bounding box center [438, 67] width 17 height 17
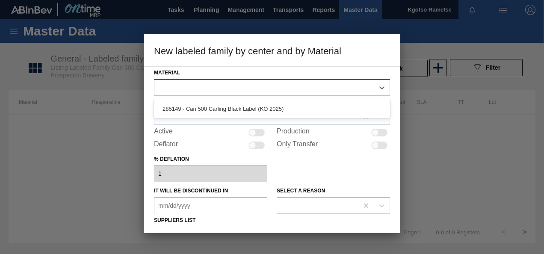
click at [209, 81] on div at bounding box center [263, 87] width 219 height 12
type input "k"
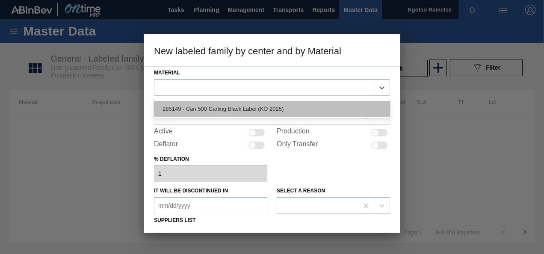
click at [203, 108] on div "285149 - Can 500 Carling Black Label (KO 2025)" at bounding box center [272, 109] width 236 height 16
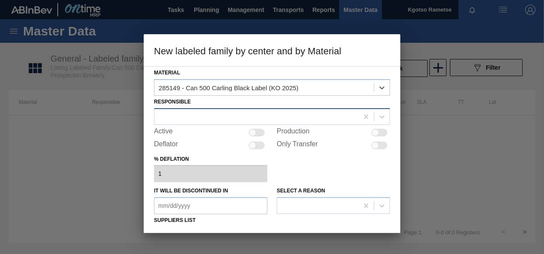
click at [200, 110] on div at bounding box center [256, 116] width 204 height 12
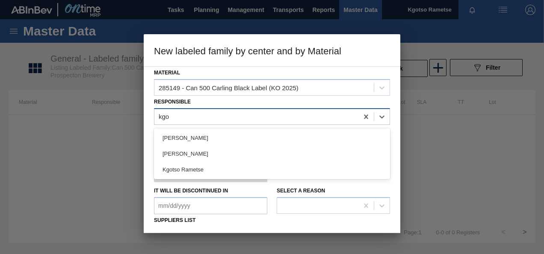
type input "kgot"
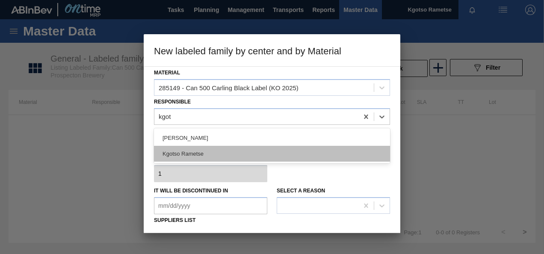
click at [190, 154] on div "Kgotso Rametse" at bounding box center [272, 154] width 236 height 16
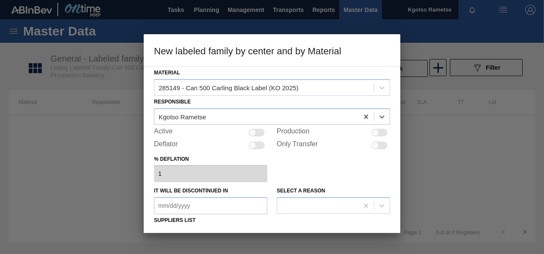
click at [259, 133] on div at bounding box center [257, 133] width 16 height 8
checkbox input "true"
click at [145, 160] on div "Material 285149 - Can 500 Carling Black Label (KO 2025) Responsible Kgotso Rame…" at bounding box center [272, 149] width 257 height 167
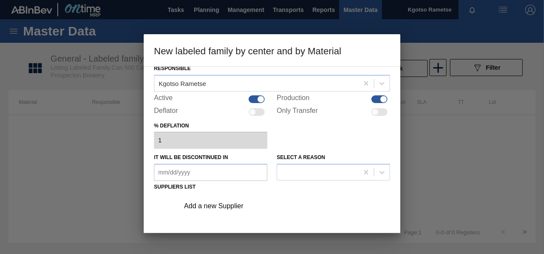
scroll to position [34, 0]
click at [215, 204] on div "Add a new Supplier" at bounding box center [268, 205] width 168 height 8
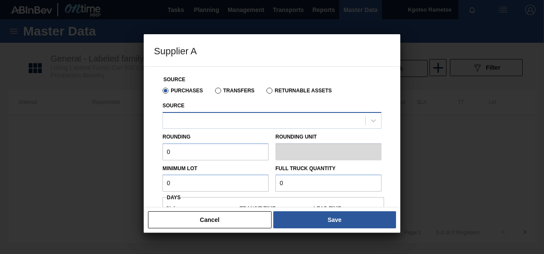
click at [208, 119] on div at bounding box center [264, 120] width 202 height 12
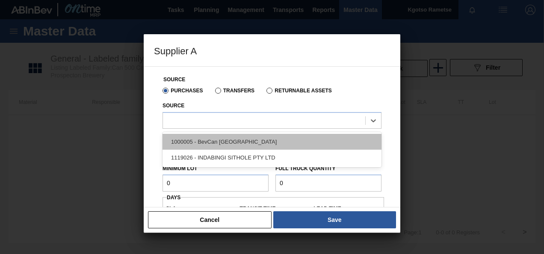
click at [203, 137] on div "1000005 - BevCan Durban" at bounding box center [272, 142] width 219 height 16
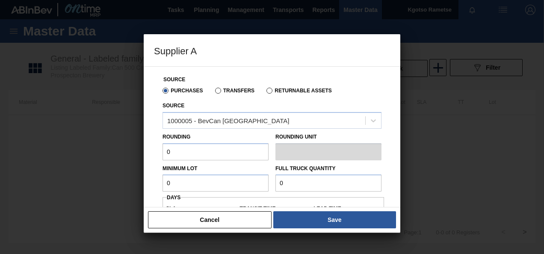
drag, startPoint x: 194, startPoint y: 153, endPoint x: 133, endPoint y: 157, distance: 61.3
click at [133, 157] on div "Supplier A Source Purchases Transfers Returnable Assets Source 1000005 - BevCan…" at bounding box center [272, 127] width 544 height 254
type input "1"
drag, startPoint x: 200, startPoint y: 178, endPoint x: 162, endPoint y: 181, distance: 38.6
click at [162, 181] on div "Minimum Lot 0" at bounding box center [215, 178] width 113 height 30
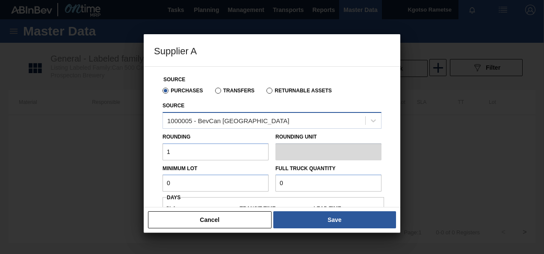
click at [227, 122] on div "1000005 - BevCan Durban" at bounding box center [228, 120] width 122 height 7
drag, startPoint x: 170, startPoint y: 186, endPoint x: 145, endPoint y: 188, distance: 25.8
click at [145, 188] on div "Source Purchases Transfers Returnable Assets Source 1000005 - BevCan Durban Rou…" at bounding box center [272, 136] width 257 height 141
drag, startPoint x: 195, startPoint y: 189, endPoint x: 41, endPoint y: 190, distance: 154.4
click at [41, 190] on div "Supplier A Source Purchases Transfers Returnable Assets Source 1000005 - BevCan…" at bounding box center [272, 127] width 544 height 254
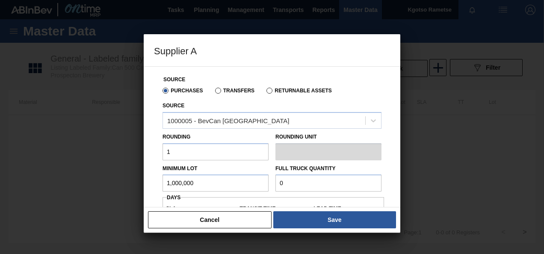
type input "1,000,000"
drag, startPoint x: 301, startPoint y: 179, endPoint x: 248, endPoint y: 187, distance: 53.5
click at [248, 187] on div "Minimum Lot 1,000,000 Full Truck Quantity 0" at bounding box center [272, 176] width 226 height 32
type input "1,500,000"
click at [149, 185] on div "Source Purchases Transfers Returnable Assets Source 1000005 - BevCan Durban Rou…" at bounding box center [272, 136] width 257 height 141
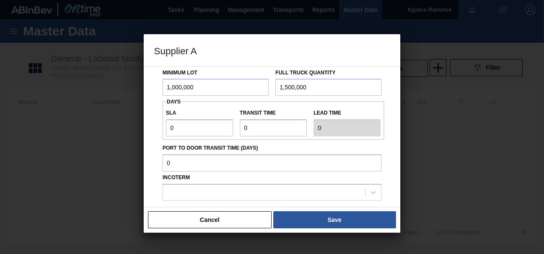
scroll to position [103, 0]
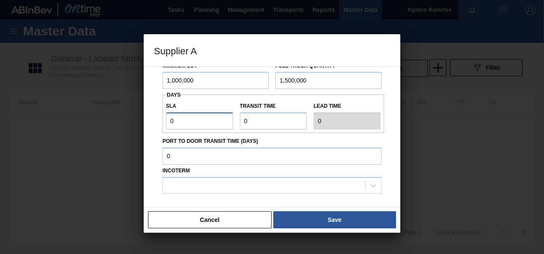
drag, startPoint x: 193, startPoint y: 117, endPoint x: 142, endPoint y: 131, distance: 52.7
click at [142, 131] on div "Supplier A Source Purchases Transfers Returnable Assets Source 1000005 - BevCan…" at bounding box center [272, 127] width 544 height 254
type input "1"
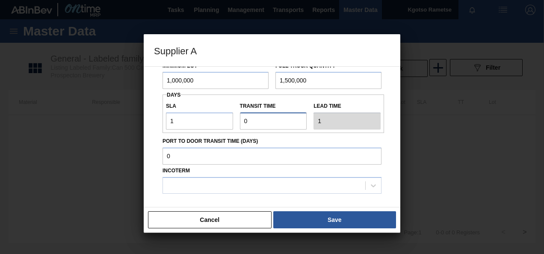
drag, startPoint x: 248, startPoint y: 124, endPoint x: 223, endPoint y: 123, distance: 25.2
click at [223, 123] on div "SLA 1 Transit time Lead time 1" at bounding box center [274, 114] width 222 height 32
type input "1"
type input "2"
type input "1"
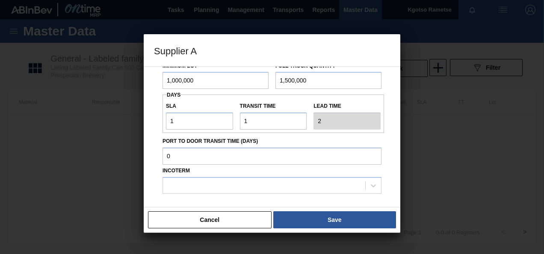
click at [157, 184] on div "Source Purchases Transfers Returnable Assets Source 1000005 - BevCan Durban Rou…" at bounding box center [272, 100] width 236 height 273
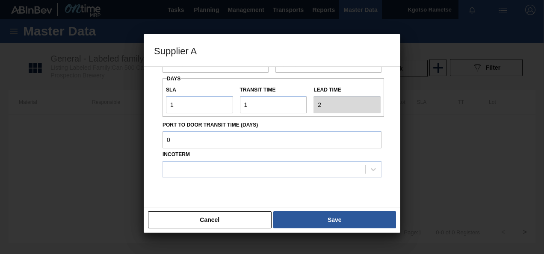
scroll to position [120, 0]
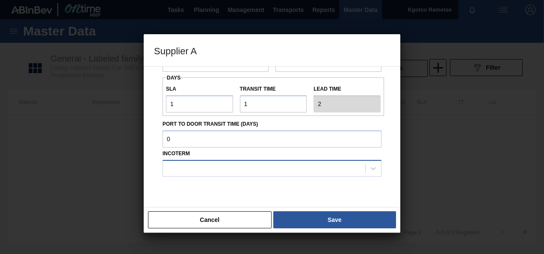
click at [229, 166] on div at bounding box center [264, 168] width 202 height 12
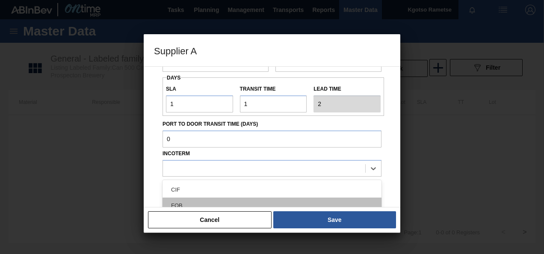
click at [210, 205] on div "FOB" at bounding box center [272, 206] width 219 height 16
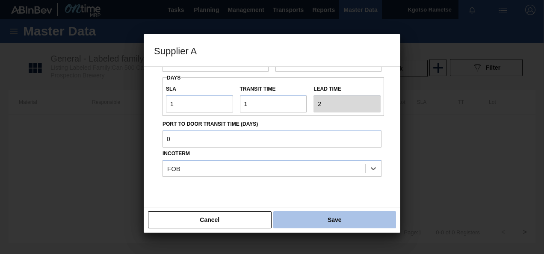
click at [306, 214] on button "Save" at bounding box center [334, 219] width 123 height 17
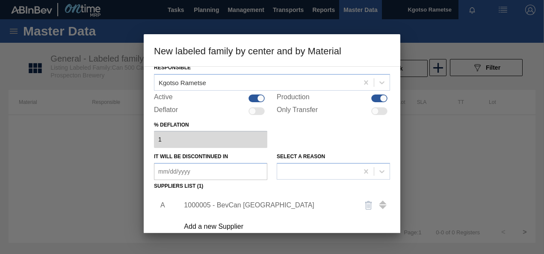
click at [151, 220] on div "Material 285149 - Can 500 Carling Black Label (KO 2025) Responsible Kgotso Rame…" at bounding box center [272, 149] width 257 height 167
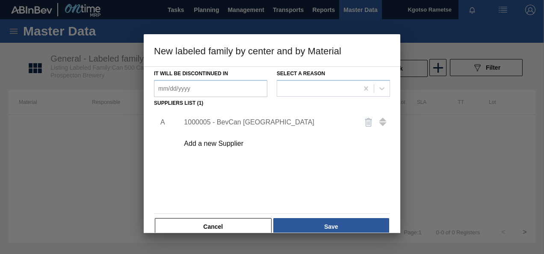
scroll to position [130, 0]
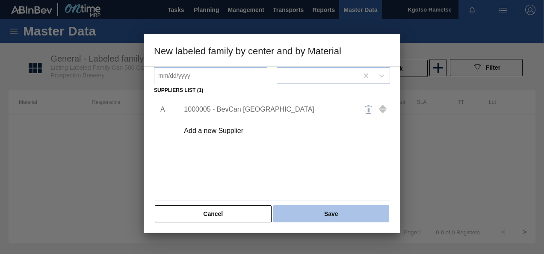
click at [306, 207] on button "Save" at bounding box center [331, 213] width 116 height 17
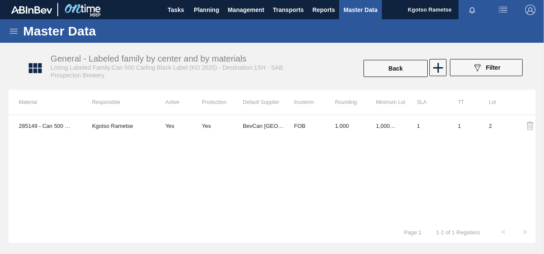
click at [444, 77] on div at bounding box center [437, 68] width 17 height 19
click at [440, 71] on icon at bounding box center [438, 67] width 17 height 17
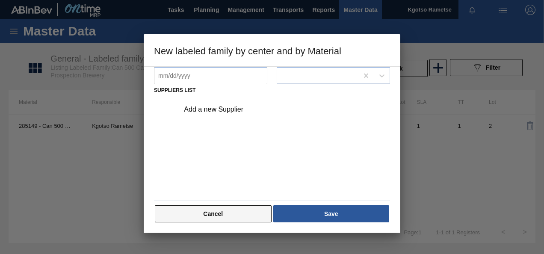
click at [190, 219] on button "Cancel" at bounding box center [213, 213] width 117 height 17
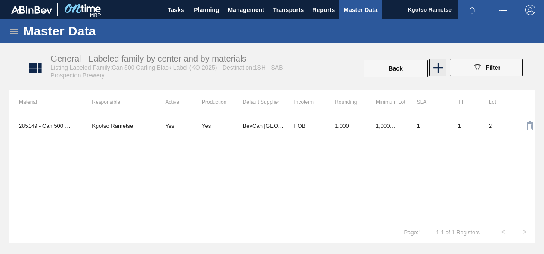
click at [440, 68] on icon at bounding box center [438, 67] width 17 height 17
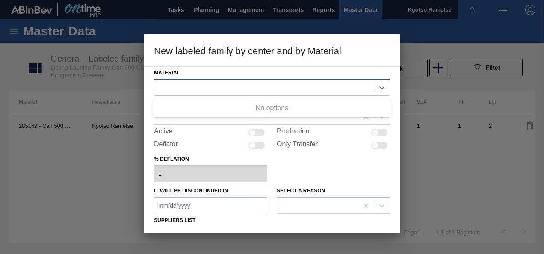
click at [205, 85] on div at bounding box center [263, 87] width 219 height 12
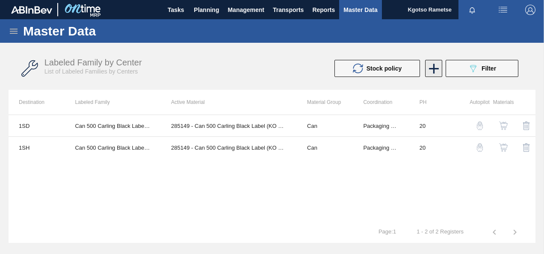
click at [439, 62] on icon at bounding box center [434, 68] width 17 height 17
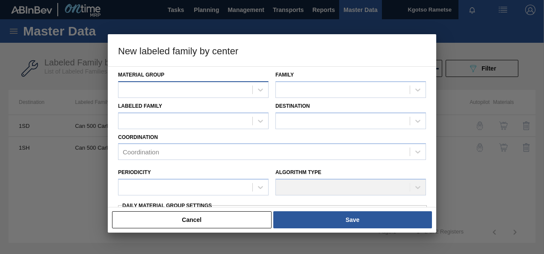
click at [139, 86] on div at bounding box center [185, 89] width 134 height 12
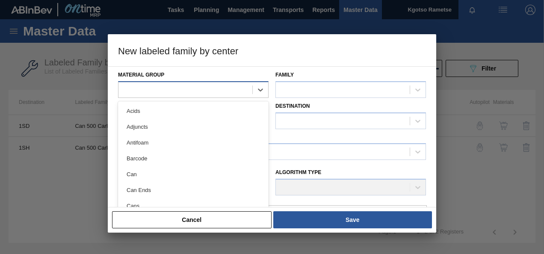
paste Group "Can"
type Group "Can"
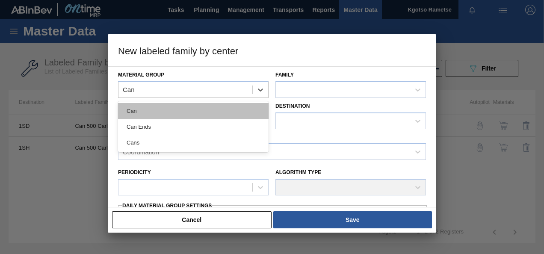
click at [151, 112] on div "Can" at bounding box center [193, 111] width 151 height 16
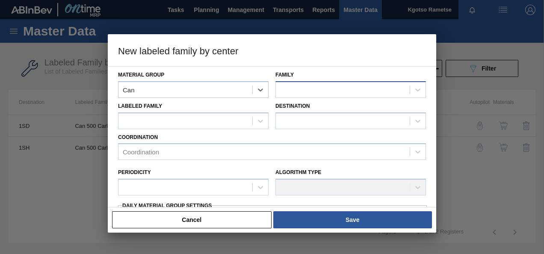
click at [306, 88] on div at bounding box center [343, 89] width 134 height 12
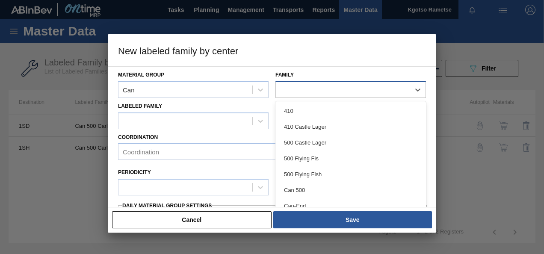
paste input "Can 500"
type input "Can 500"
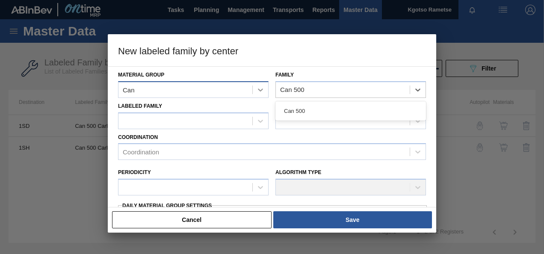
drag, startPoint x: 300, startPoint y: 108, endPoint x: 267, endPoint y: 83, distance: 41.9
click at [299, 108] on div "Can 500" at bounding box center [350, 111] width 151 height 16
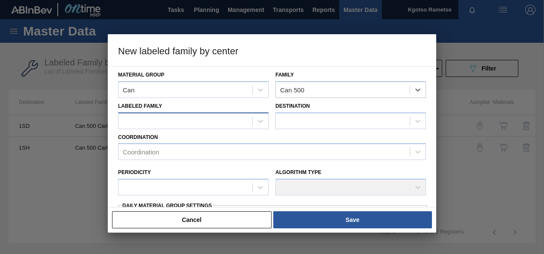
click at [145, 124] on div at bounding box center [185, 121] width 134 height 12
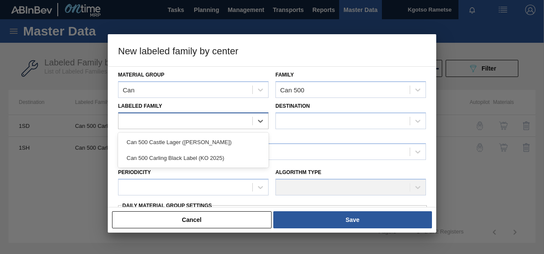
paste Family "Can 500 Carling Black Label (KO 2025)"
type Family "Can 500 Carling Black Label (KO 2025)"
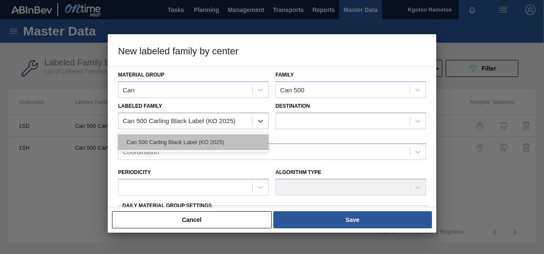
click at [228, 142] on div "Can 500 Carling Black Label (KO 2025)" at bounding box center [193, 142] width 151 height 16
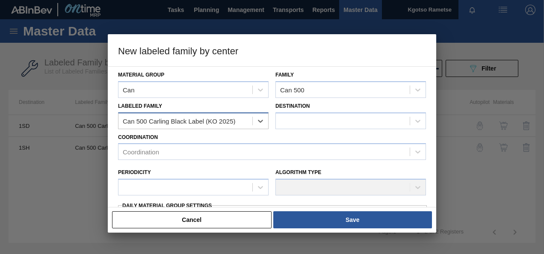
checkbox input "false"
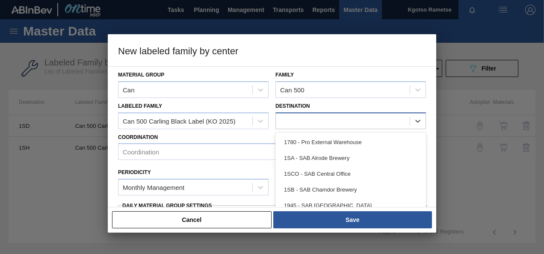
click at [291, 126] on div at bounding box center [343, 121] width 134 height 12
type input "1sj"
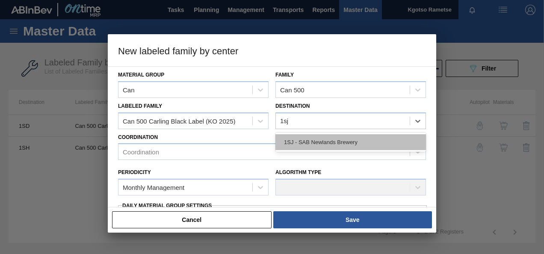
click at [298, 143] on div "1SJ - SAB Newlands Brewery" at bounding box center [350, 142] width 151 height 16
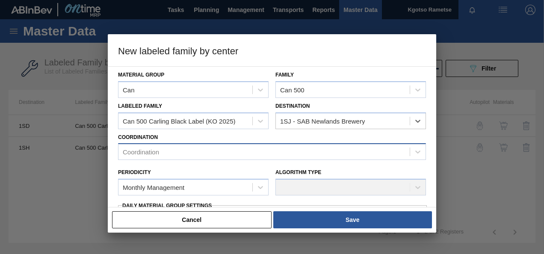
click at [212, 151] on div "Coordination" at bounding box center [263, 152] width 291 height 12
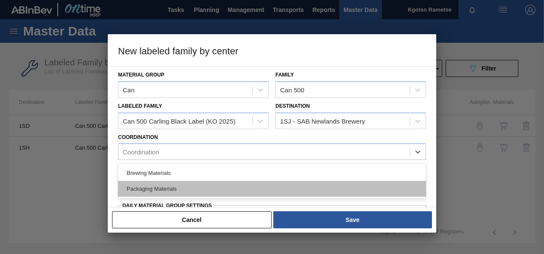
click at [192, 187] on div "Packaging Materials" at bounding box center [272, 189] width 308 height 16
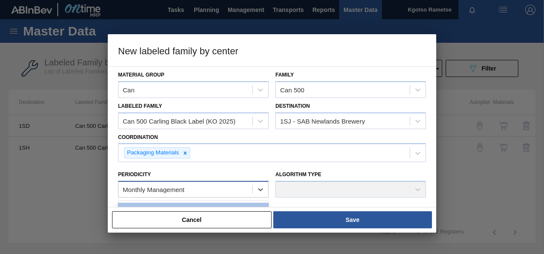
click at [167, 186] on div "Monthly Management" at bounding box center [154, 189] width 62 height 7
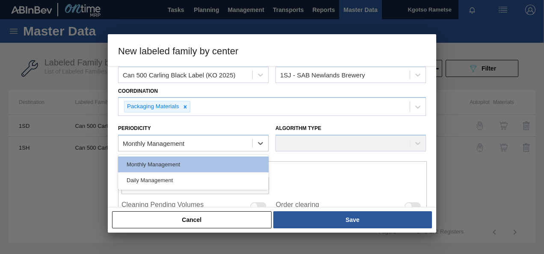
scroll to position [128, 0]
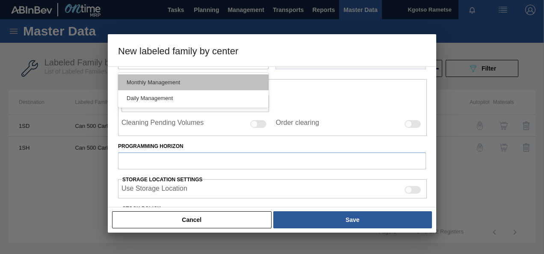
click at [157, 79] on div "Monthly Management" at bounding box center [193, 82] width 151 height 16
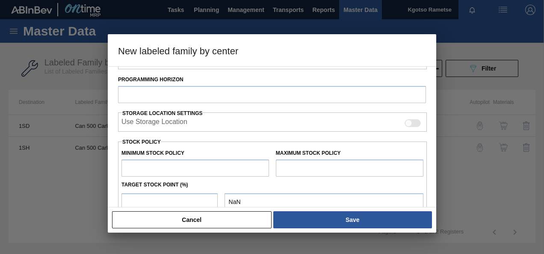
scroll to position [171, 0]
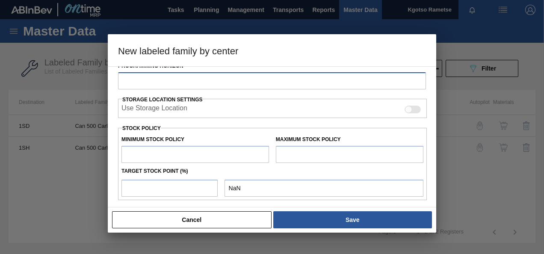
click at [150, 86] on input "Programming Horizon" at bounding box center [272, 80] width 308 height 17
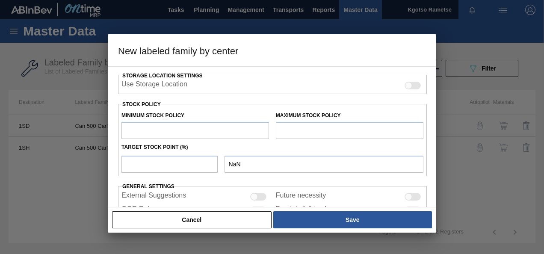
scroll to position [214, 0]
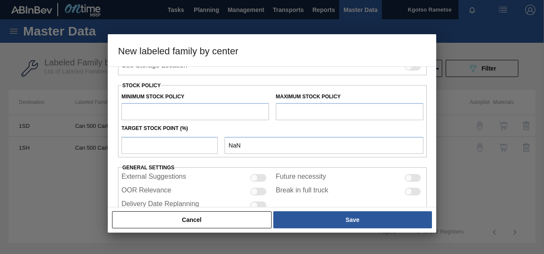
type input "20"
click at [161, 111] on input "text" at bounding box center [195, 111] width 148 height 17
type input "1"
type input "1.000"
type input "10"
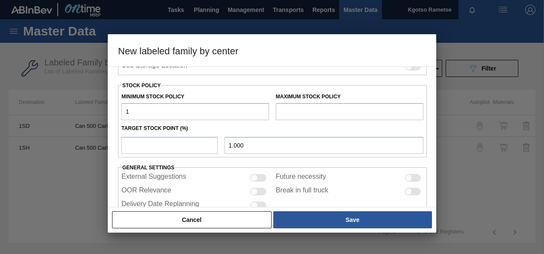
type input "10.000"
type input "100"
type input "100.000"
type input "1,000"
type input "1,000.000"
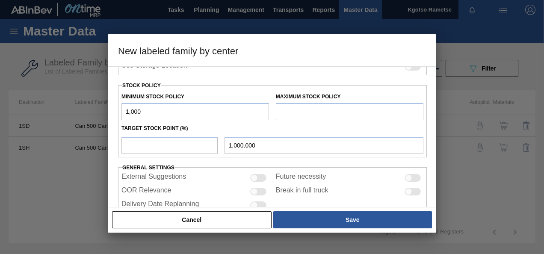
type input "10,000"
type input "10,000.000"
type input "100,000"
type input "100,000.000"
type input "1,000,000"
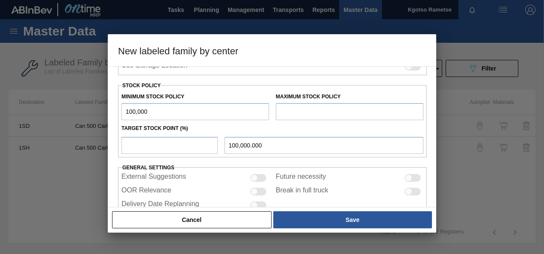
type input "1,000,000.000"
type input "1,000,000"
click at [294, 112] on input "text" at bounding box center [350, 111] width 148 height 17
type input "2,000,000"
click at [166, 138] on input "number" at bounding box center [169, 145] width 96 height 17
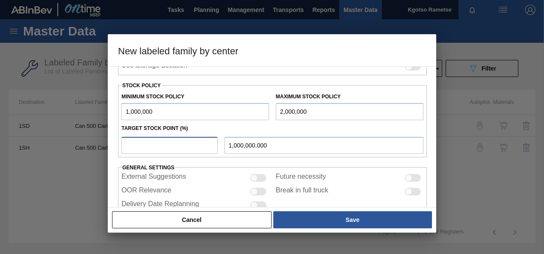
type input "1"
type input "1,010,000.000"
type input "10"
type input "1,100,000.000"
type input "100"
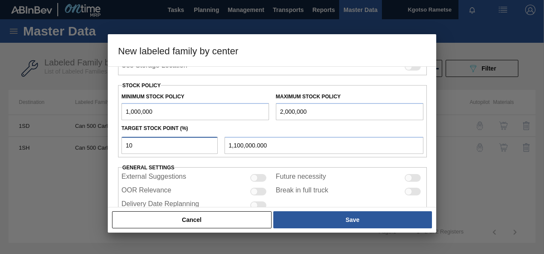
type input "2,000,000.000"
type input "99"
type input "1,990,000.000"
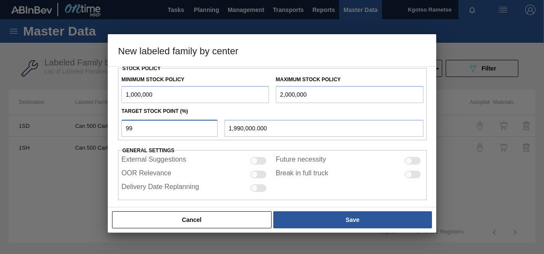
scroll to position [236, 0]
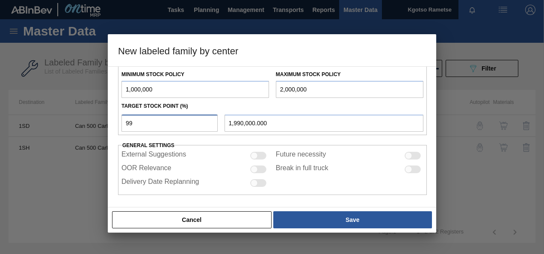
type input "100"
type input "2,000,000.000"
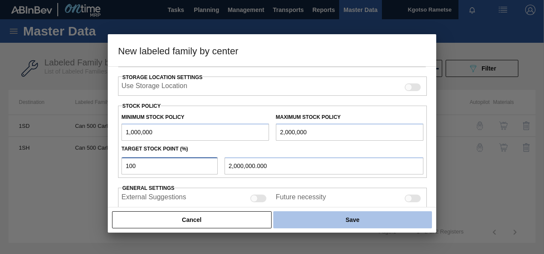
type input "100"
click at [322, 217] on button "Save" at bounding box center [352, 219] width 159 height 17
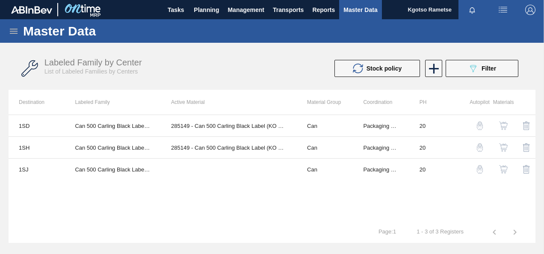
click at [502, 167] on img "button" at bounding box center [503, 169] width 9 height 9
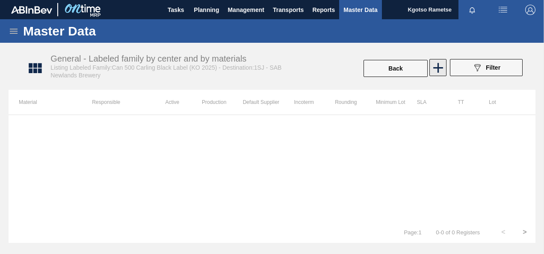
click at [432, 72] on icon at bounding box center [438, 67] width 17 height 17
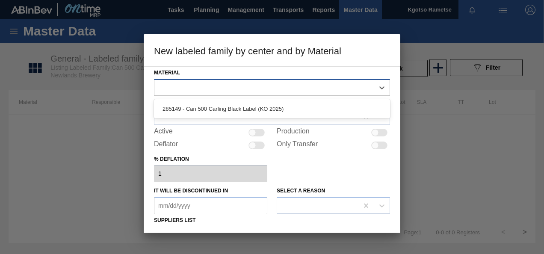
click at [222, 83] on div at bounding box center [263, 87] width 219 height 12
drag, startPoint x: 211, startPoint y: 102, endPoint x: 184, endPoint y: 116, distance: 30.6
click at [211, 103] on div "285149 - Can 500 Carling Black Label (KO 2025)" at bounding box center [272, 109] width 236 height 16
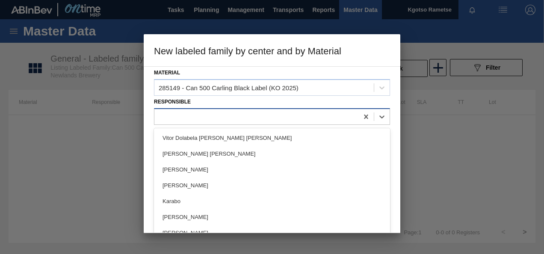
click at [183, 116] on div at bounding box center [256, 116] width 204 height 12
type input "kgot"
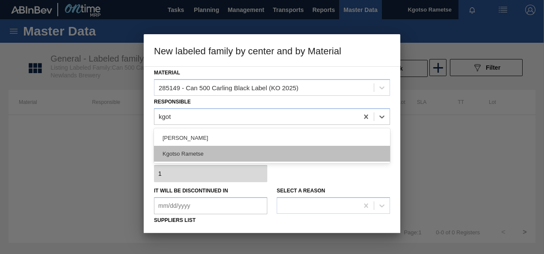
click at [169, 154] on div "Kgotso Rametse" at bounding box center [272, 154] width 236 height 16
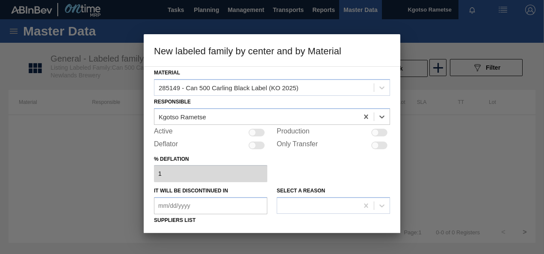
click at [259, 131] on div at bounding box center [257, 133] width 16 height 8
checkbox input "true"
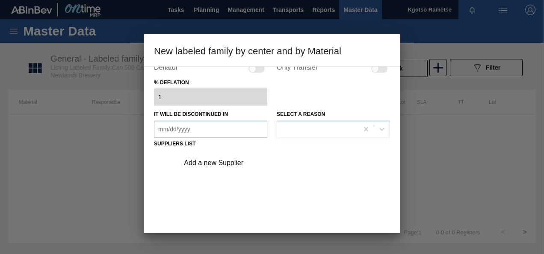
scroll to position [130, 0]
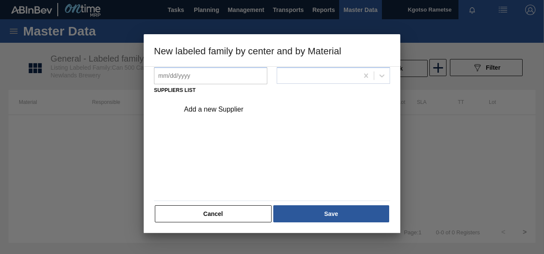
click at [236, 109] on div "Add a new Supplier" at bounding box center [268, 110] width 168 height 8
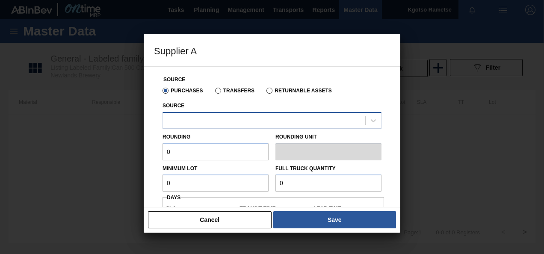
click at [216, 117] on div at bounding box center [264, 120] width 202 height 12
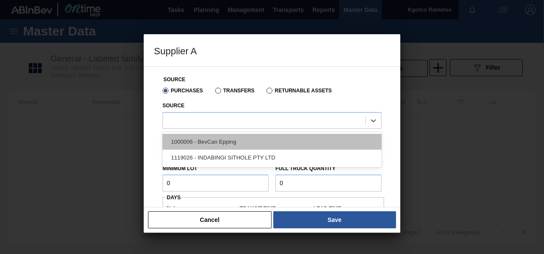
click at [201, 142] on div "1000006 - BevCan Epping" at bounding box center [272, 142] width 219 height 16
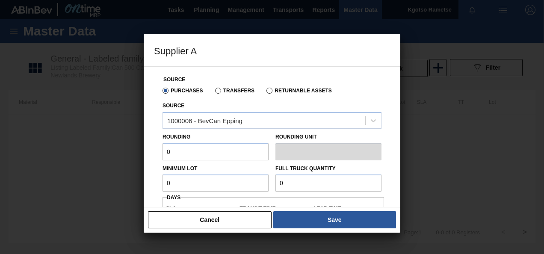
drag, startPoint x: 193, startPoint y: 151, endPoint x: 130, endPoint y: 153, distance: 62.1
click at [135, 154] on div "Supplier A Source Purchases Transfers Returnable Assets Source 1000006 - BevCan…" at bounding box center [272, 127] width 544 height 254
type input "1"
drag, startPoint x: 158, startPoint y: 179, endPoint x: 122, endPoint y: 185, distance: 36.9
click at [127, 184] on div "Supplier A Source Purchases Transfers Returnable Assets Source 1000006 - BevCan…" at bounding box center [272, 127] width 544 height 254
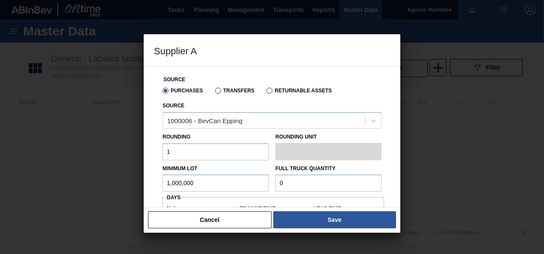
drag, startPoint x: 198, startPoint y: 184, endPoint x: 1, endPoint y: 183, distance: 197.2
click at [1, 183] on div "Supplier A Source Purchases Transfers Returnable Assets Source 1000006 - BevCan…" at bounding box center [272, 127] width 544 height 254
type input "1,000,000"
drag, startPoint x: 294, startPoint y: 183, endPoint x: 227, endPoint y: 184, distance: 67.6
click at [251, 183] on div "Minimum Lot 1,000,000 Full Truck Quantity 0" at bounding box center [272, 176] width 226 height 32
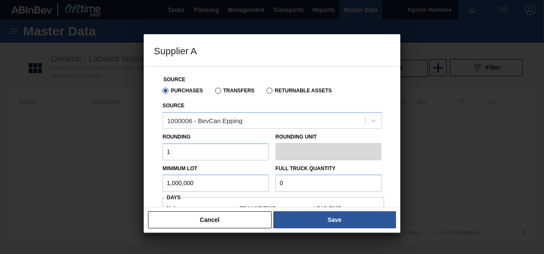
paste input "1,000,00"
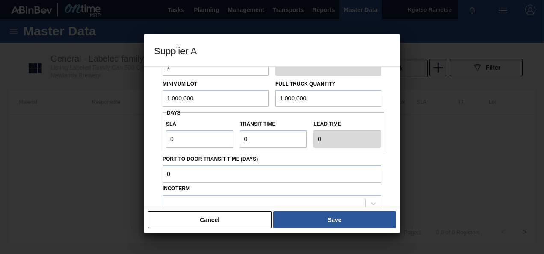
scroll to position [86, 0]
type input "1,000,000"
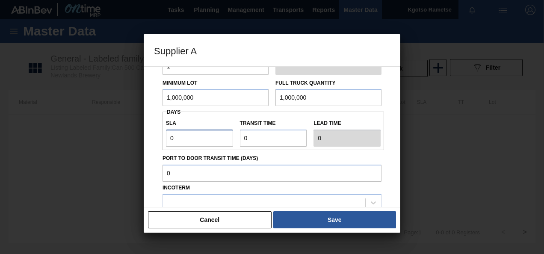
drag, startPoint x: 182, startPoint y: 139, endPoint x: 140, endPoint y: 145, distance: 42.3
click at [148, 144] on div "Source Purchases Transfers Returnable Assets Source 1000006 - BevCan Epping Rou…" at bounding box center [272, 136] width 257 height 141
type input "1"
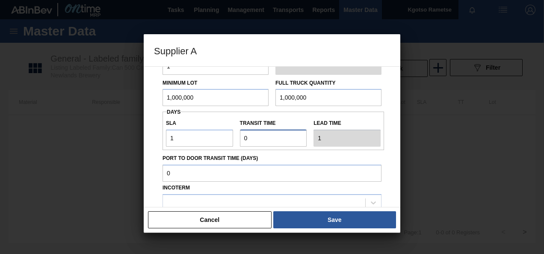
drag, startPoint x: 266, startPoint y: 139, endPoint x: 135, endPoint y: 143, distance: 130.5
click at [168, 142] on div "SLA 1 Transit time Lead time 1" at bounding box center [274, 131] width 222 height 32
type input "1"
type input "2"
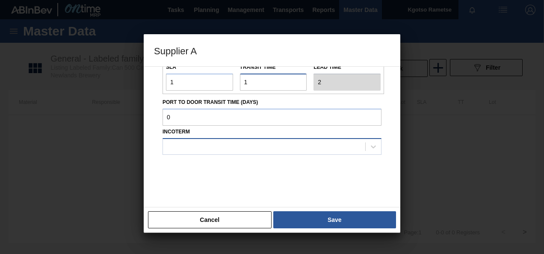
type input "1"
click at [200, 146] on div at bounding box center [264, 146] width 202 height 12
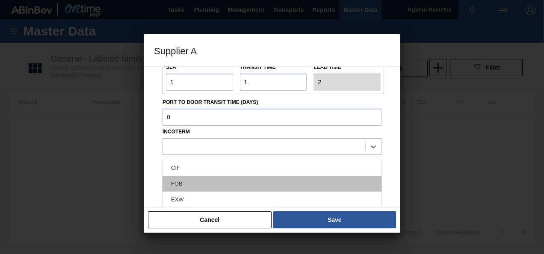
click at [200, 184] on div "FOB" at bounding box center [272, 184] width 219 height 16
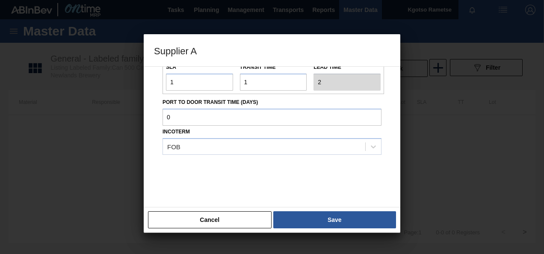
click at [301, 216] on button "Save" at bounding box center [334, 219] width 123 height 17
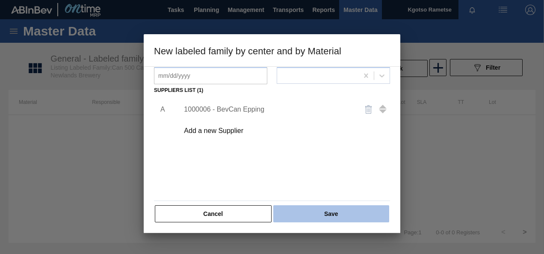
click at [302, 207] on button "Save" at bounding box center [331, 213] width 116 height 17
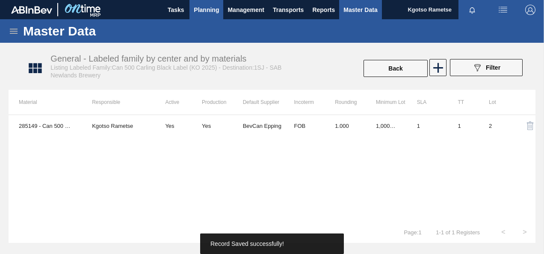
click at [210, 15] on button "Planning" at bounding box center [207, 9] width 34 height 19
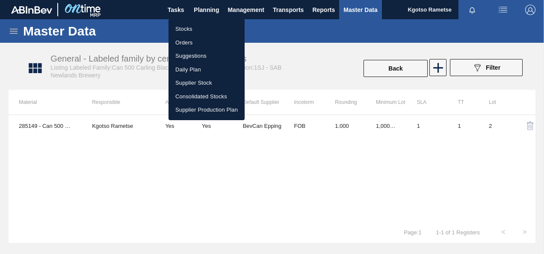
click at [199, 25] on li "Stocks" at bounding box center [207, 29] width 76 height 14
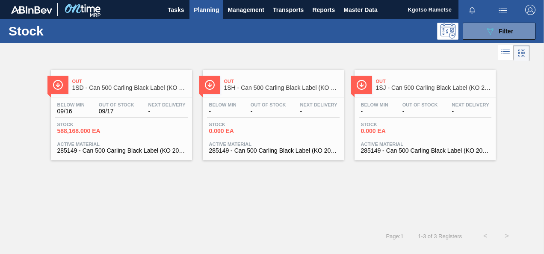
click at [267, 73] on div "Out 1SH - Can 500 Carling Black Label (KO 2025)" at bounding box center [273, 82] width 141 height 24
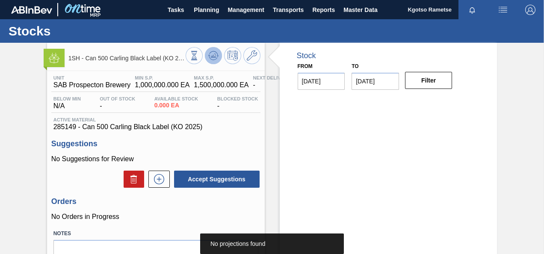
click at [211, 54] on icon at bounding box center [213, 55] width 10 height 10
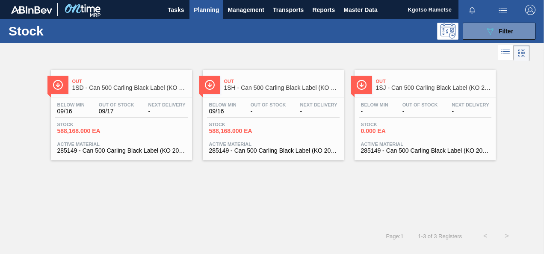
click at [419, 104] on span "Out Of Stock" at bounding box center [421, 104] width 36 height 5
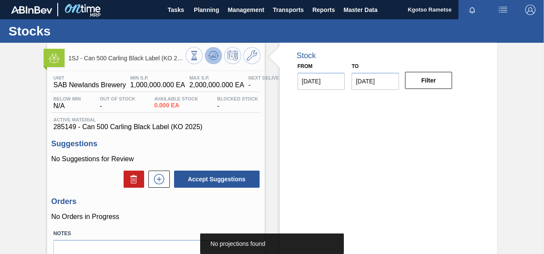
click at [217, 56] on icon at bounding box center [217, 56] width 2 height 1
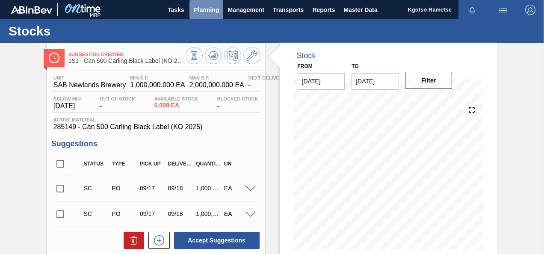
click at [204, 15] on span "Planning" at bounding box center [206, 10] width 25 height 10
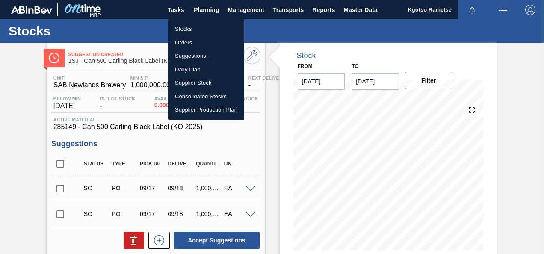
click at [182, 33] on li "Stocks" at bounding box center [206, 29] width 76 height 14
